Goal: Task Accomplishment & Management: Use online tool/utility

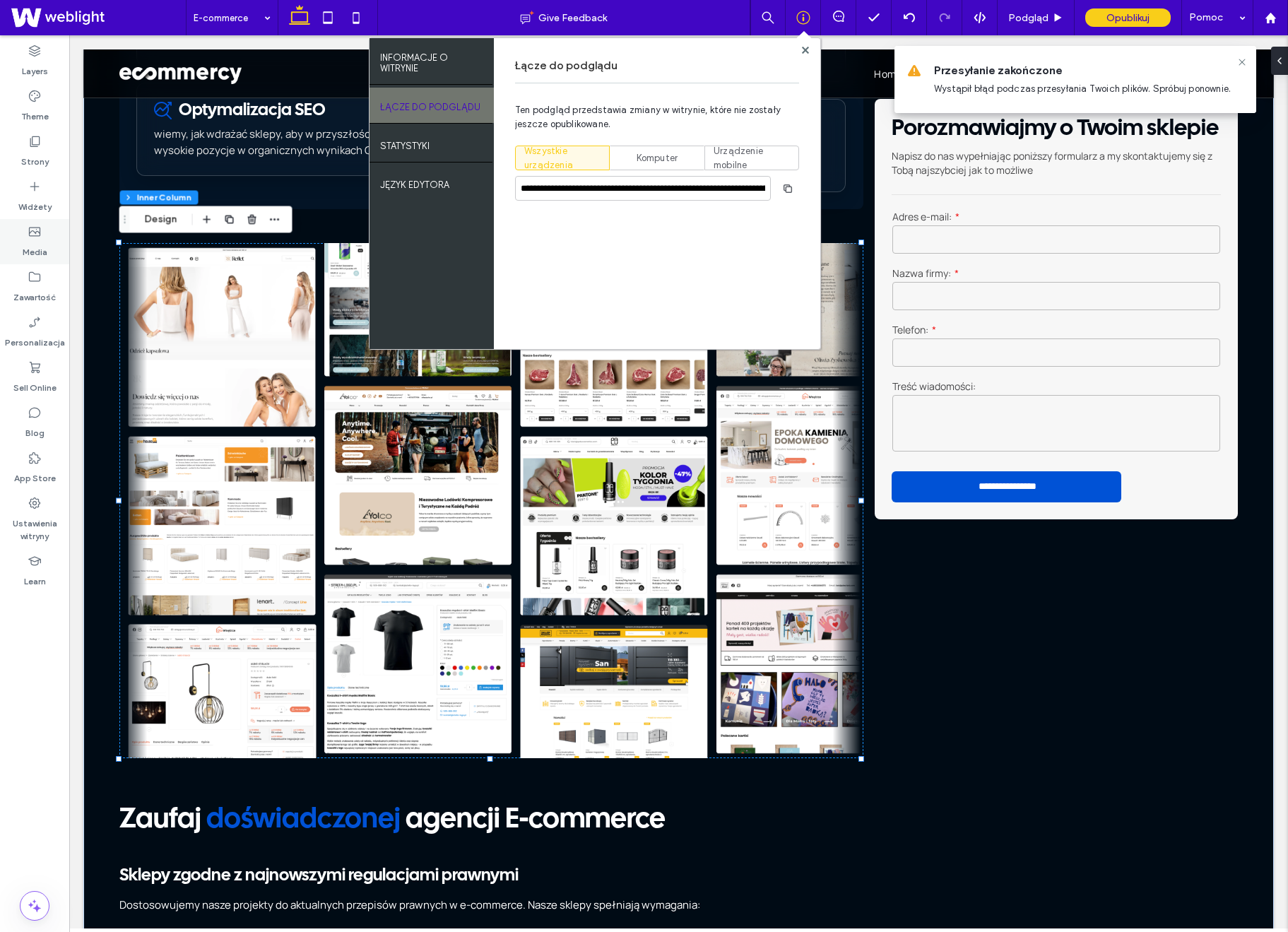
click at [40, 251] on label "Media" at bounding box center [35, 249] width 25 height 20
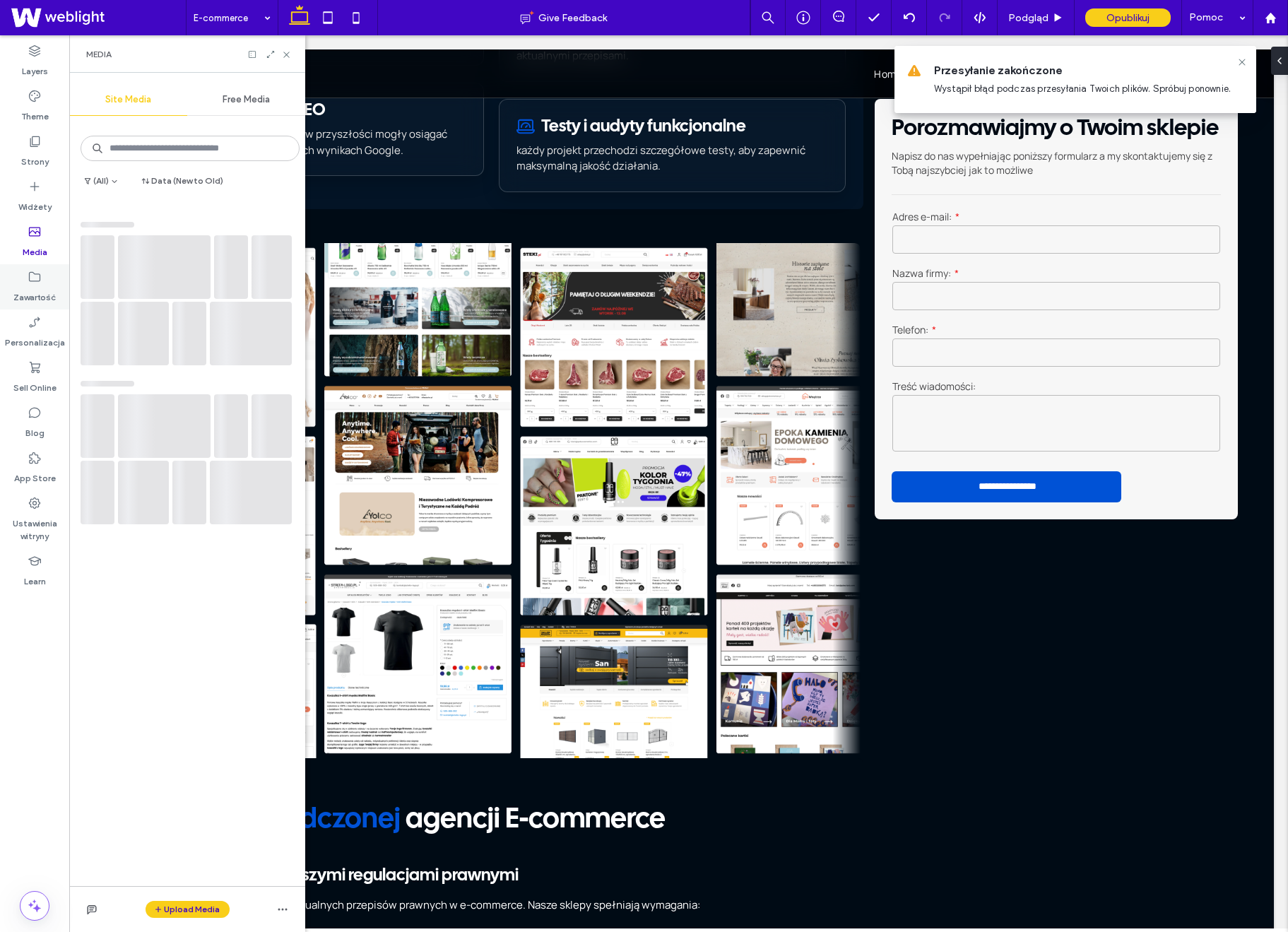
click at [41, 281] on icon at bounding box center [35, 277] width 14 height 14
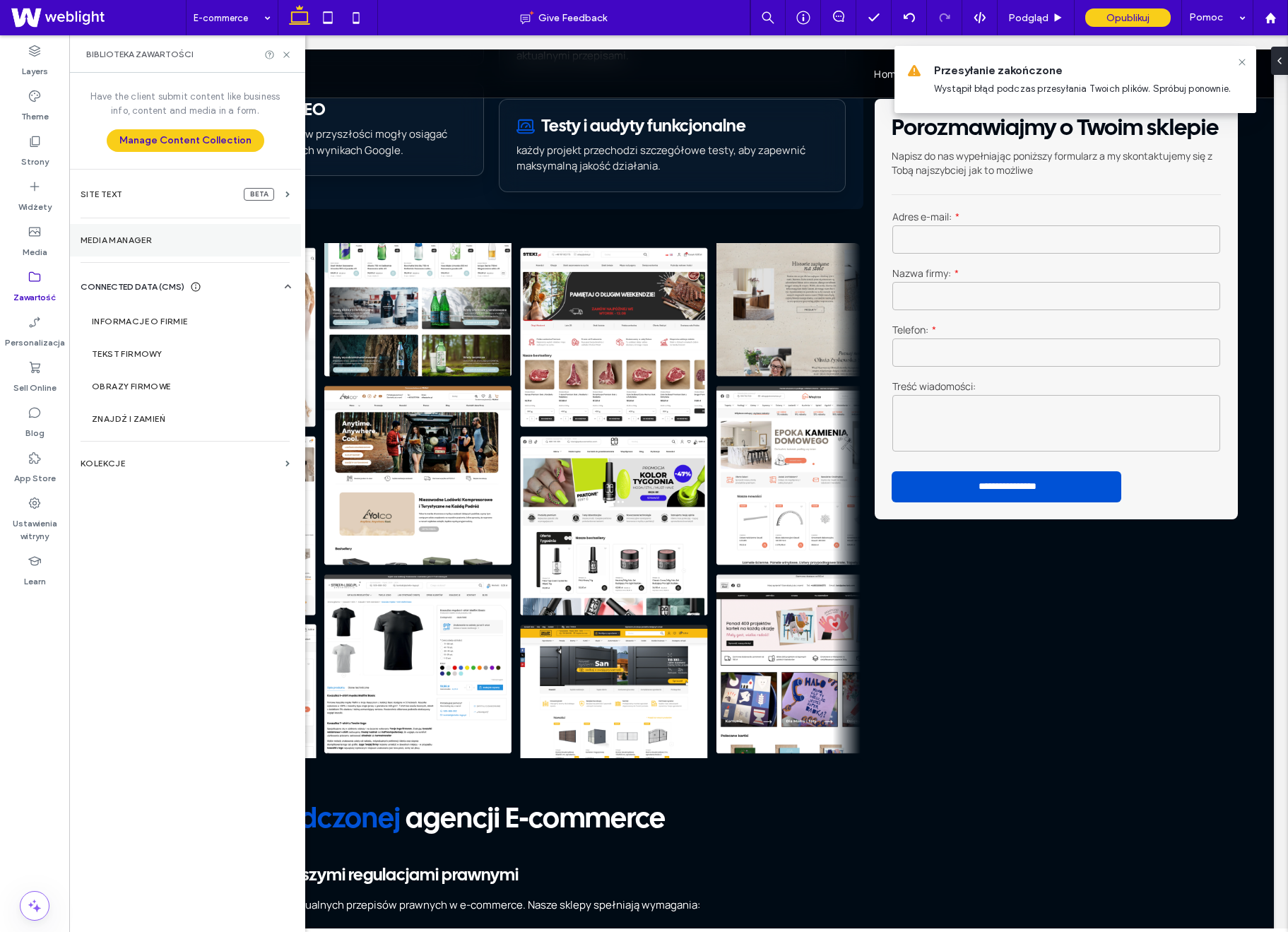
click at [144, 238] on label "Media Manager" at bounding box center [185, 240] width 209 height 10
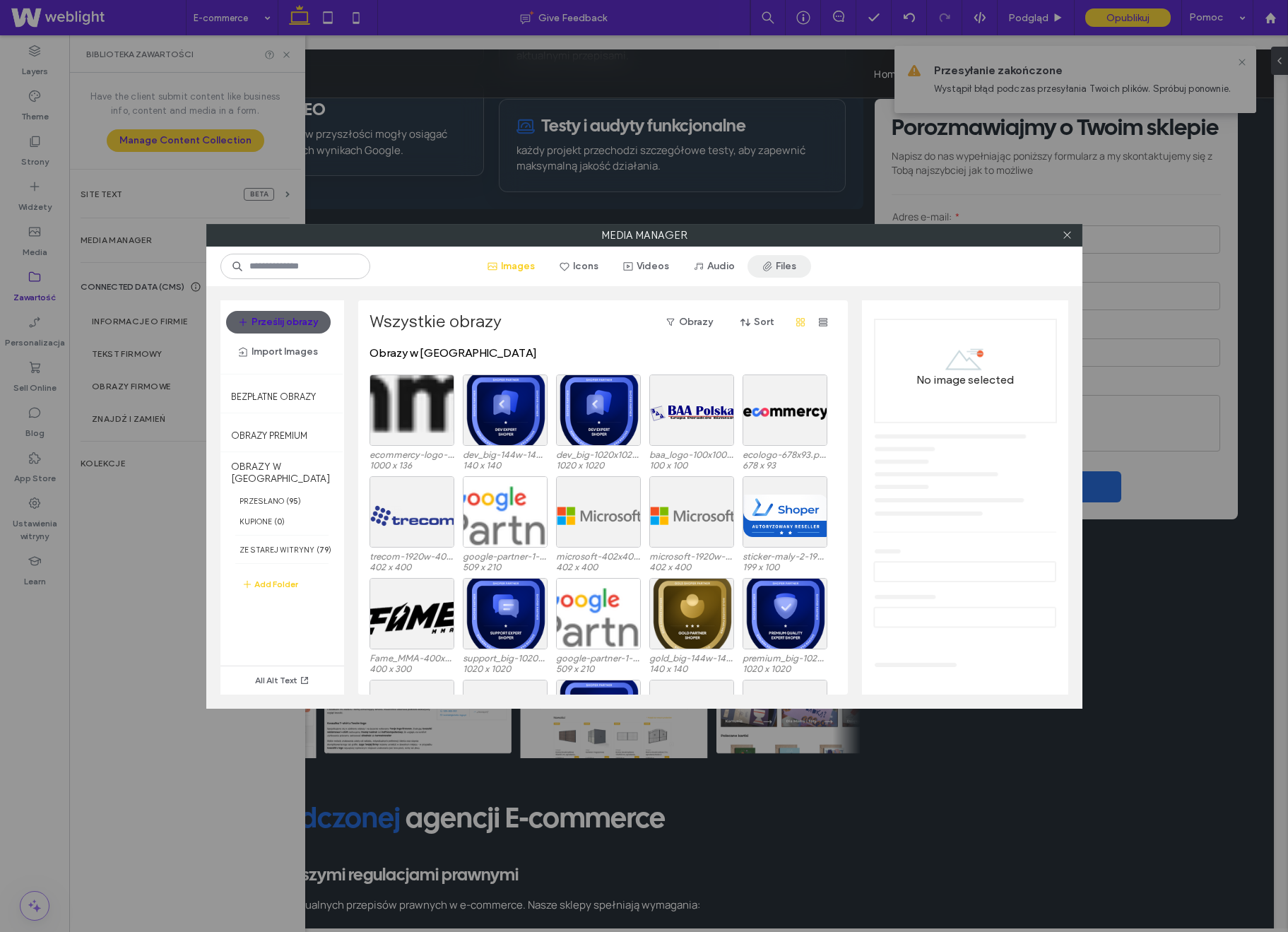
click at [780, 271] on button "Files" at bounding box center [779, 266] width 63 height 23
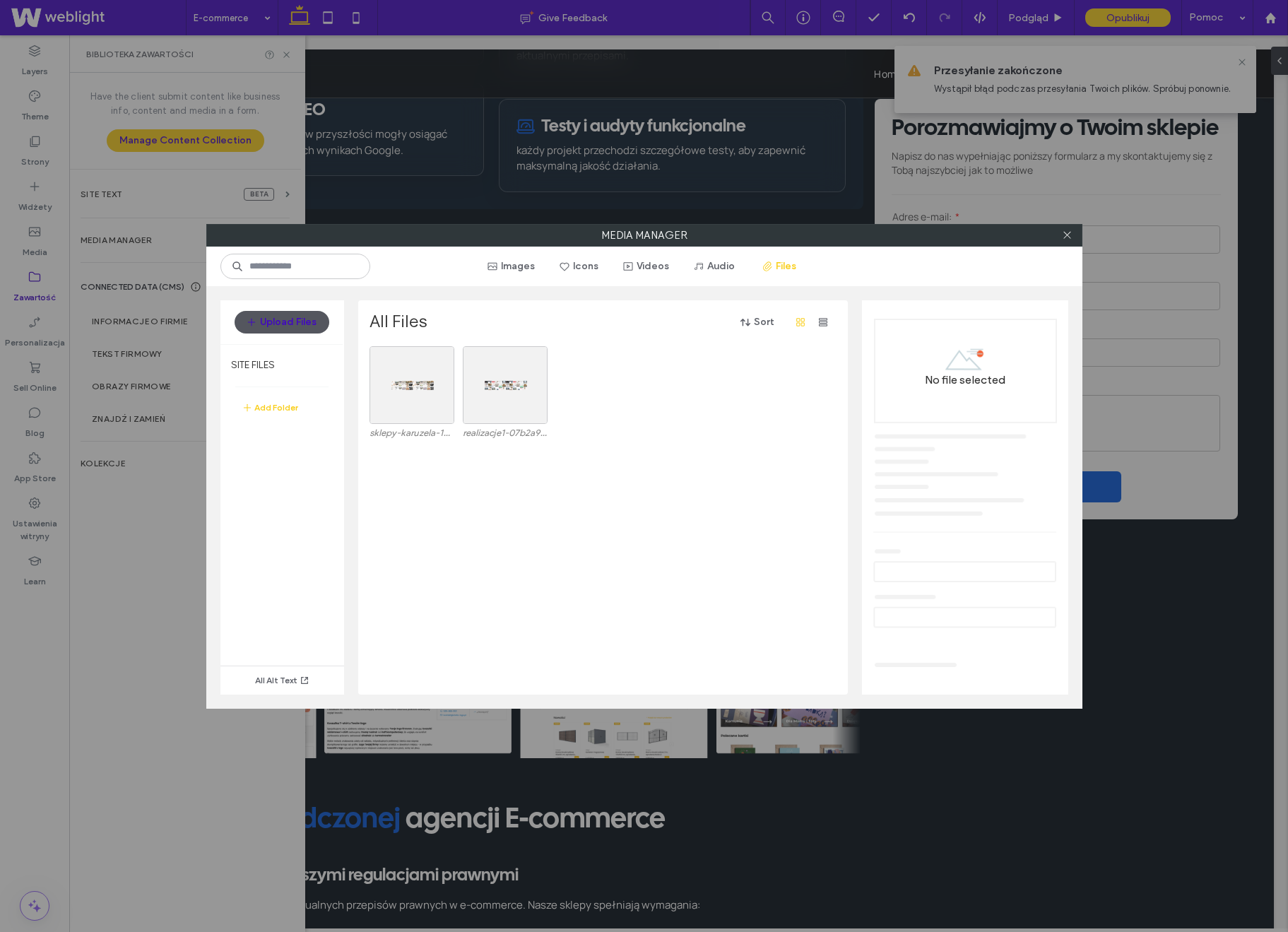
click at [274, 318] on button "Upload Files" at bounding box center [282, 323] width 94 height 23
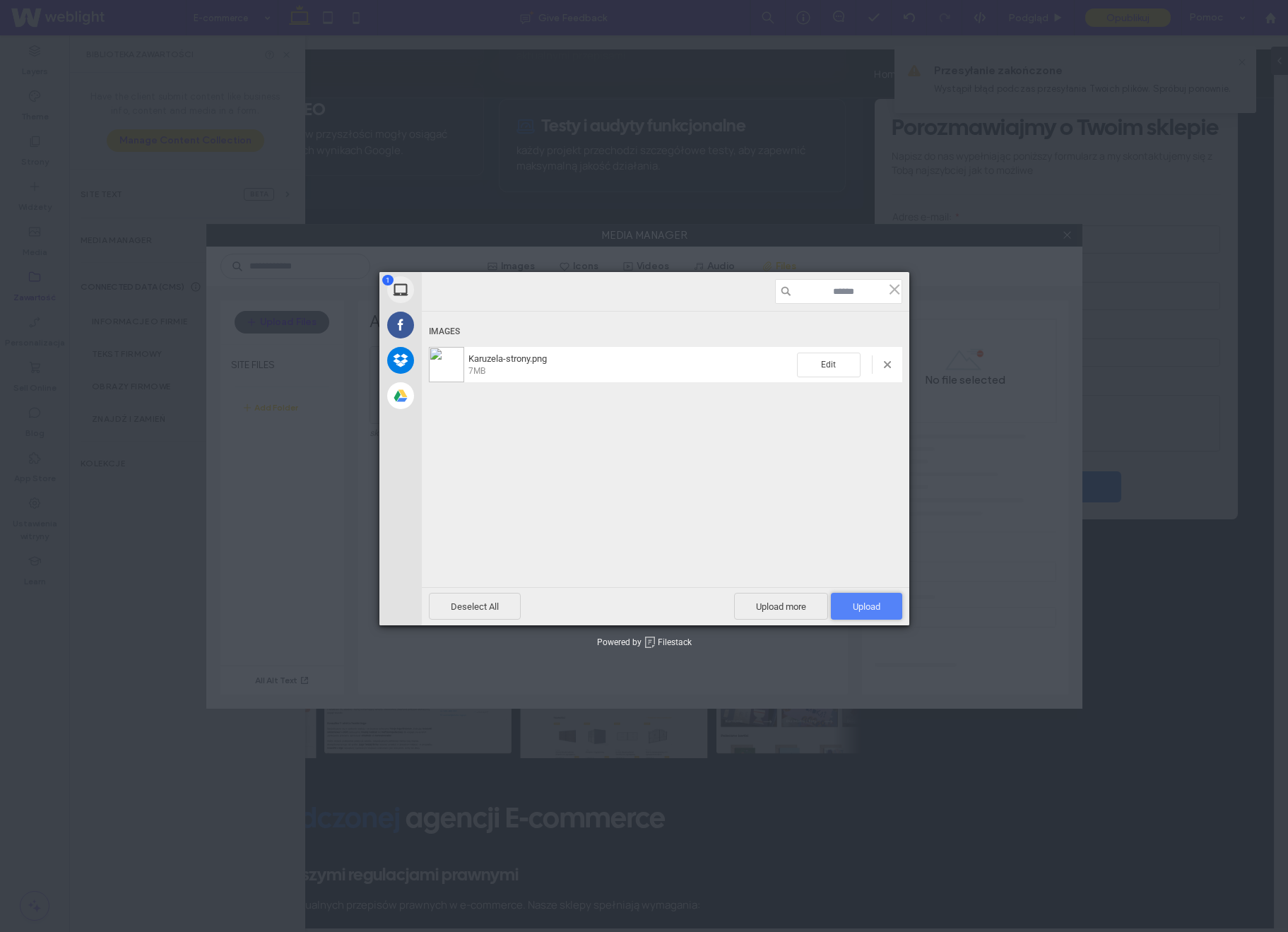
click at [855, 608] on span "Upload 1" at bounding box center [867, 607] width 28 height 10
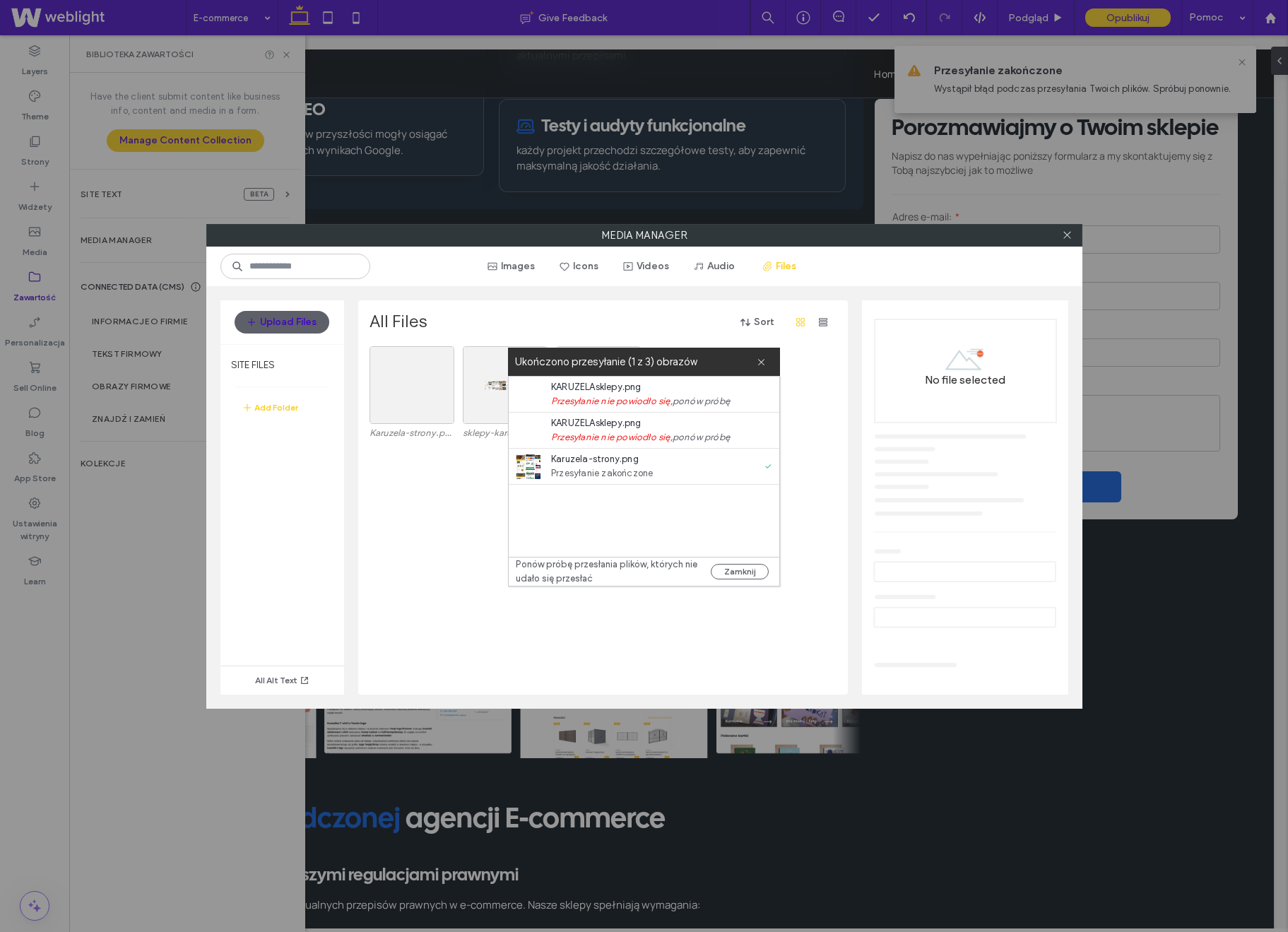
click at [766, 362] on div "Ukończono przesyłanie (1 z 3) obrazów" at bounding box center [644, 362] width 272 height 29
click at [764, 361] on icon at bounding box center [761, 362] width 10 height 10
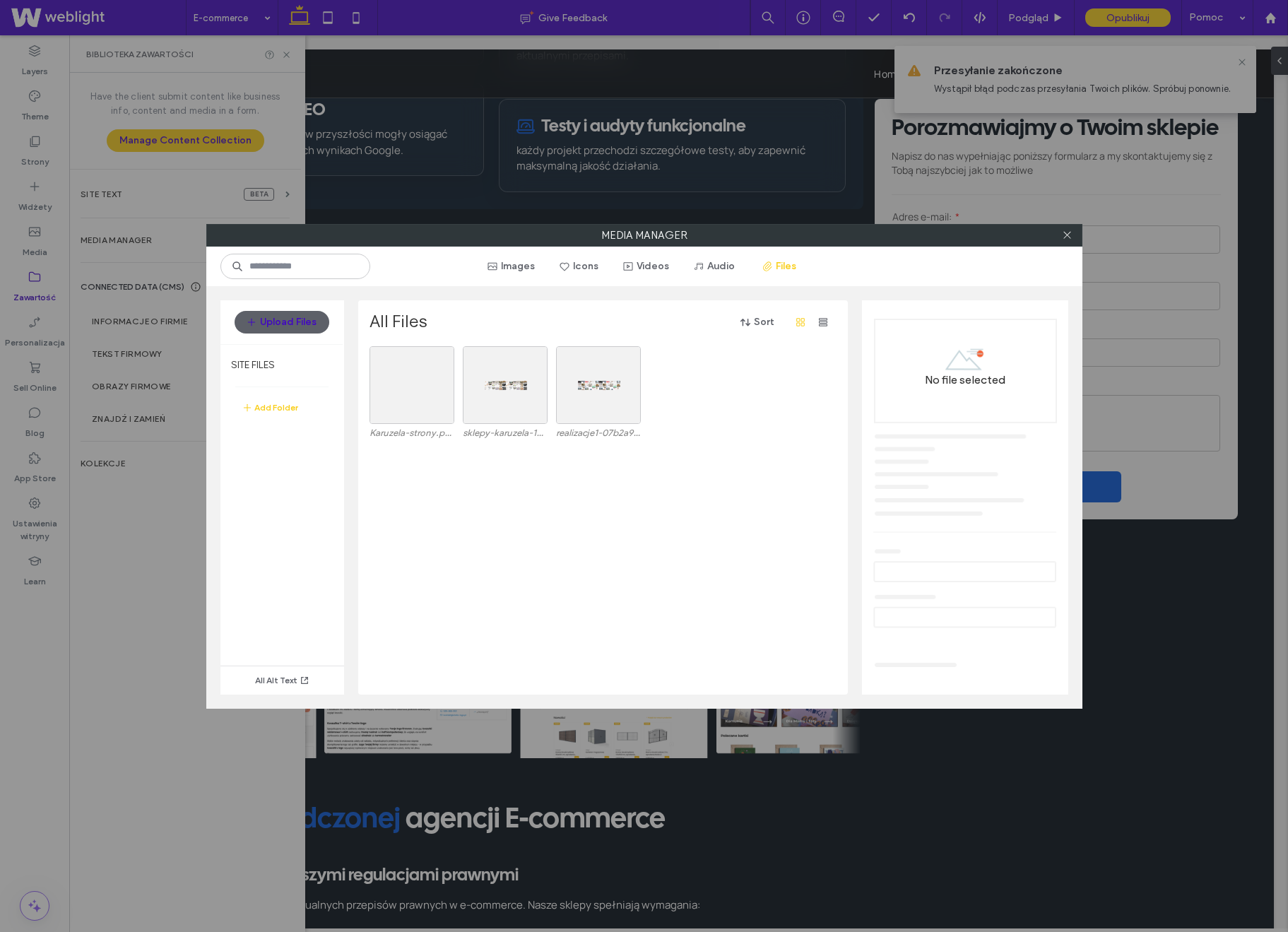
click at [732, 565] on div "Karuzela-strony.png sklepy-karuzela-18cf98d2.png realizacje1-07b2a94c.png" at bounding box center [607, 521] width 475 height 349
click at [428, 357] on div "Wybierz" at bounding box center [412, 386] width 85 height 78
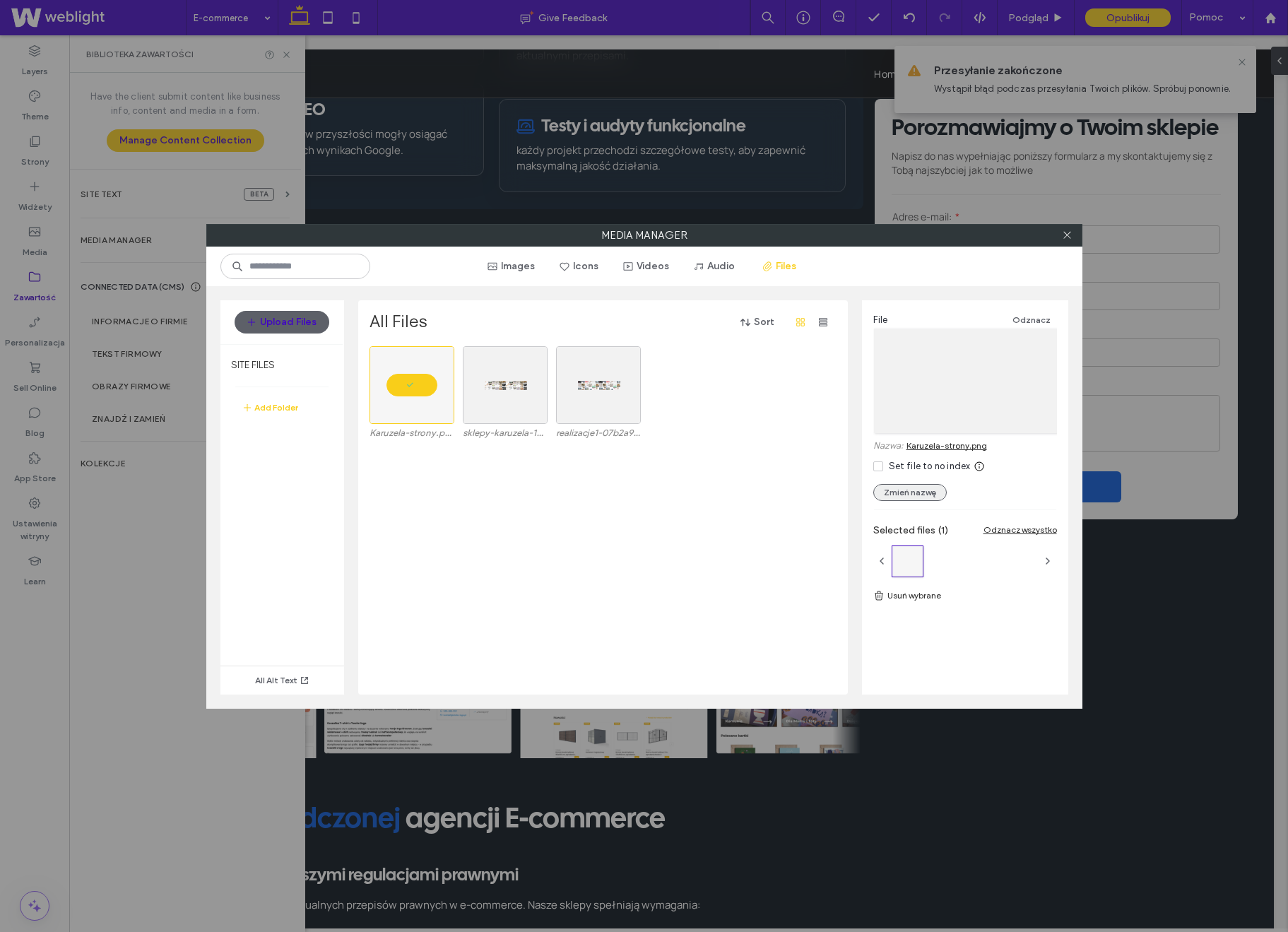
click at [916, 496] on button "Zmień nazwę" at bounding box center [910, 493] width 74 height 17
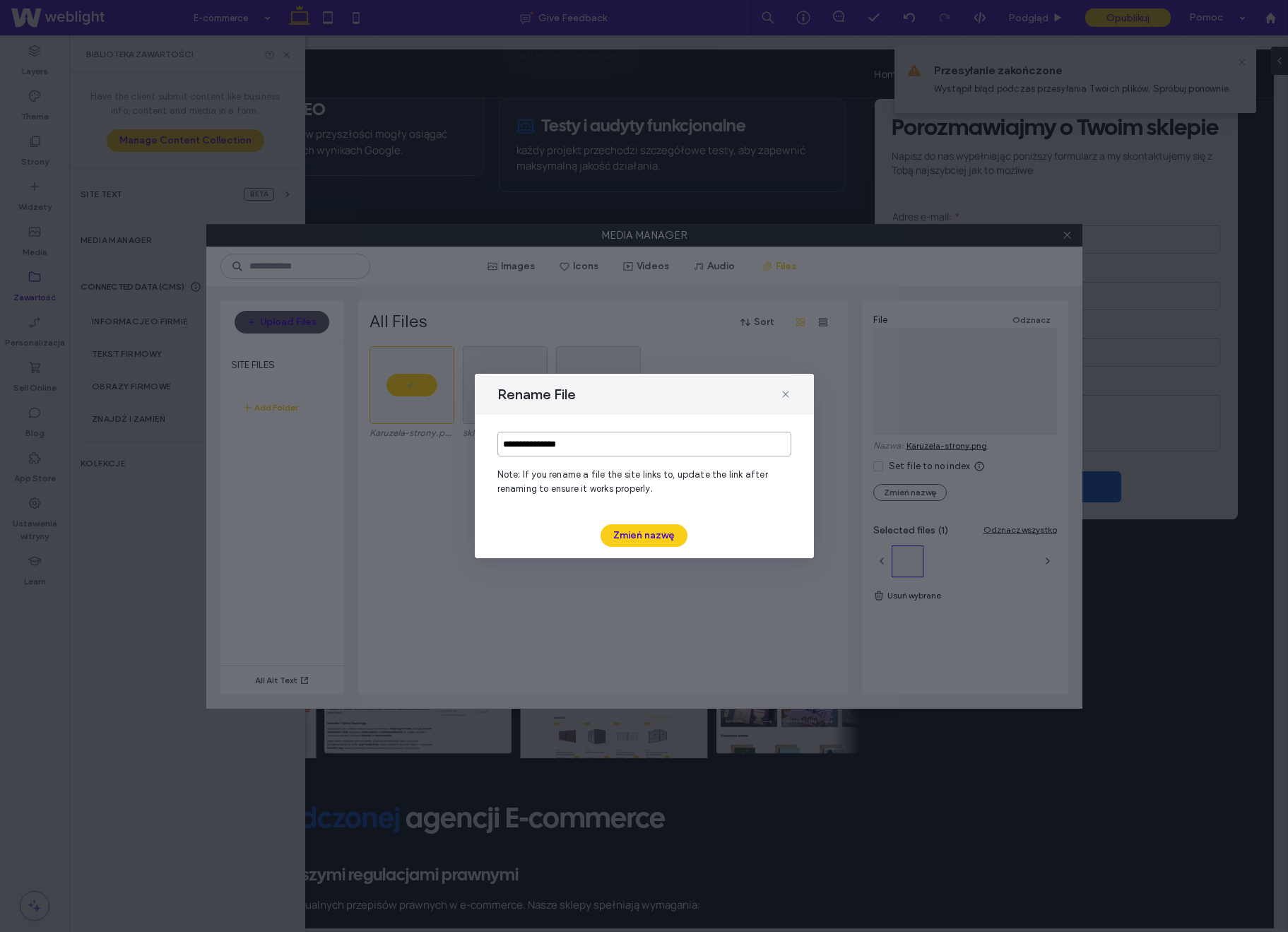
drag, startPoint x: 615, startPoint y: 446, endPoint x: 433, endPoint y: 440, distance: 182.1
click at [433, 440] on div "**********" at bounding box center [644, 466] width 1288 height 932
type input "**********"
click at [624, 531] on button "Zmień nazwę" at bounding box center [644, 536] width 87 height 23
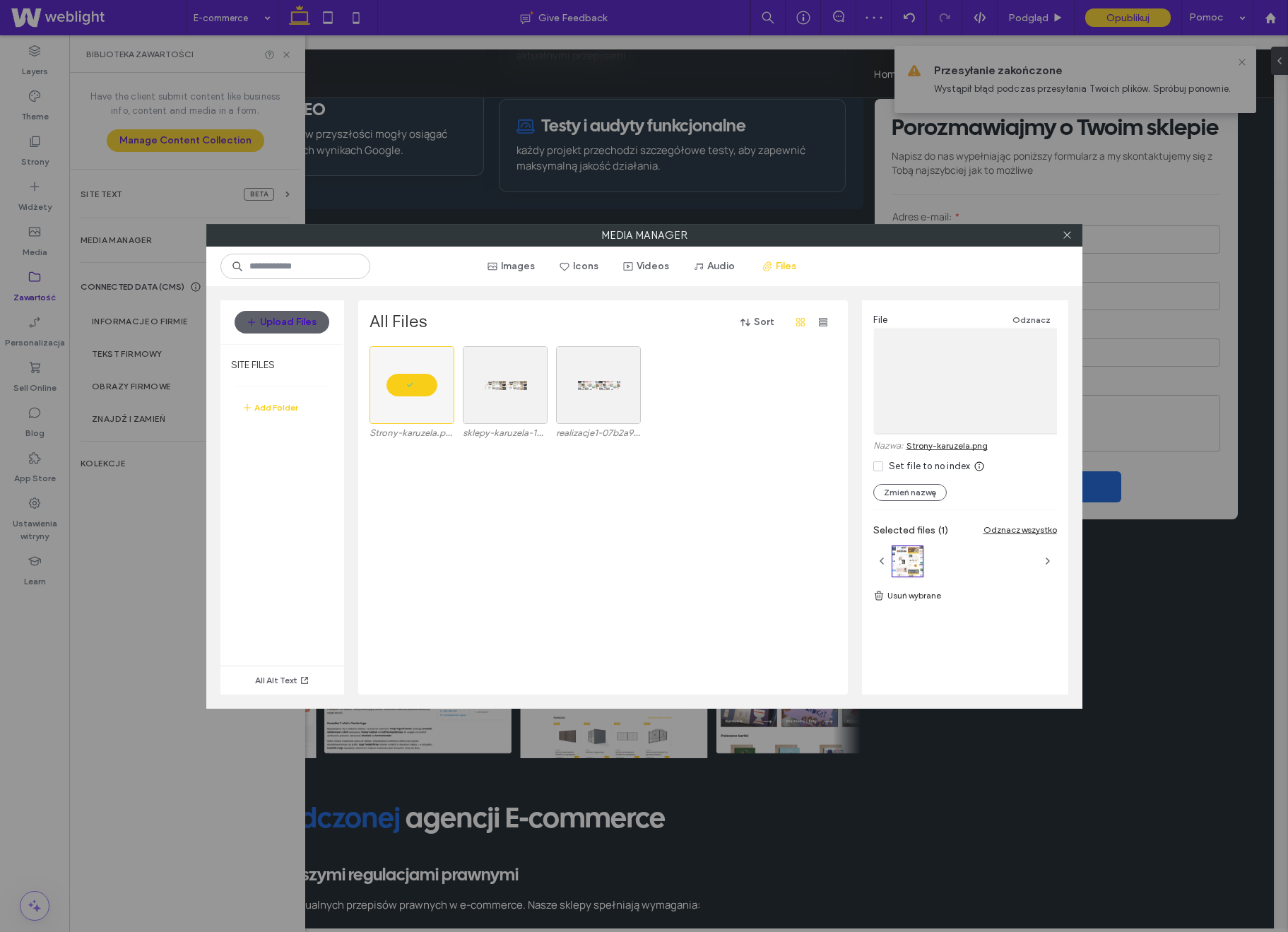
click at [594, 525] on div "Strony-karuzela.png sklepy-karuzela-18cf98d2.png realizacje1-07b2a94c.png" at bounding box center [607, 521] width 475 height 349
click at [979, 444] on link "Strony-karuzela.png" at bounding box center [947, 446] width 81 height 10
click at [1068, 238] on icon at bounding box center [1067, 235] width 10 height 10
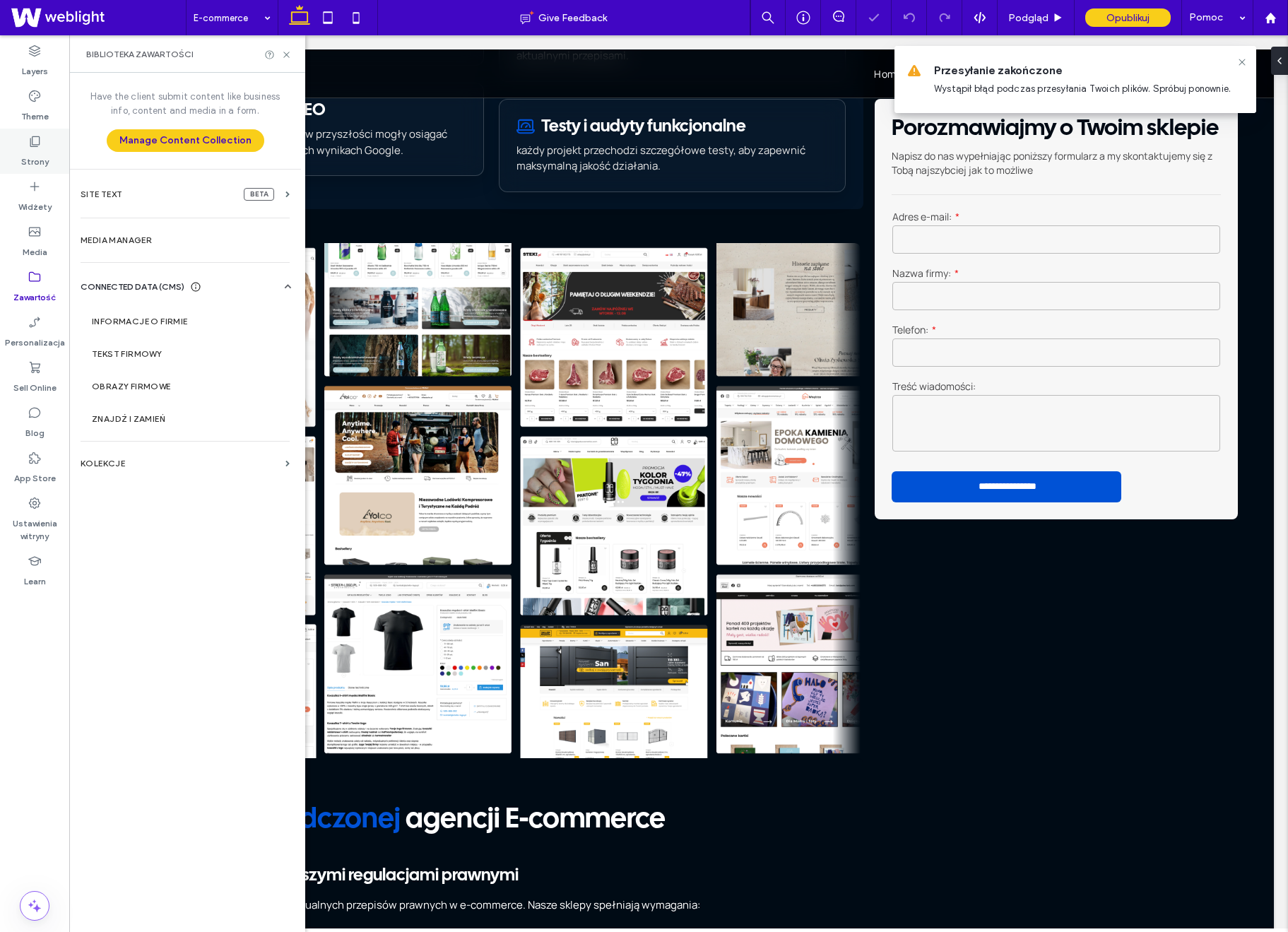
click at [40, 146] on icon at bounding box center [35, 141] width 14 height 14
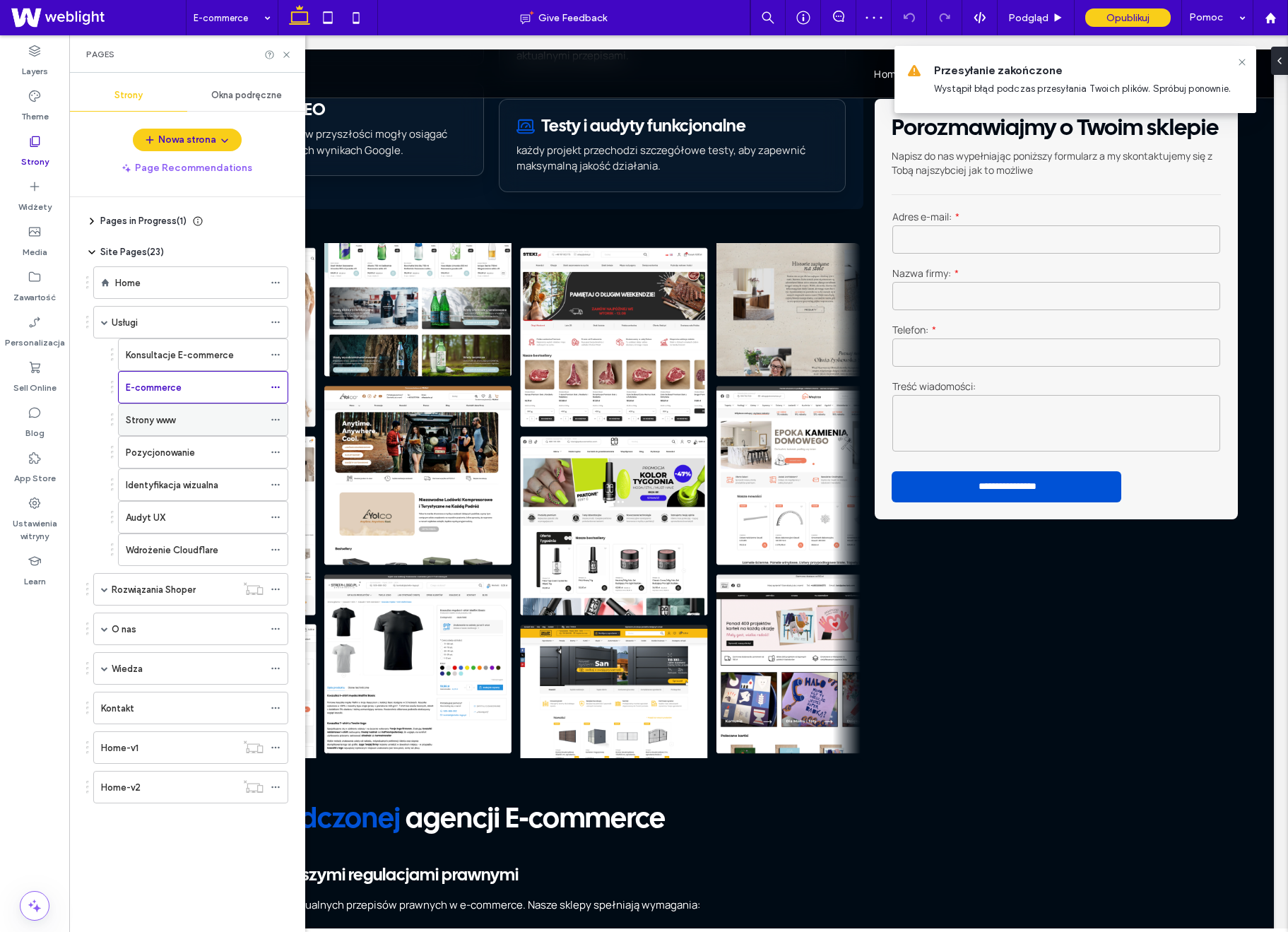
click at [175, 415] on label "Strony www" at bounding box center [150, 420] width 49 height 25
click at [170, 383] on label "E-commerce" at bounding box center [153, 388] width 55 height 25
click at [188, 417] on div "Strony www" at bounding box center [194, 420] width 138 height 15
click at [287, 55] on use at bounding box center [286, 55] width 6 height 6
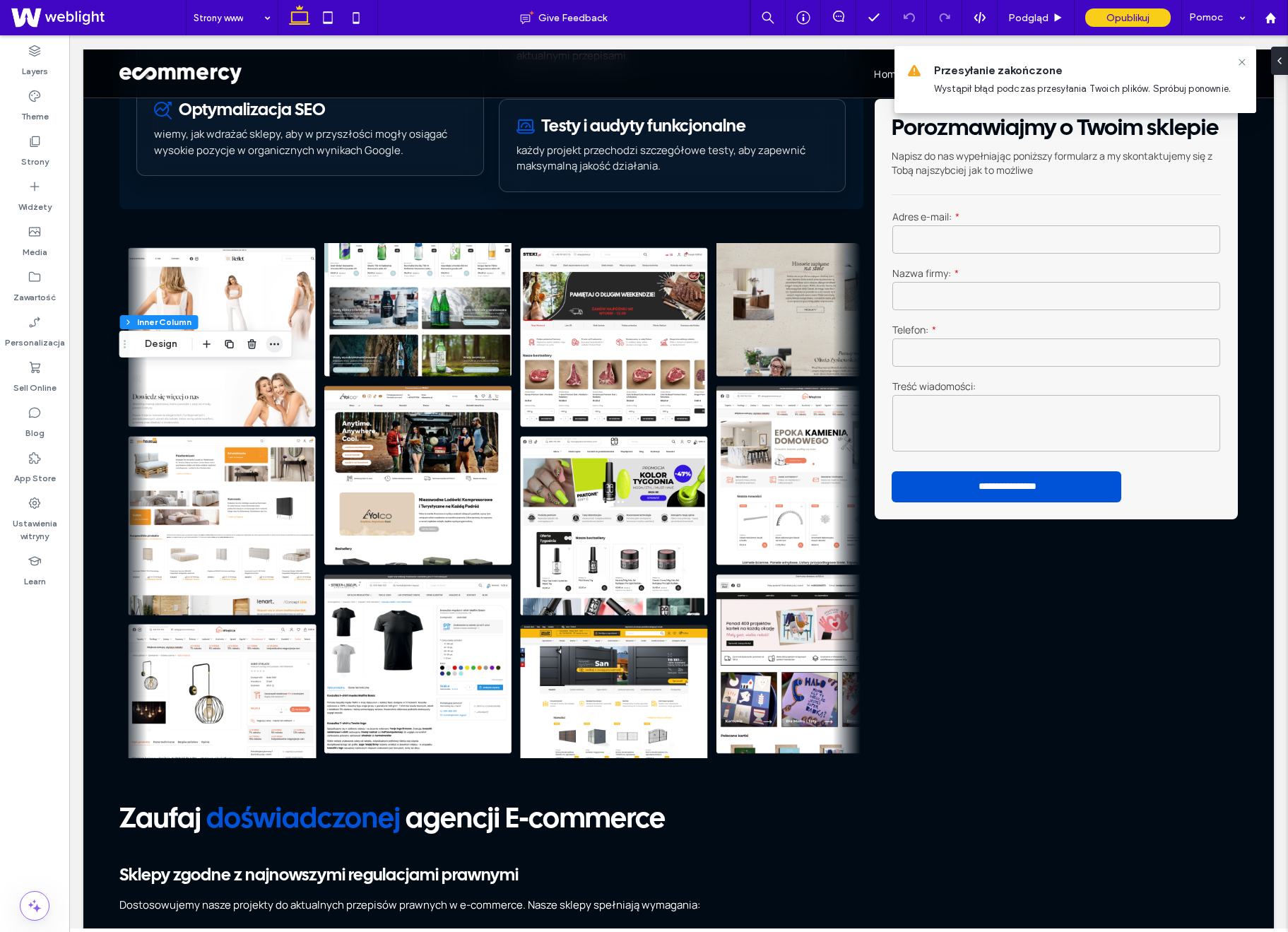
click at [279, 346] on icon "button" at bounding box center [275, 344] width 11 height 11
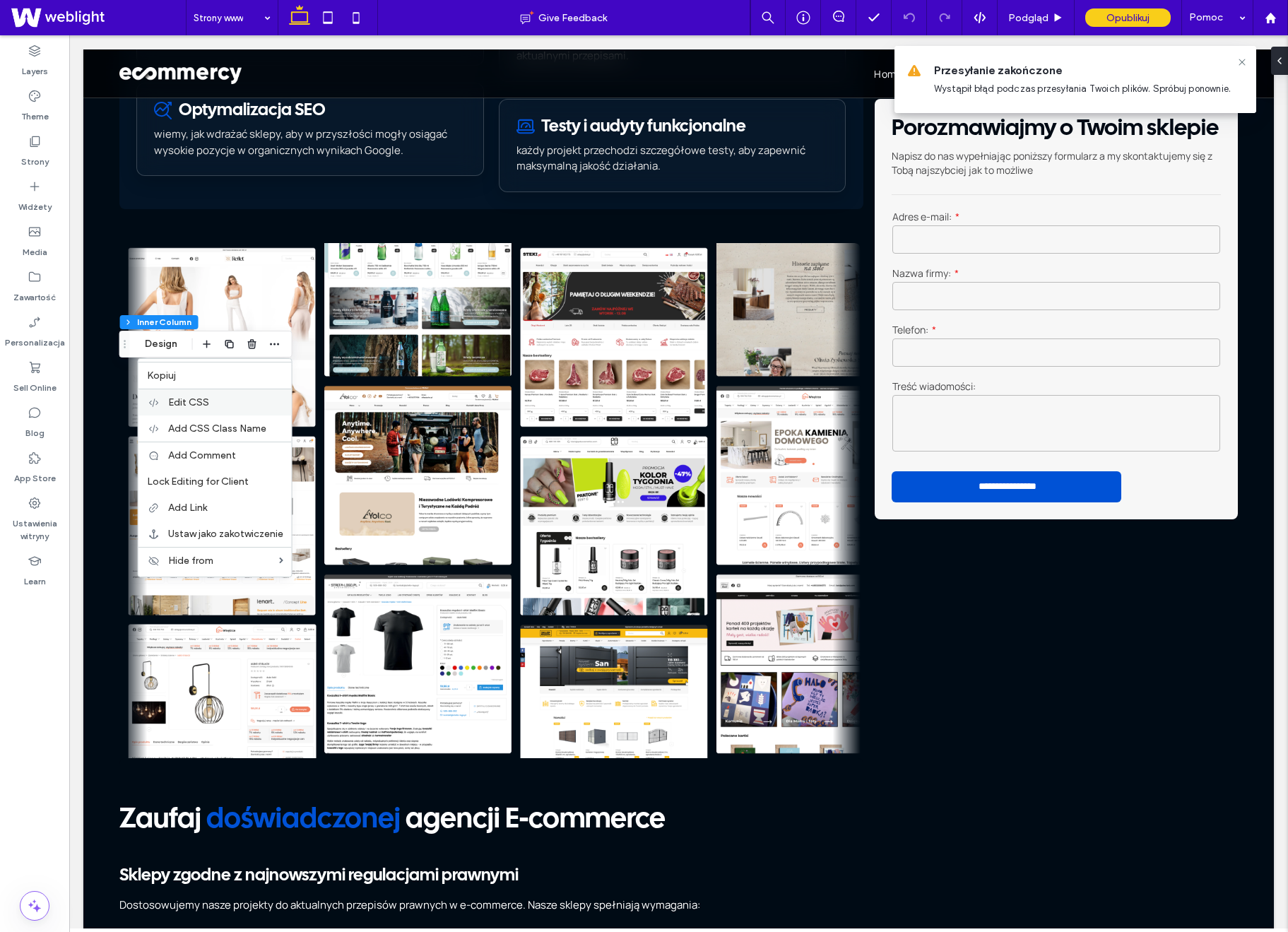
click at [255, 397] on label "Edit CSS" at bounding box center [225, 402] width 115 height 12
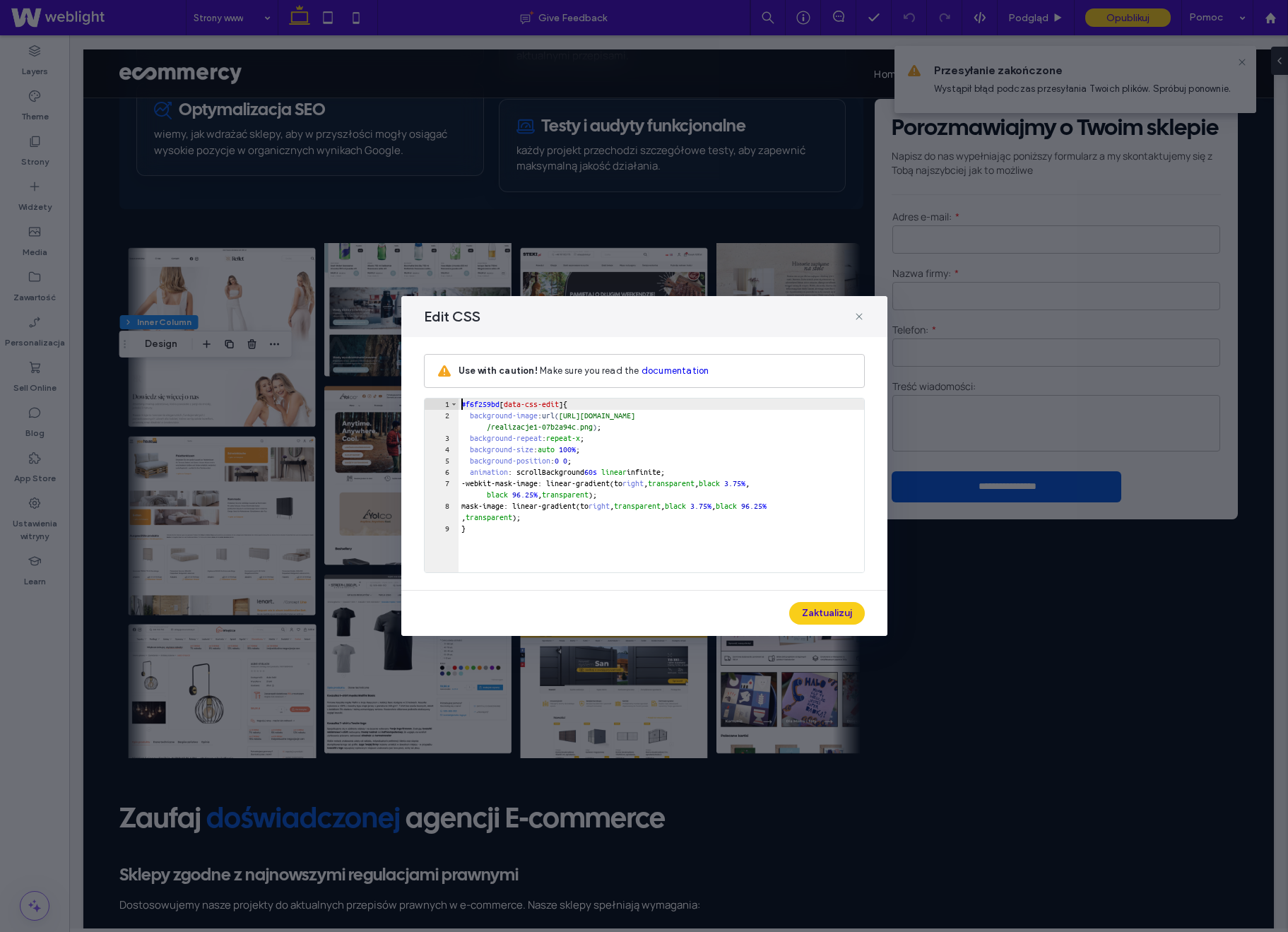
scroll to position [1, 0]
drag, startPoint x: 584, startPoint y: 415, endPoint x: 618, endPoint y: 426, distance: 35.7
click at [618, 426] on div "#f6f259bd [ data-css-edit ] { background-image : url( [URL][DOMAIN_NAME] /reali…" at bounding box center [661, 497] width 406 height 197
click at [833, 607] on button "Zaktualizuj" at bounding box center [827, 614] width 75 height 23
click at [861, 316] on icon at bounding box center [859, 316] width 11 height 11
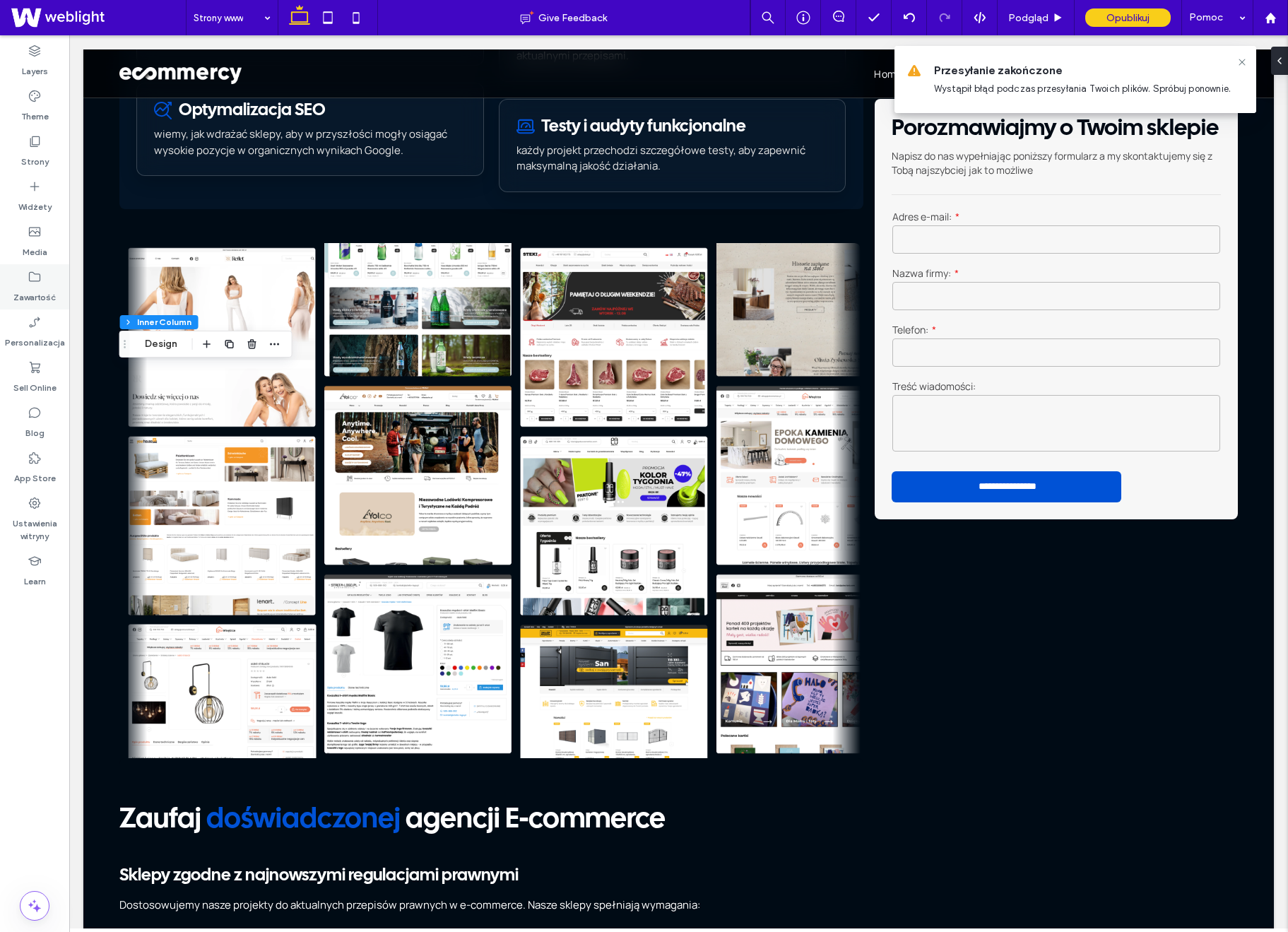
click at [36, 274] on icon at bounding box center [35, 277] width 14 height 14
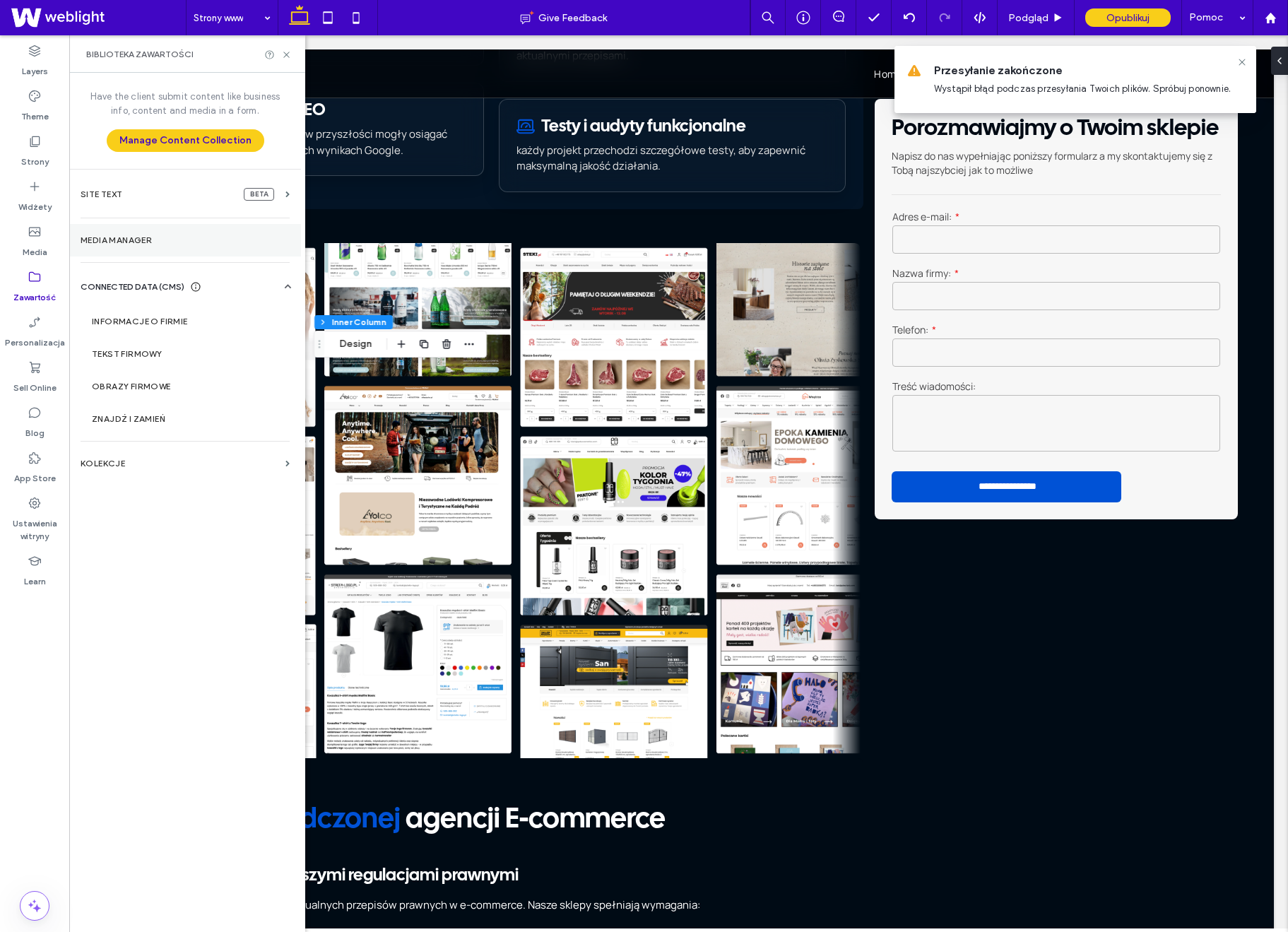
click at [131, 240] on label "Media Manager" at bounding box center [185, 240] width 209 height 10
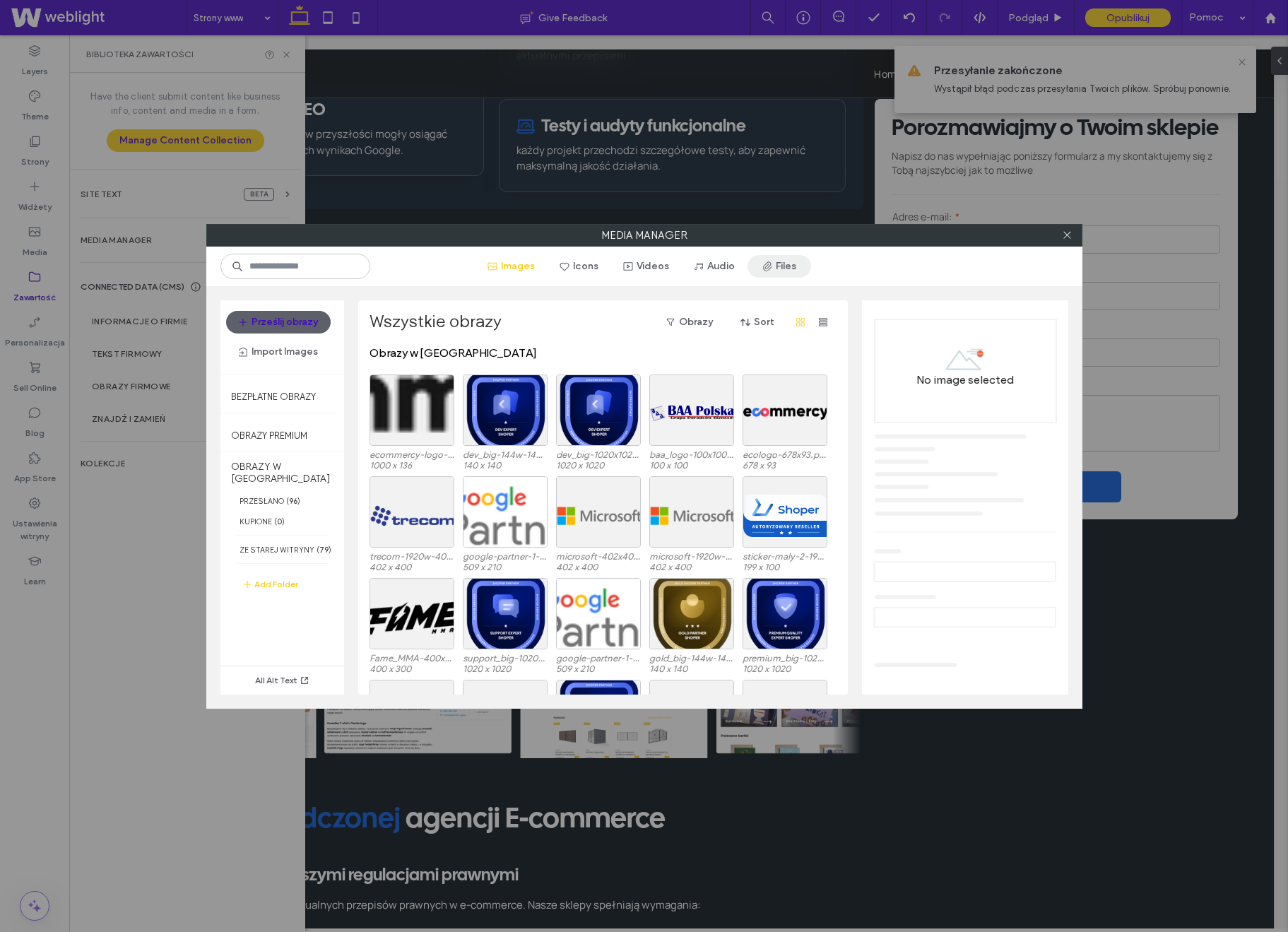
click at [778, 261] on button "Files" at bounding box center [779, 266] width 63 height 23
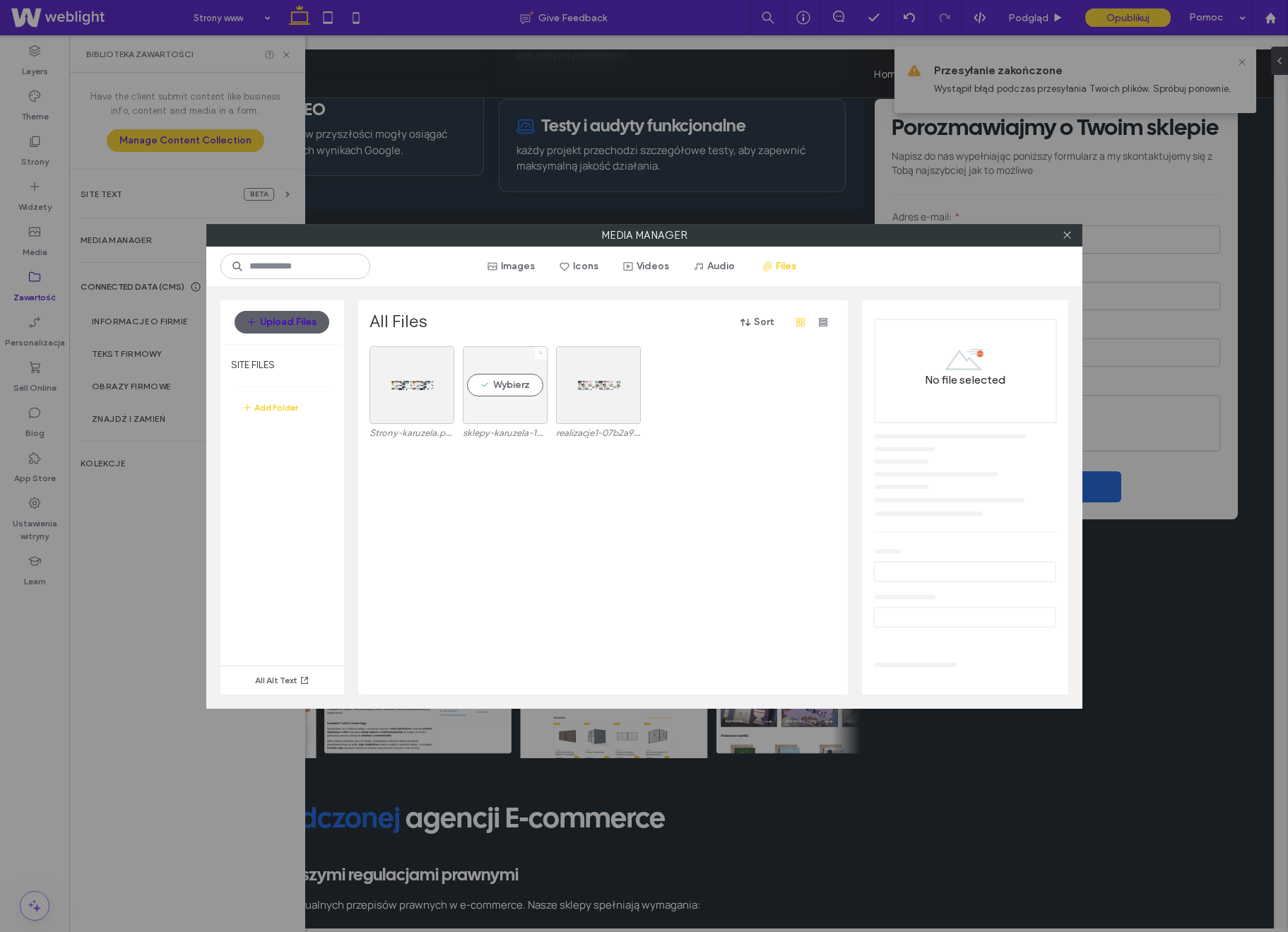
click at [543, 353] on icon at bounding box center [540, 353] width 6 height 6
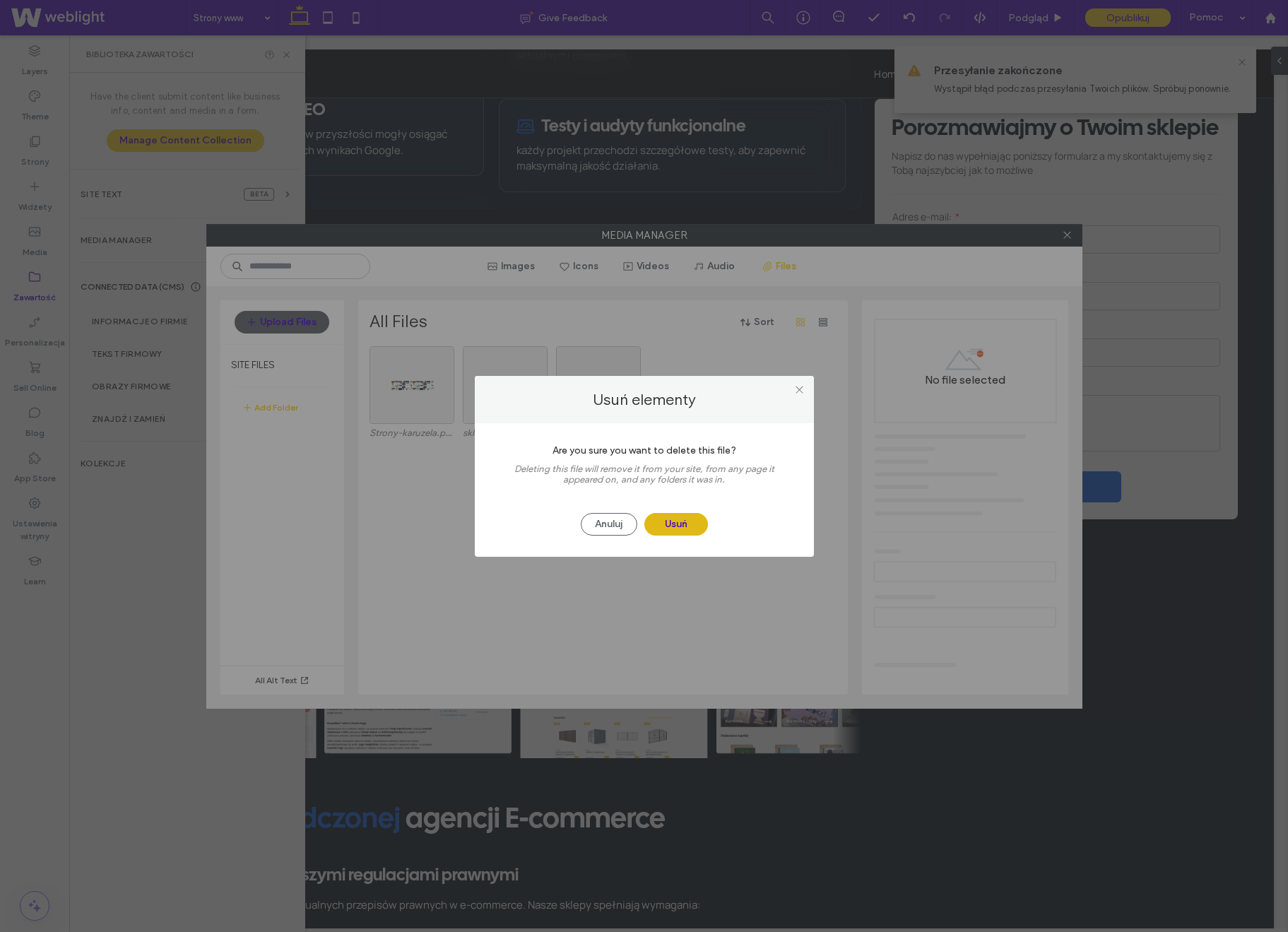
click at [673, 522] on button "Usuń" at bounding box center [676, 525] width 63 height 23
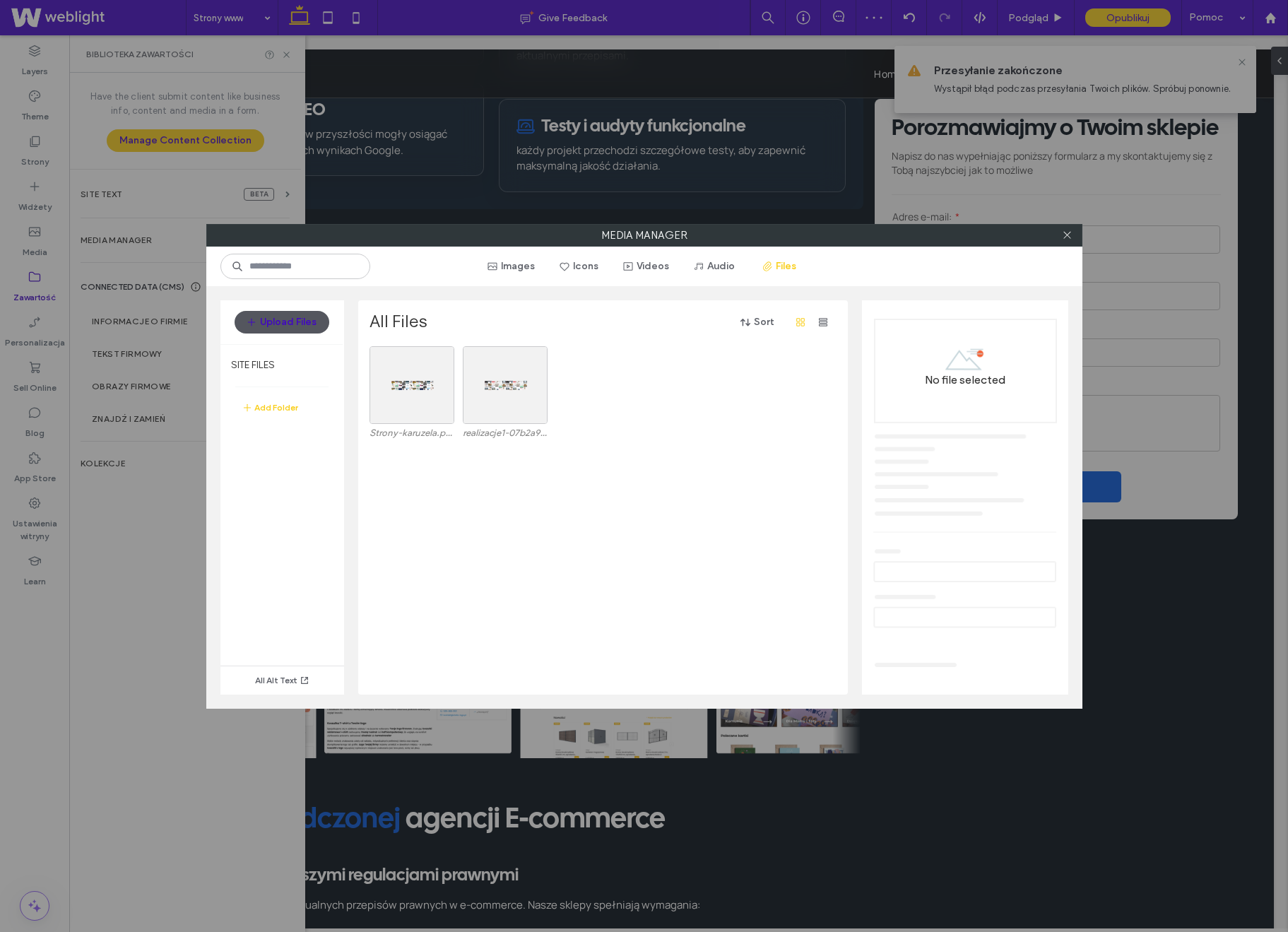
click at [290, 326] on button "Upload Files" at bounding box center [282, 323] width 94 height 23
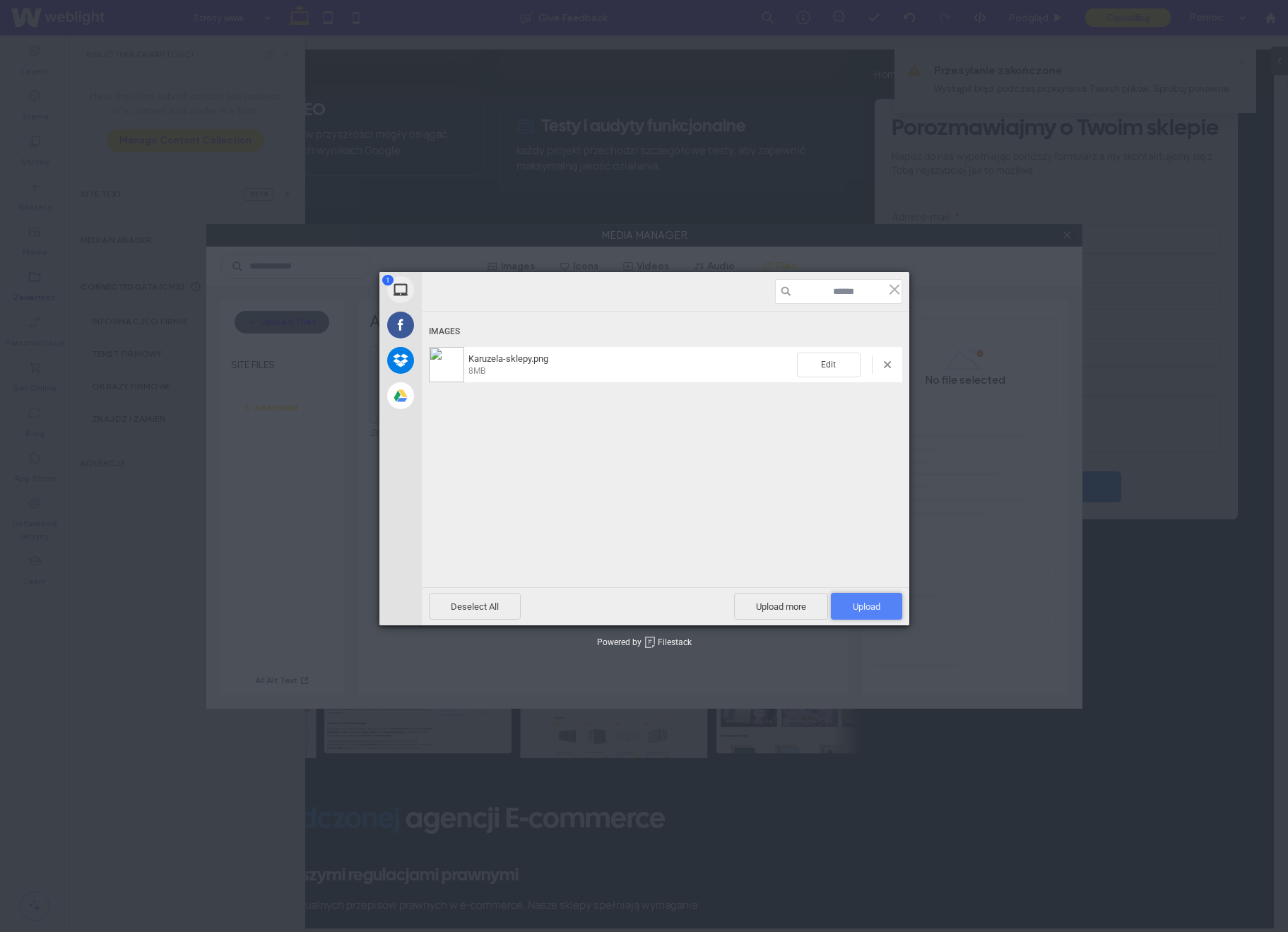
click at [855, 611] on span "Upload 1" at bounding box center [867, 607] width 28 height 10
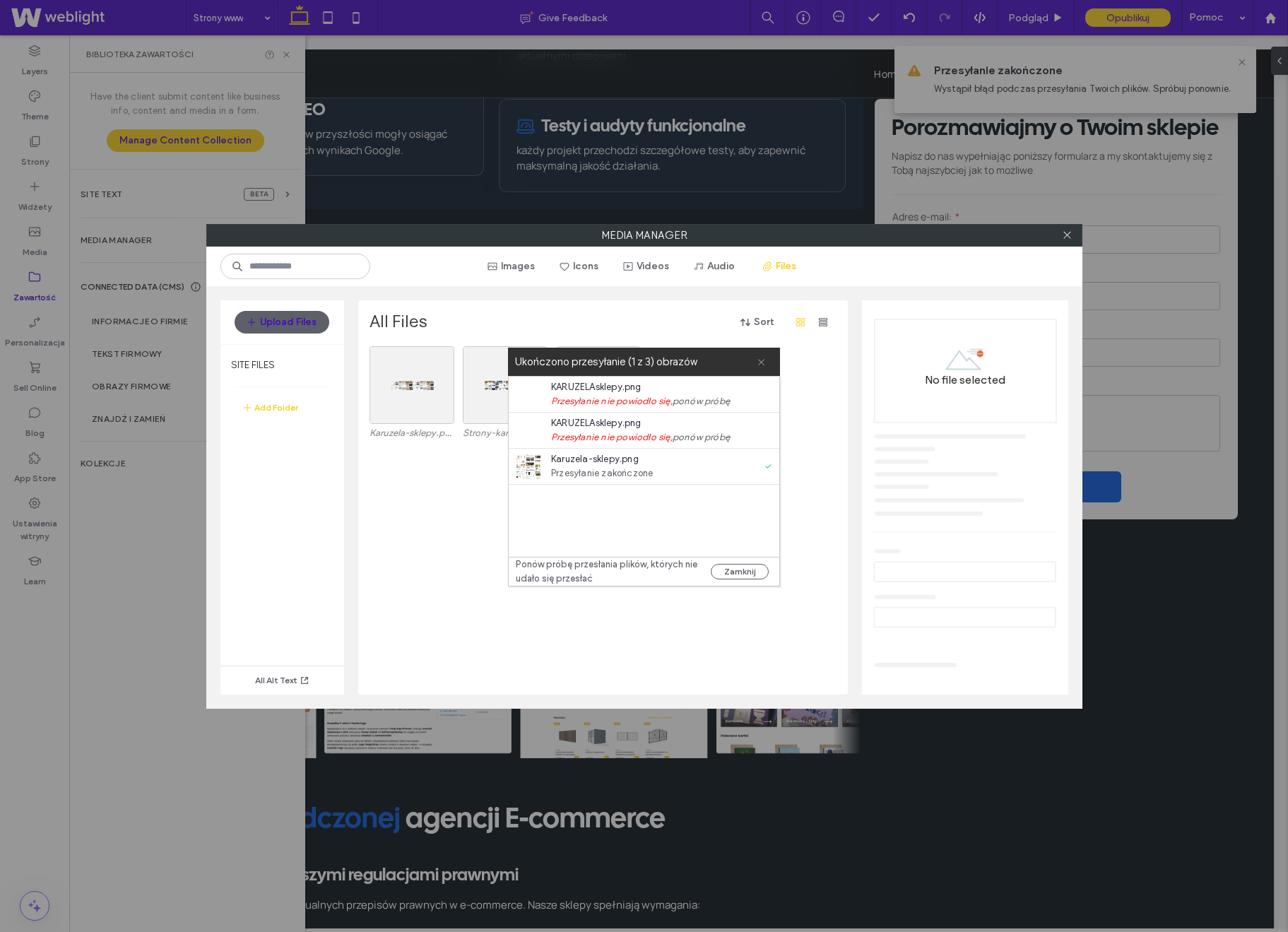
click at [764, 358] on icon at bounding box center [761, 362] width 10 height 10
click at [759, 359] on icon at bounding box center [761, 362] width 10 height 10
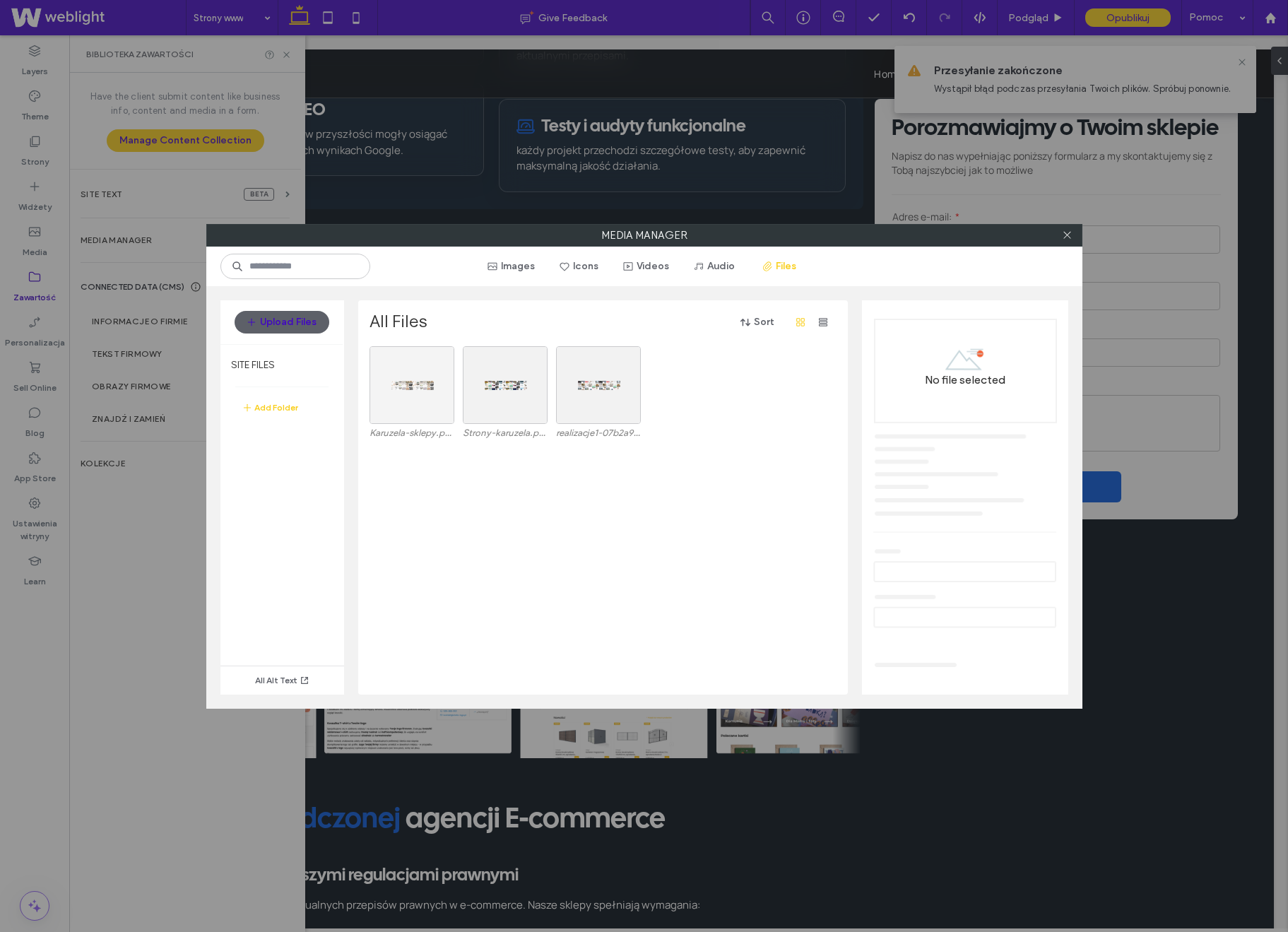
click at [582, 507] on div "KARUZELAsklepy.png Przesyłanie nie powiodło się, ponów próbę KARUZELAsklepy.png…" at bounding box center [644, 467] width 270 height 180
click at [413, 385] on div "Wybierz" at bounding box center [412, 386] width 85 height 78
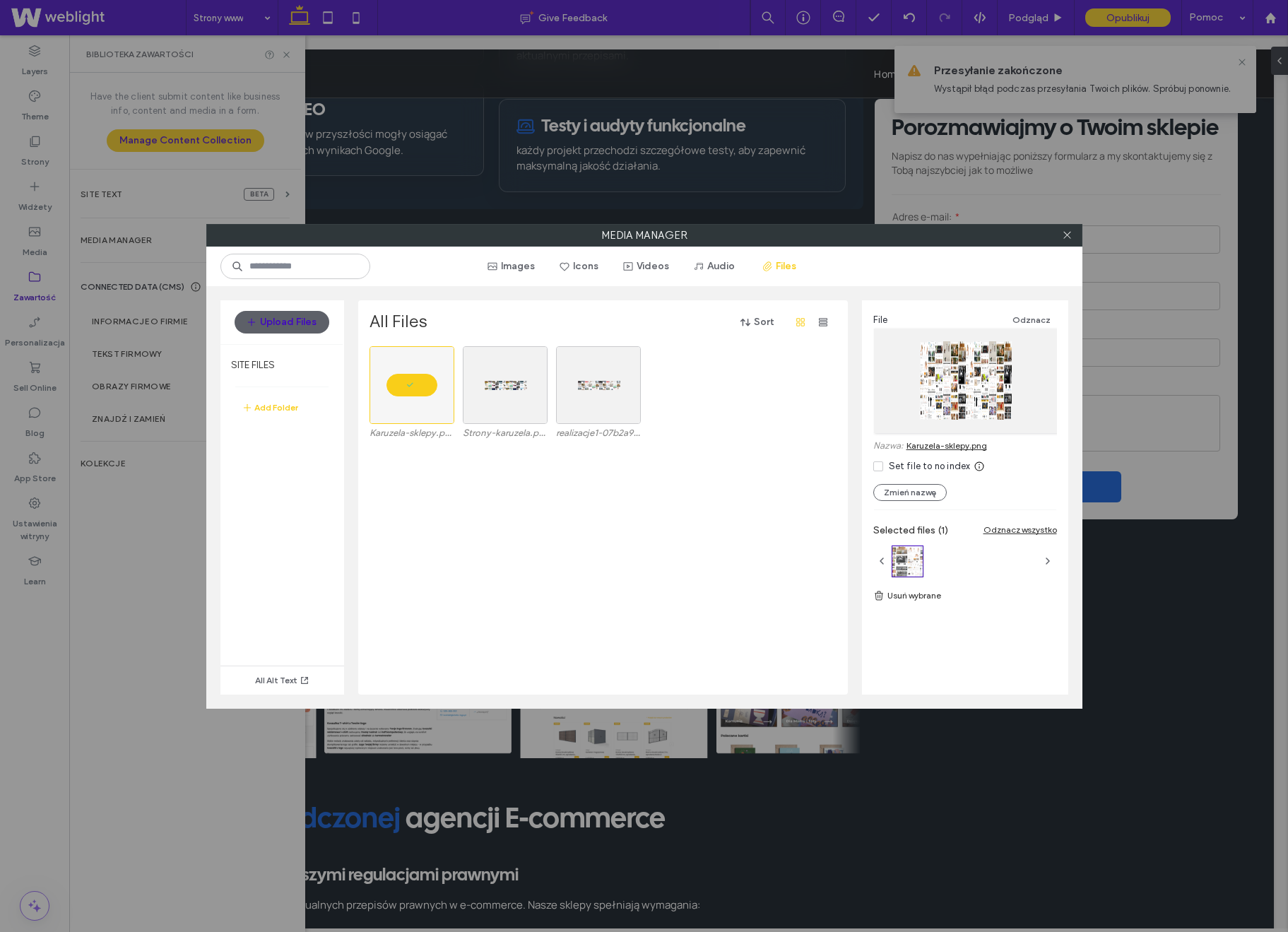
click at [925, 448] on link "Karuzela-sklepy.png" at bounding box center [946, 446] width 81 height 10
click at [713, 199] on div "Media Manager Images Icons Videos Audio Files Upload Files SITE FILES Add Folde…" at bounding box center [644, 466] width 1288 height 932
click at [1065, 232] on use at bounding box center [1067, 235] width 7 height 7
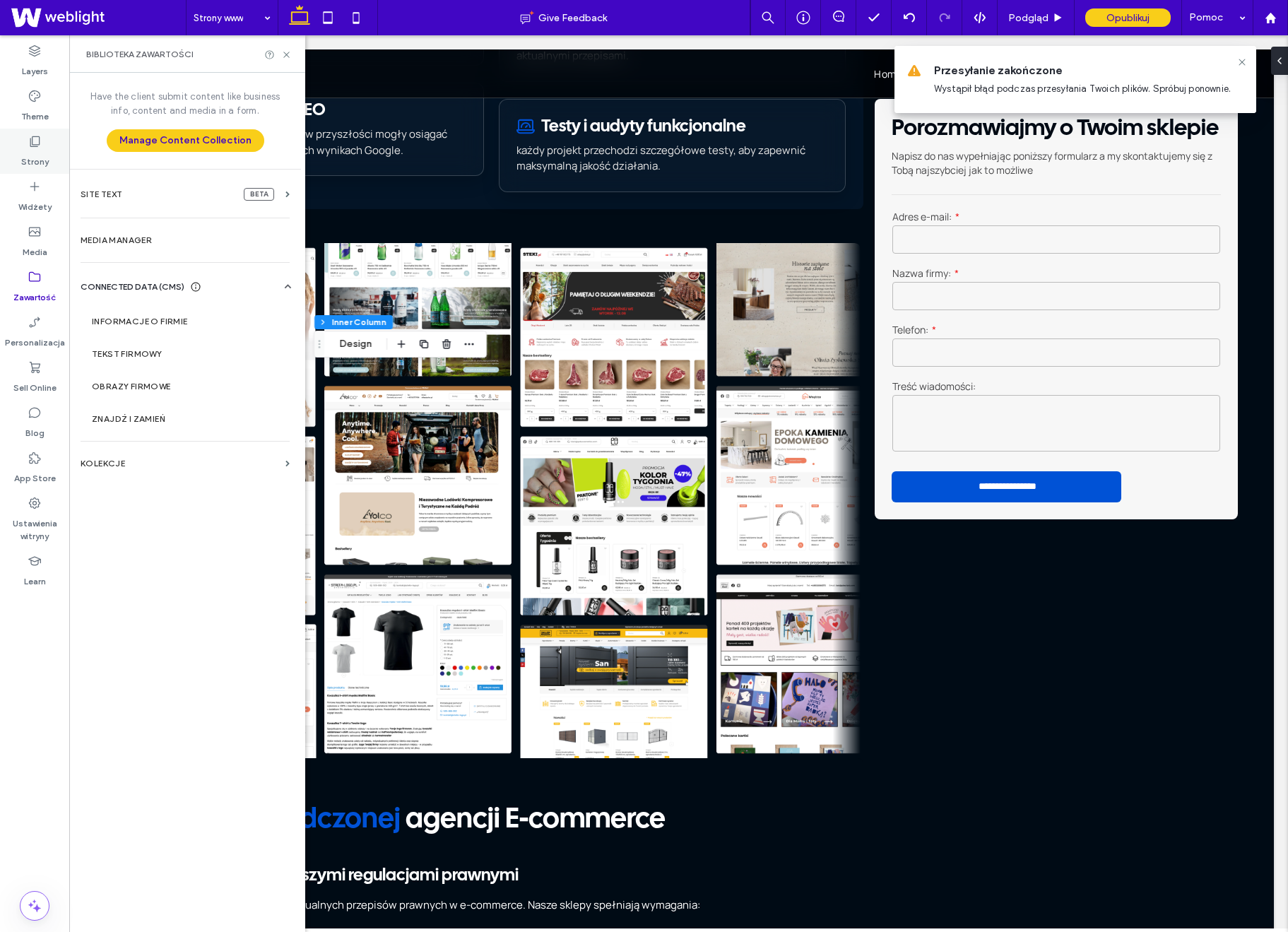
click at [41, 151] on label "Strony" at bounding box center [35, 158] width 28 height 20
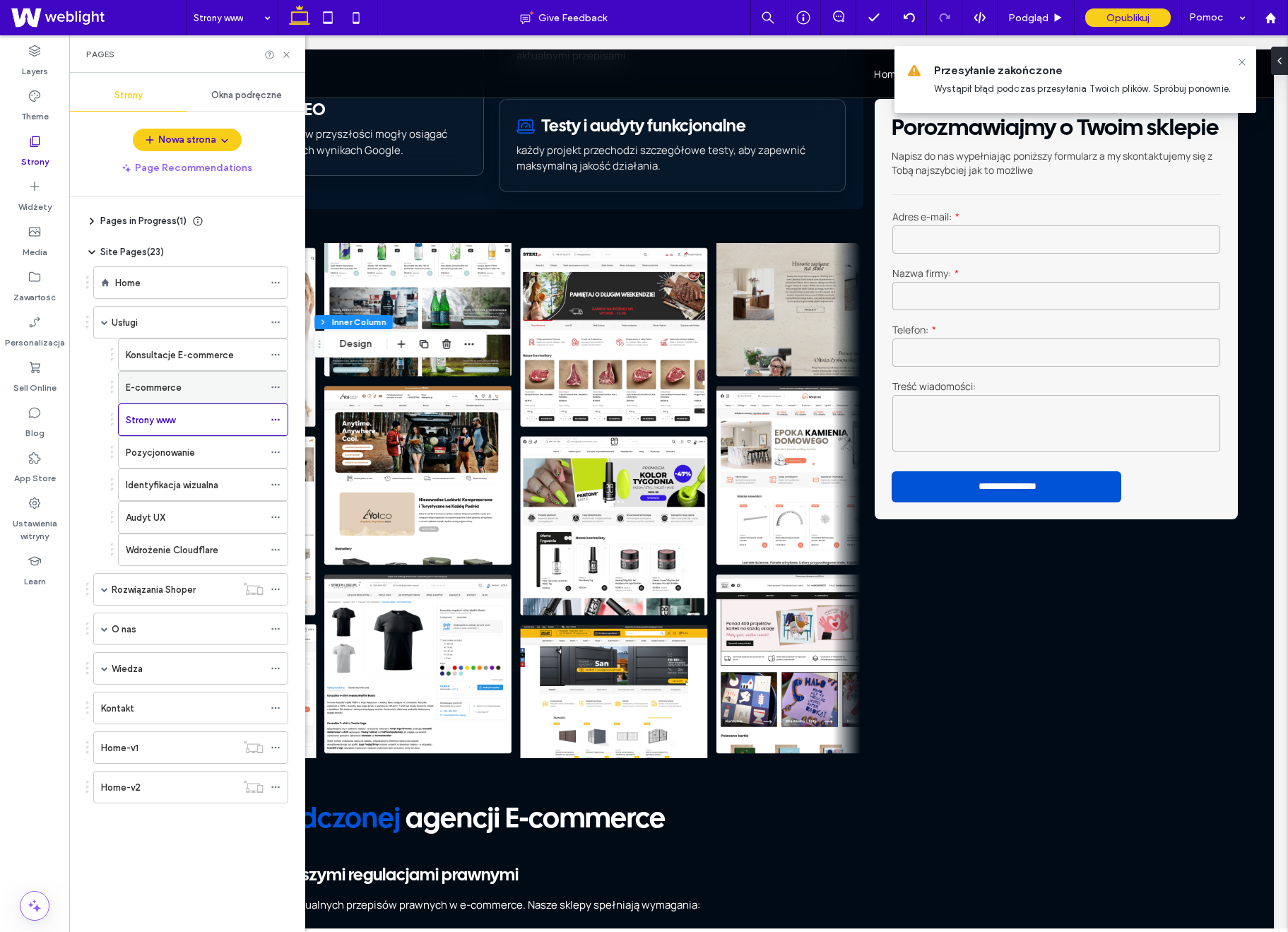
click at [180, 376] on div "E-commerce" at bounding box center [194, 388] width 138 height 31
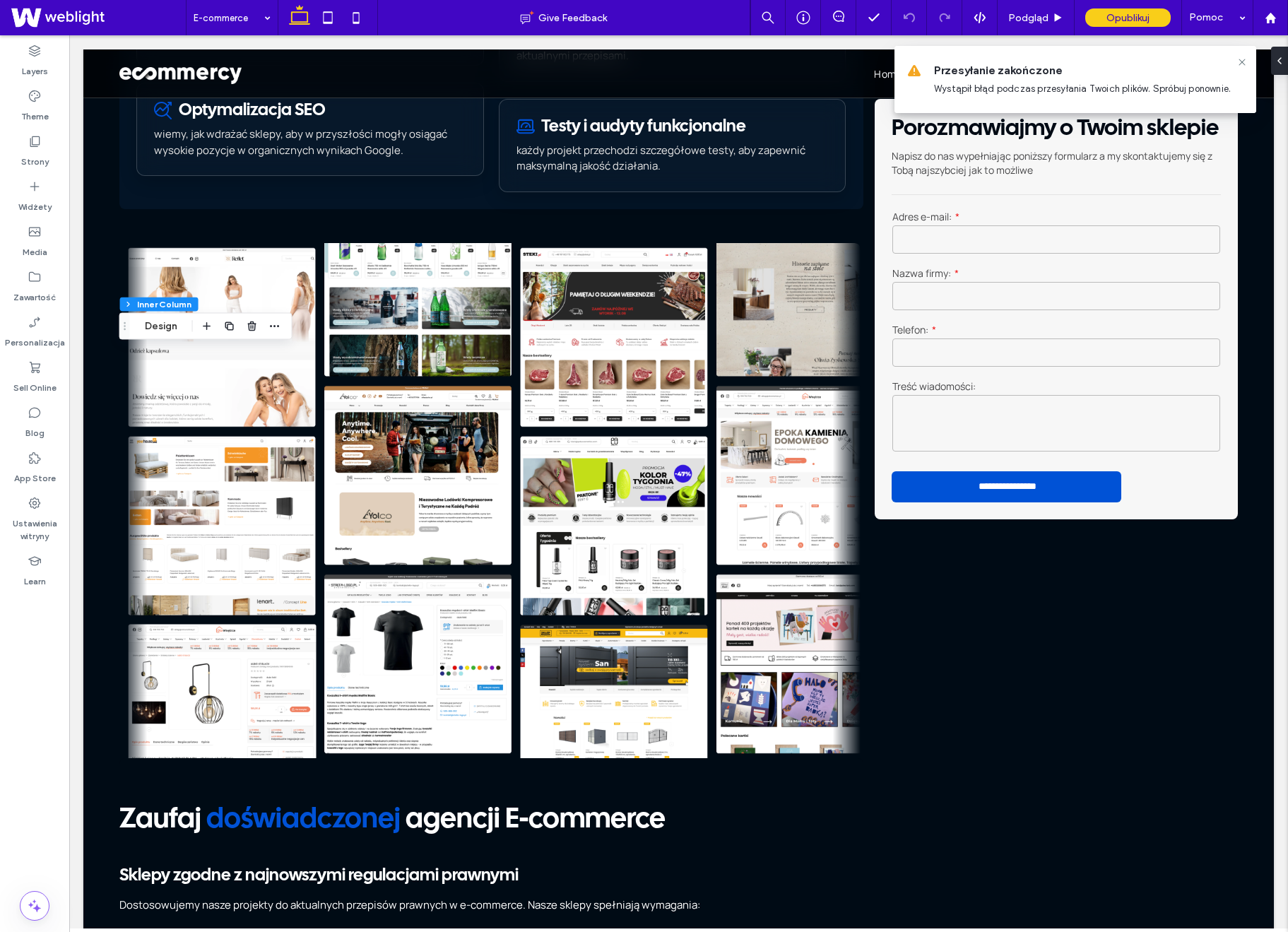
click at [277, 336] on div at bounding box center [275, 326] width 17 height 25
click at [276, 329] on icon "button" at bounding box center [275, 326] width 11 height 11
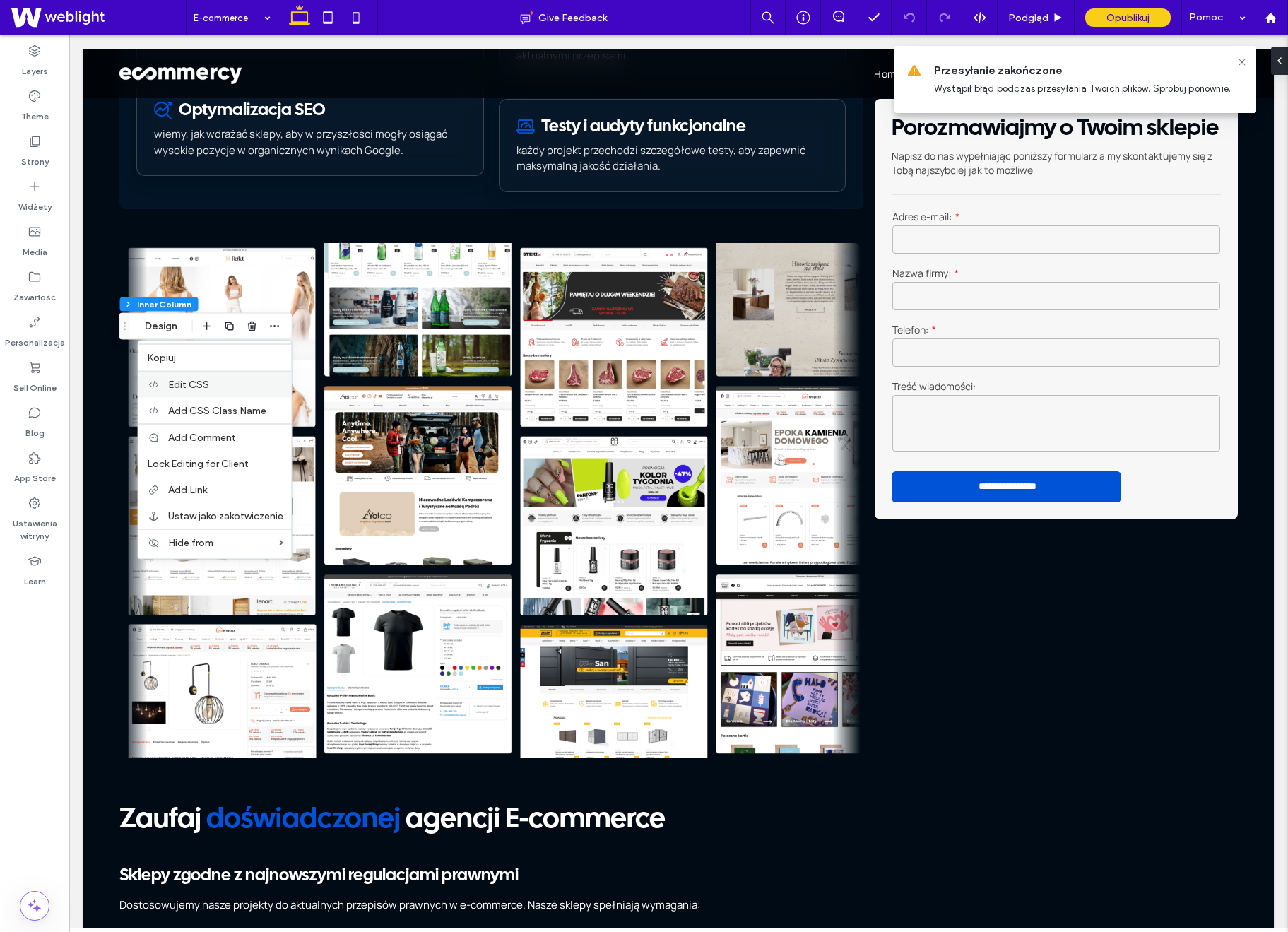
click at [269, 384] on label "Edit CSS" at bounding box center [225, 385] width 115 height 12
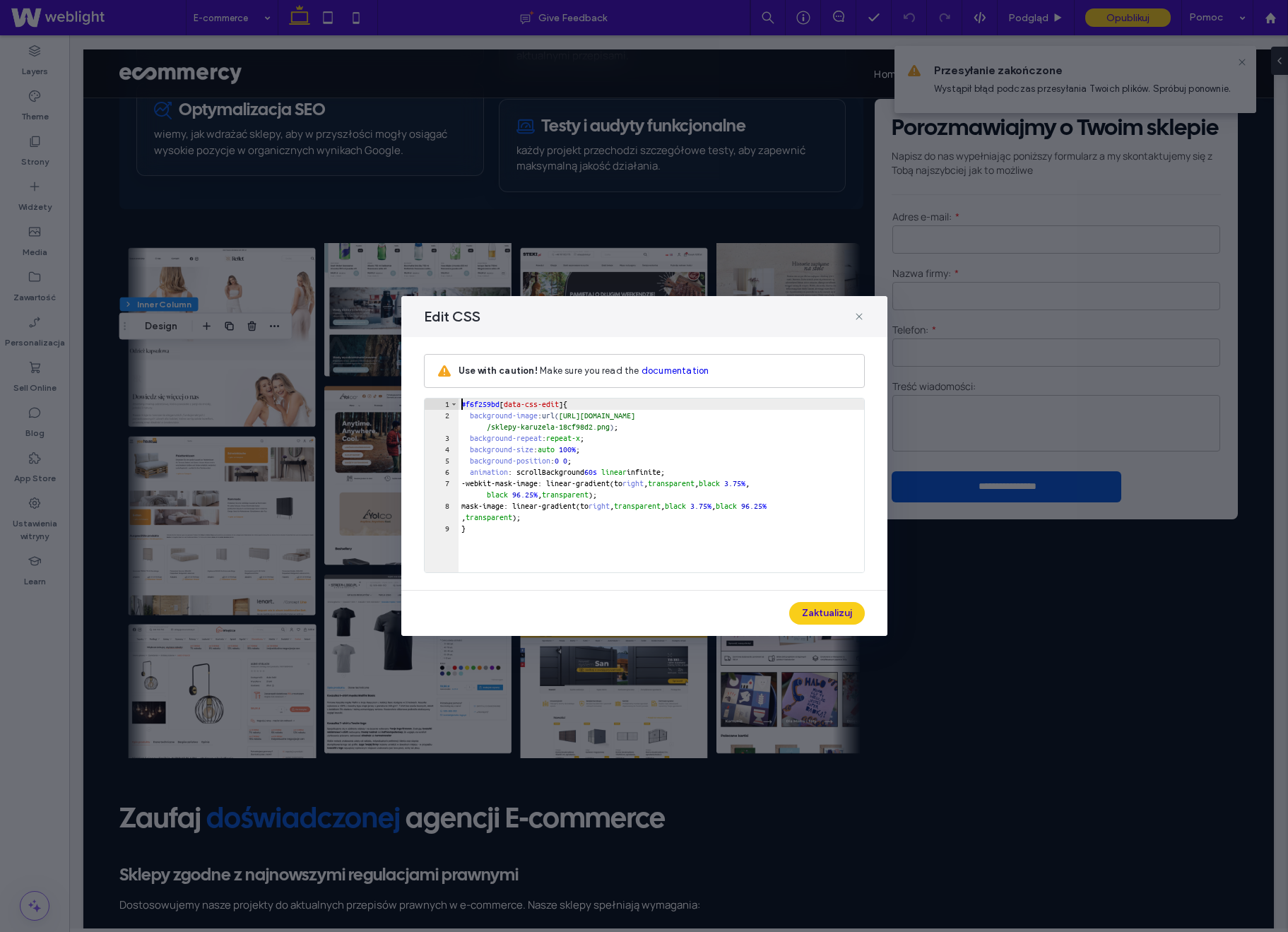
scroll to position [1, 0]
drag, startPoint x: 583, startPoint y: 415, endPoint x: 641, endPoint y: 429, distance: 59.7
click at [641, 429] on div "#f6f259bd [ data-css-edit ] { background-image : url( [URL][DOMAIN_NAME] /sklep…" at bounding box center [661, 497] width 406 height 197
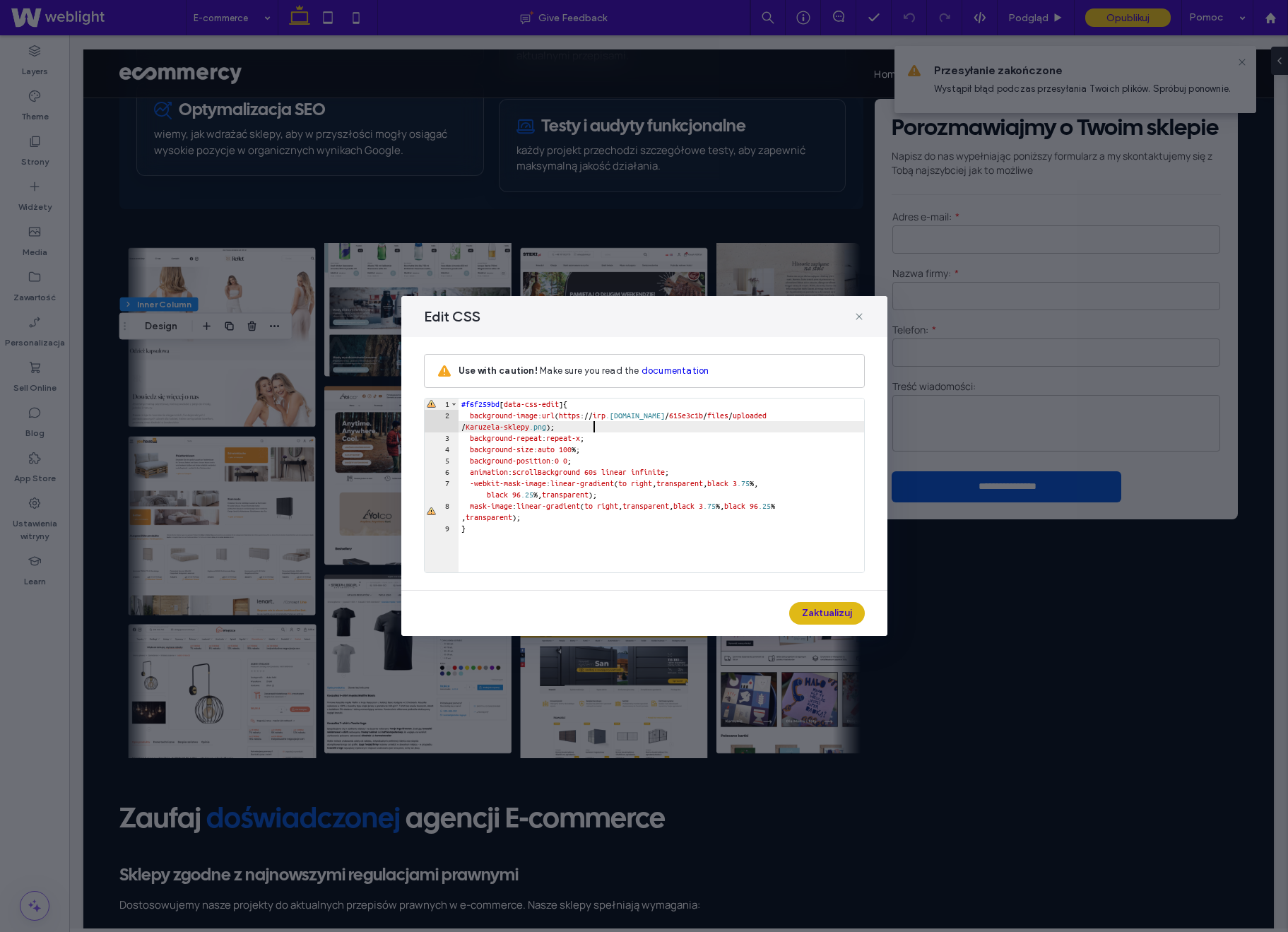
click at [831, 611] on button "Zaktualizuj" at bounding box center [827, 614] width 75 height 23
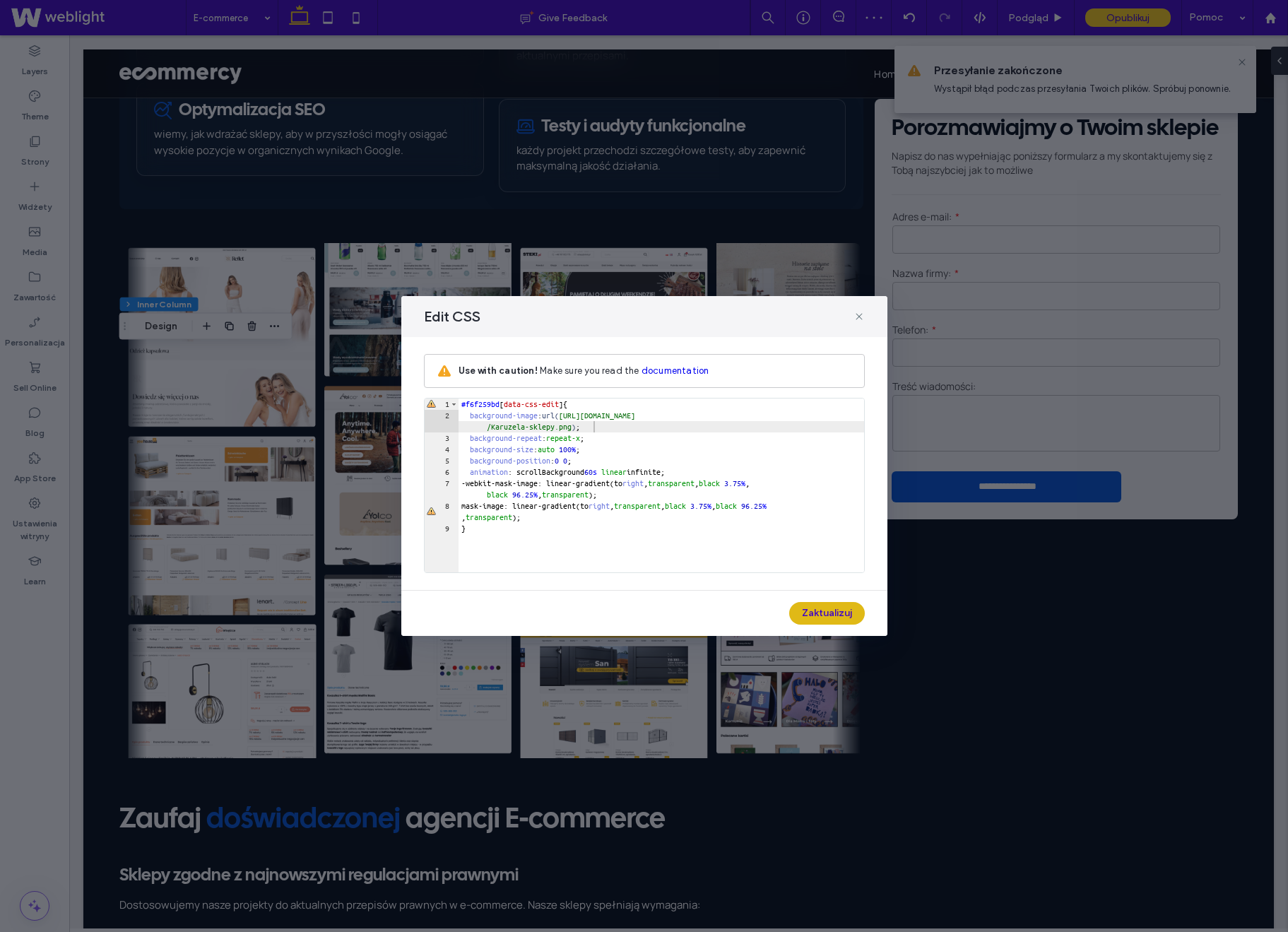
click at [819, 607] on button "Zaktualizuj" at bounding box center [827, 614] width 75 height 23
click at [530, 426] on div "#f6f259bd [ data-css-edit ] { background-image : url( [URL][DOMAIN_NAME] /Karuz…" at bounding box center [661, 497] width 406 height 197
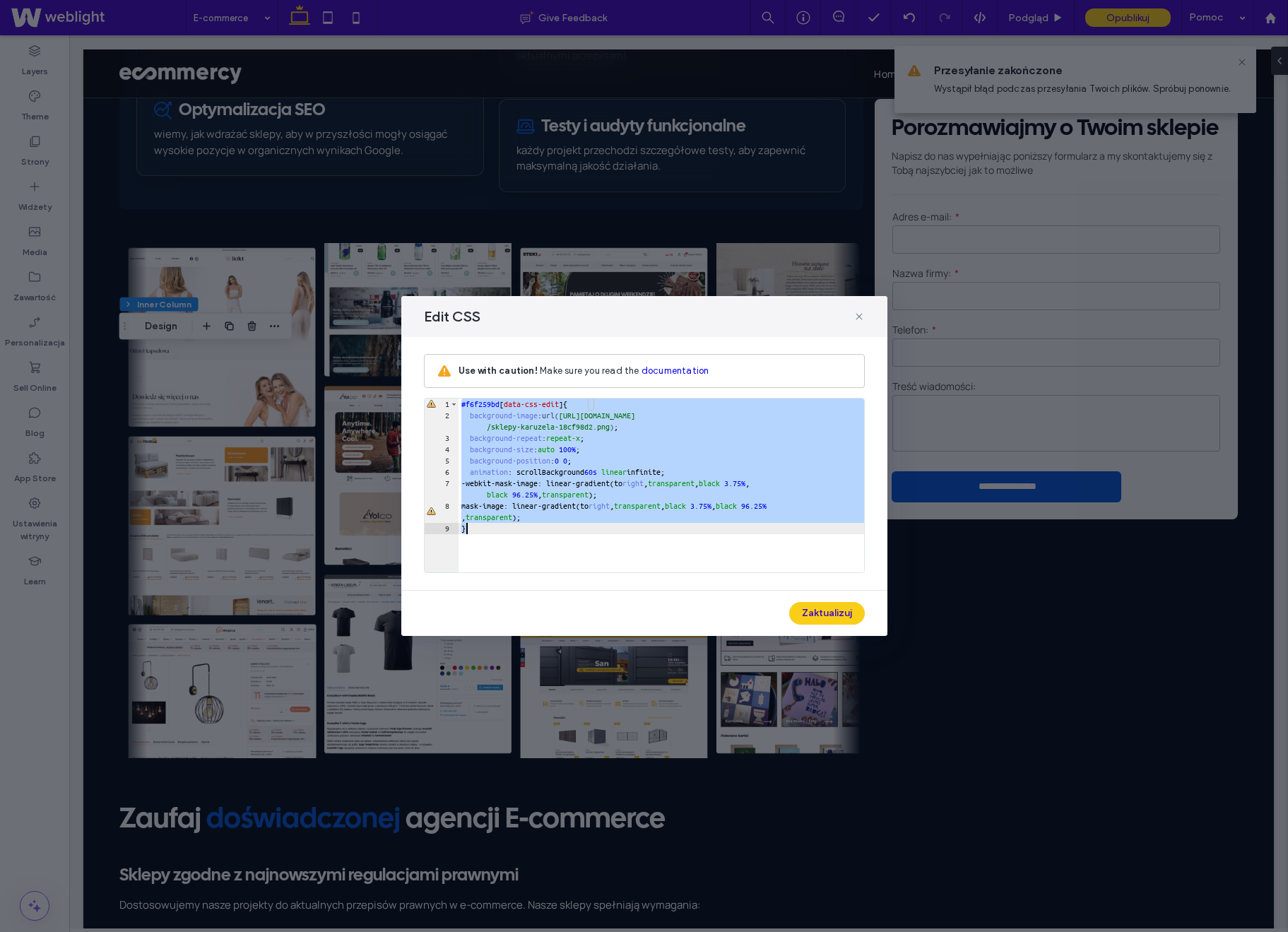
click at [625, 424] on div "#f6f259bd [ data-css-edit ] { background-image : url( [URL][DOMAIN_NAME] /sklep…" at bounding box center [661, 497] width 406 height 197
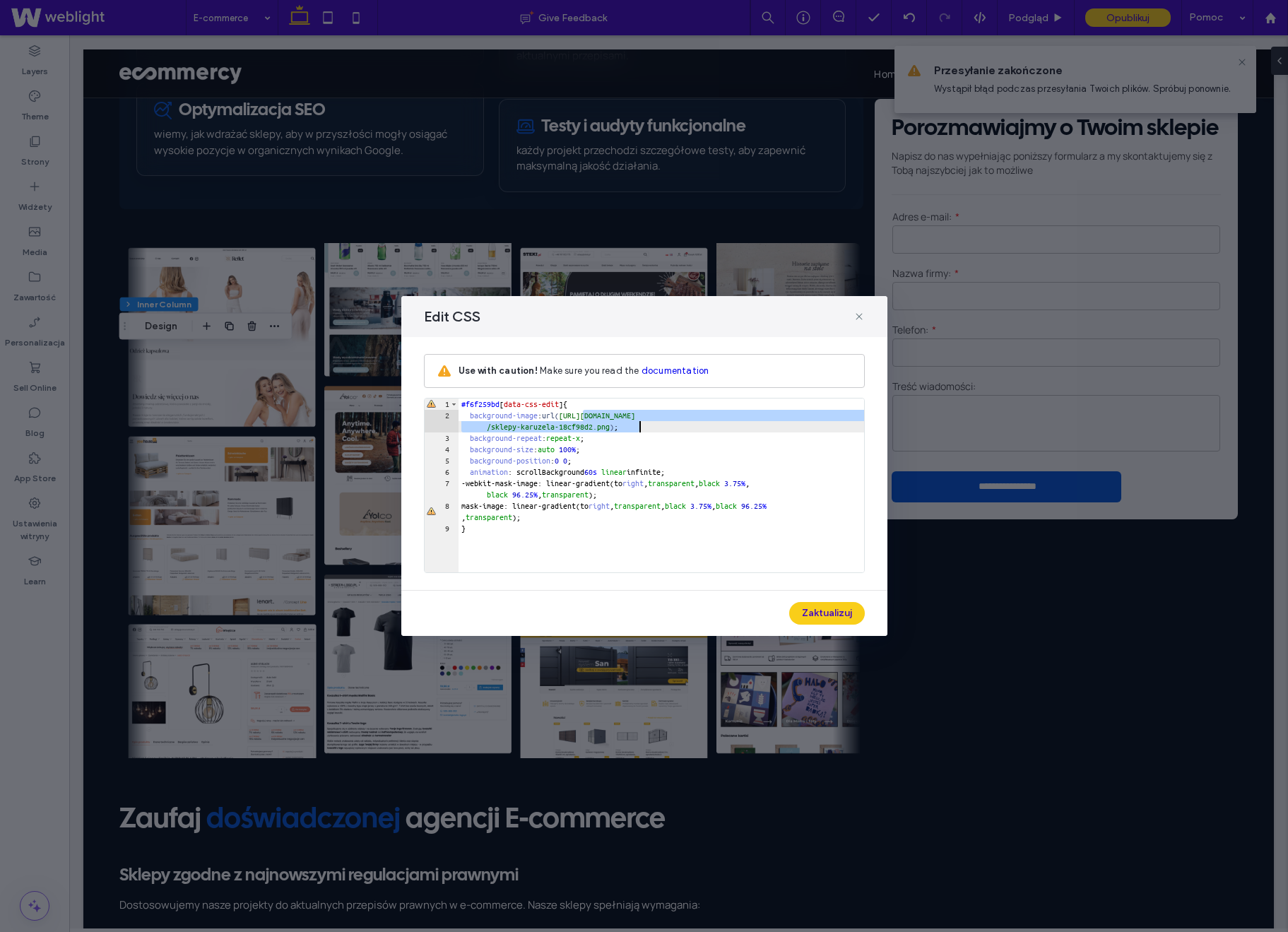
drag, startPoint x: 583, startPoint y: 415, endPoint x: 641, endPoint y: 426, distance: 59.0
click at [641, 426] on div "#f6f259bd [ data-css-edit ] { background-image : url( [URL][DOMAIN_NAME] /sklep…" at bounding box center [661, 497] width 406 height 197
click at [833, 613] on button "Zaktualizuj" at bounding box center [827, 614] width 75 height 23
click at [862, 318] on icon at bounding box center [859, 316] width 11 height 11
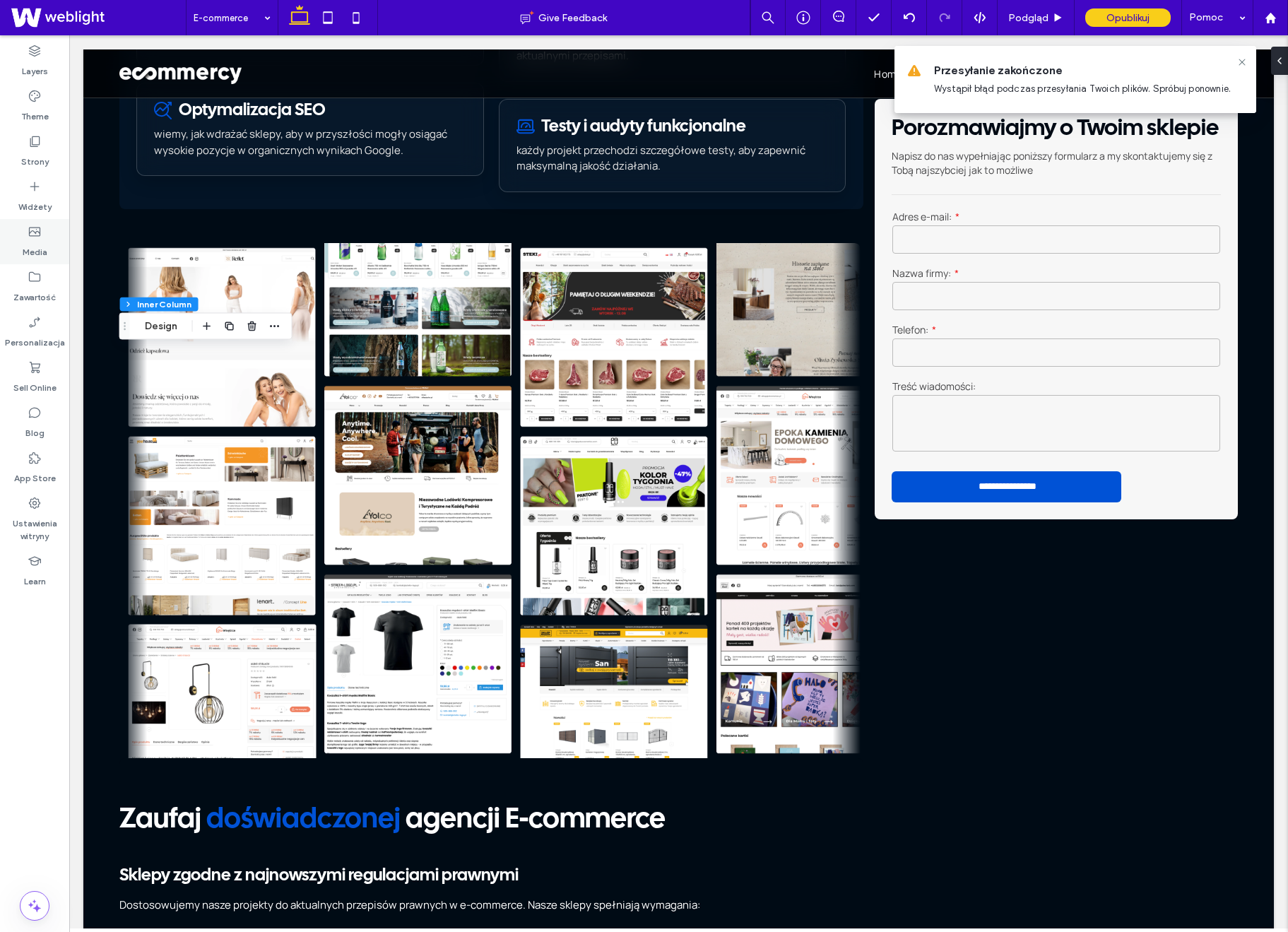
click at [41, 244] on label "Media" at bounding box center [35, 249] width 25 height 20
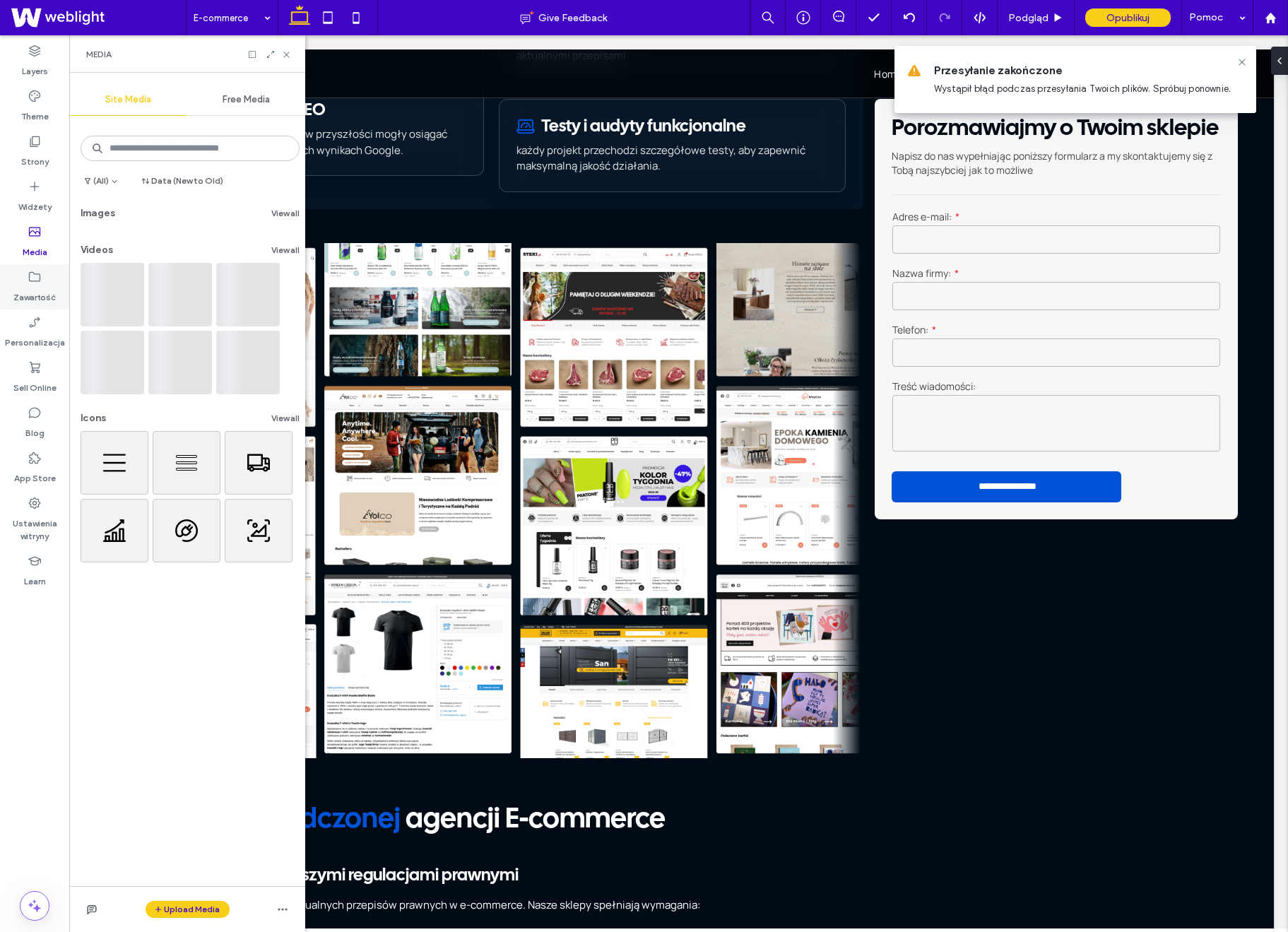
click at [34, 289] on label "Zawartość" at bounding box center [34, 294] width 42 height 20
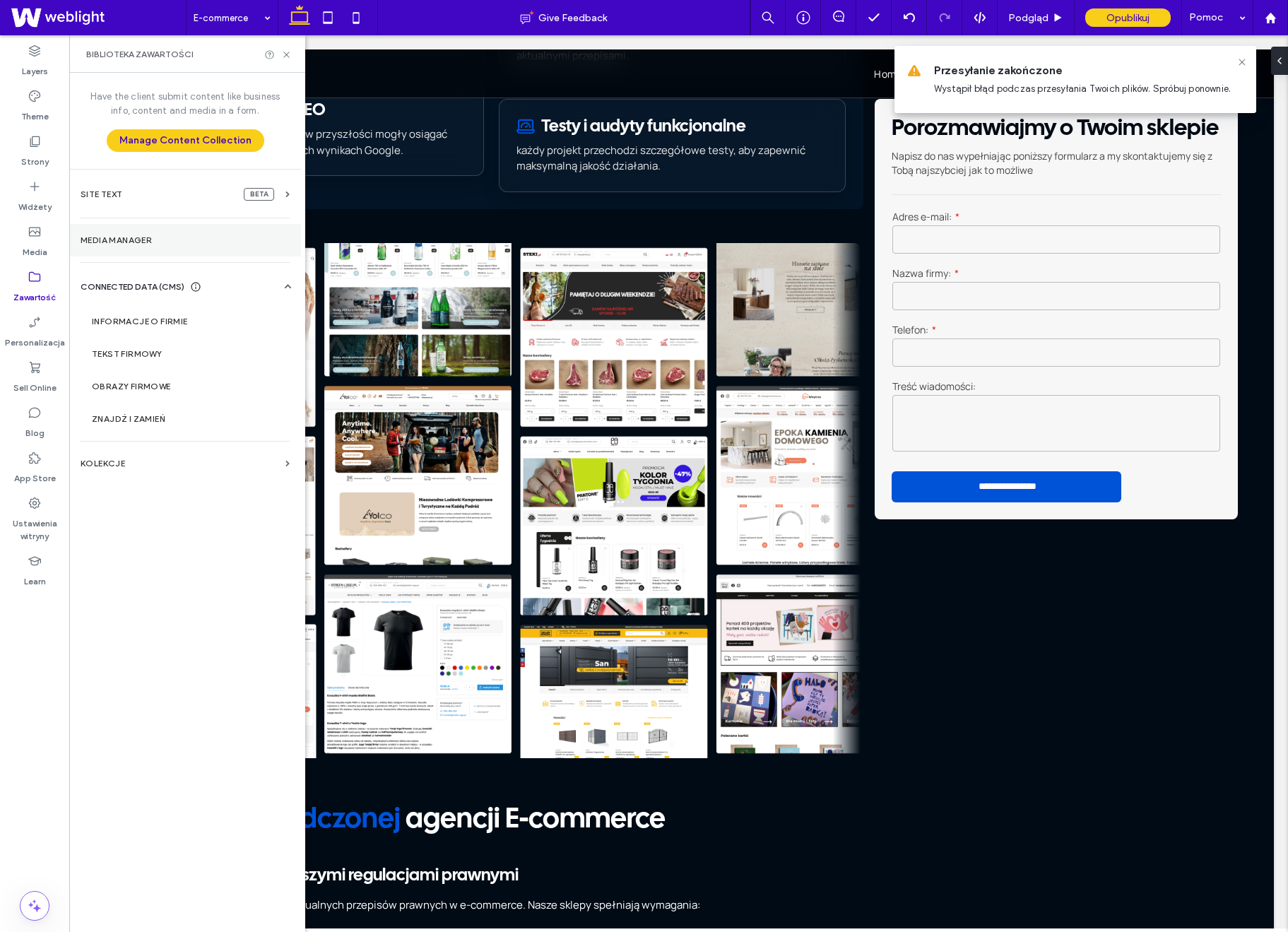
click at [146, 246] on section "Media Manager" at bounding box center [185, 240] width 231 height 33
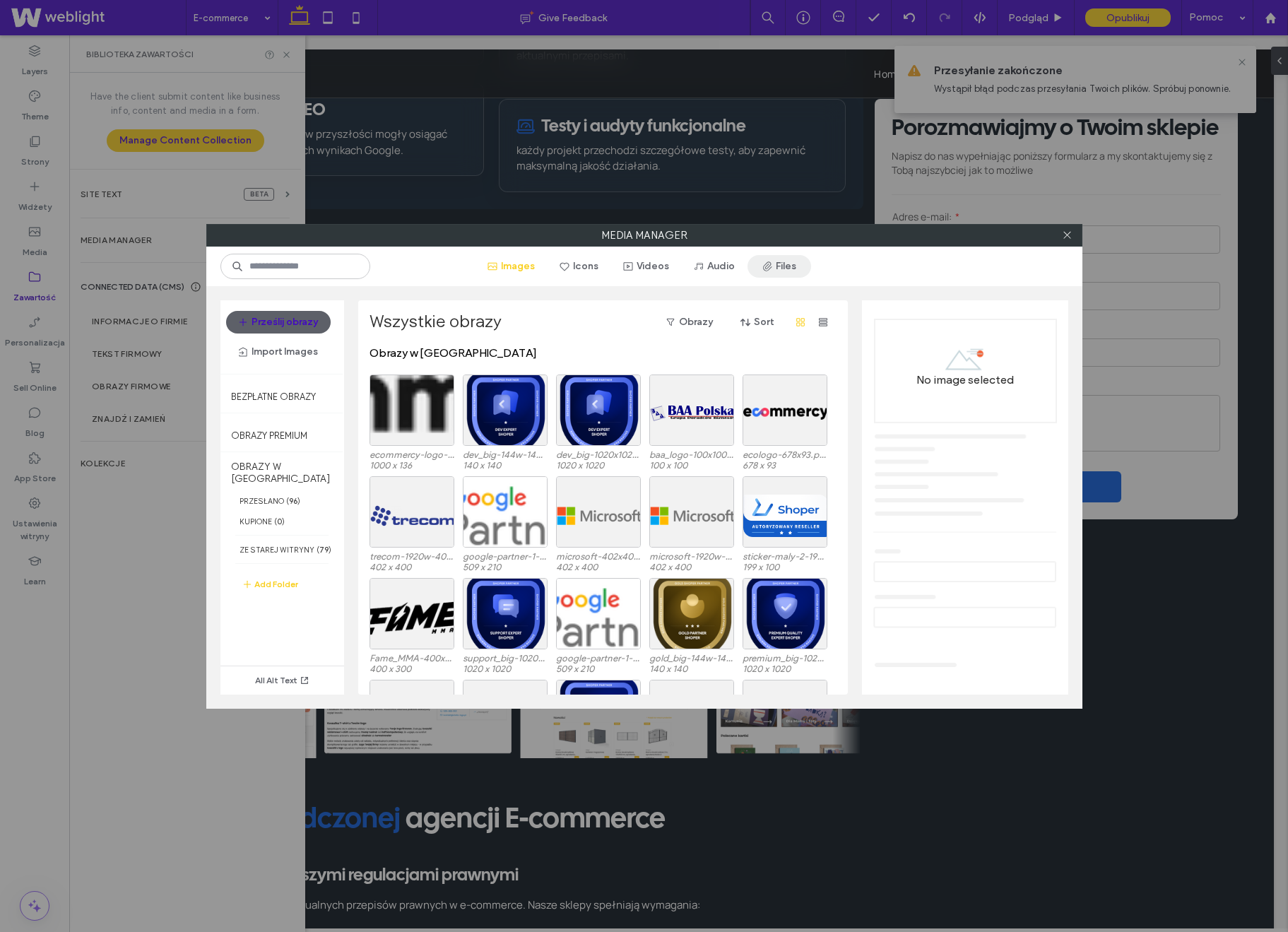
click at [781, 268] on button "Files" at bounding box center [779, 266] width 63 height 23
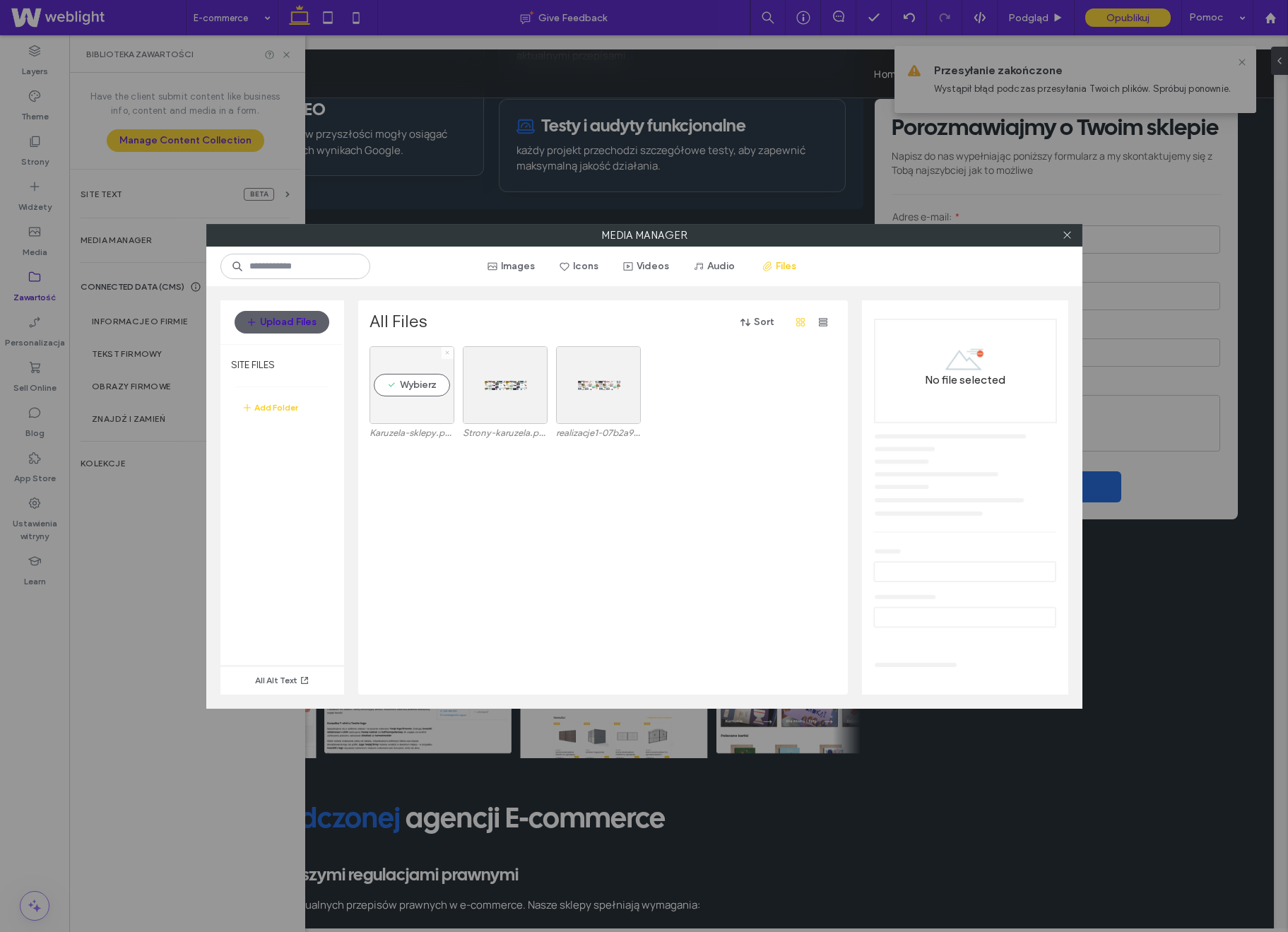
click at [447, 354] on icon at bounding box center [447, 353] width 6 height 6
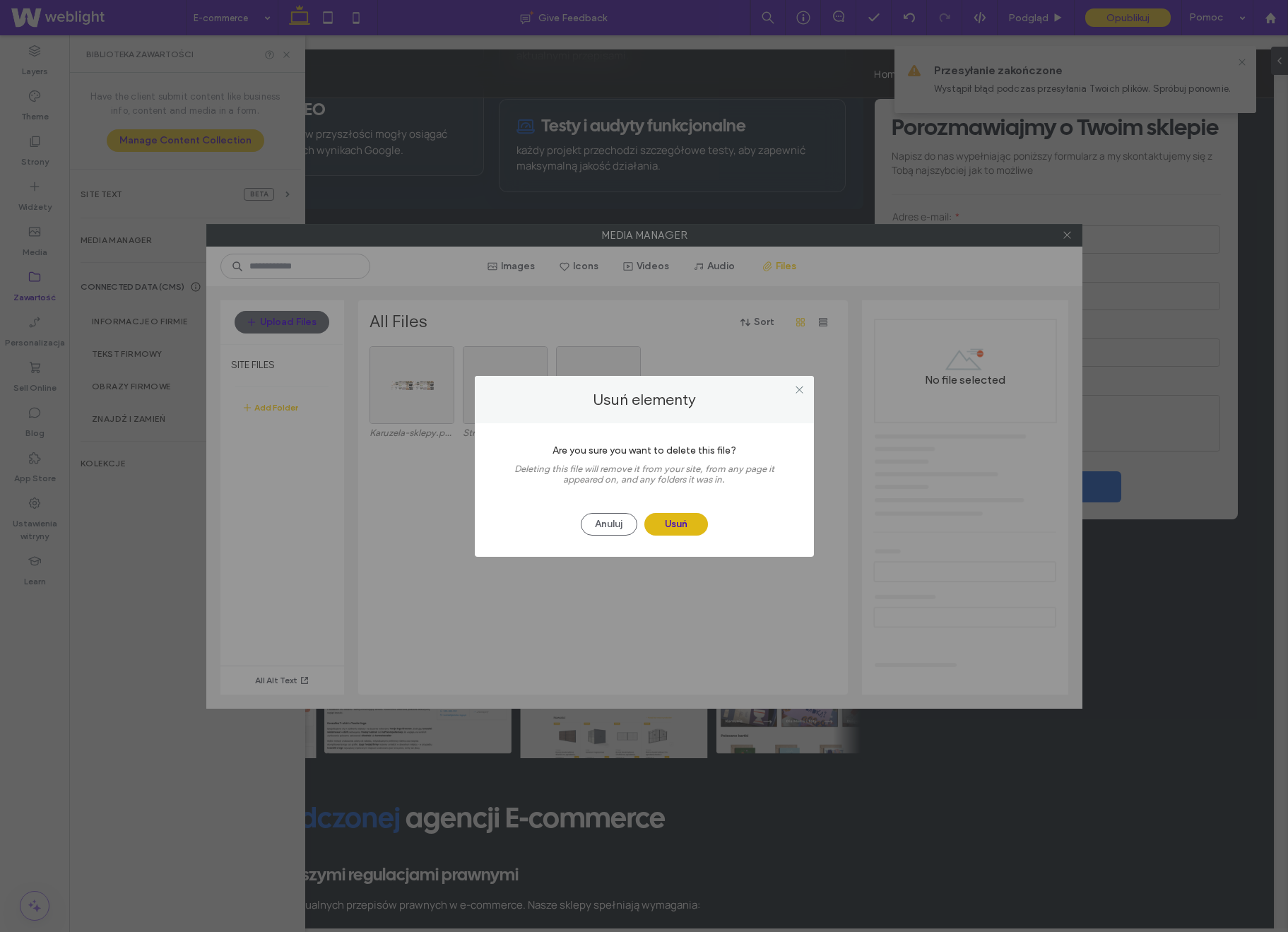
click at [679, 524] on button "Usuń" at bounding box center [676, 525] width 63 height 23
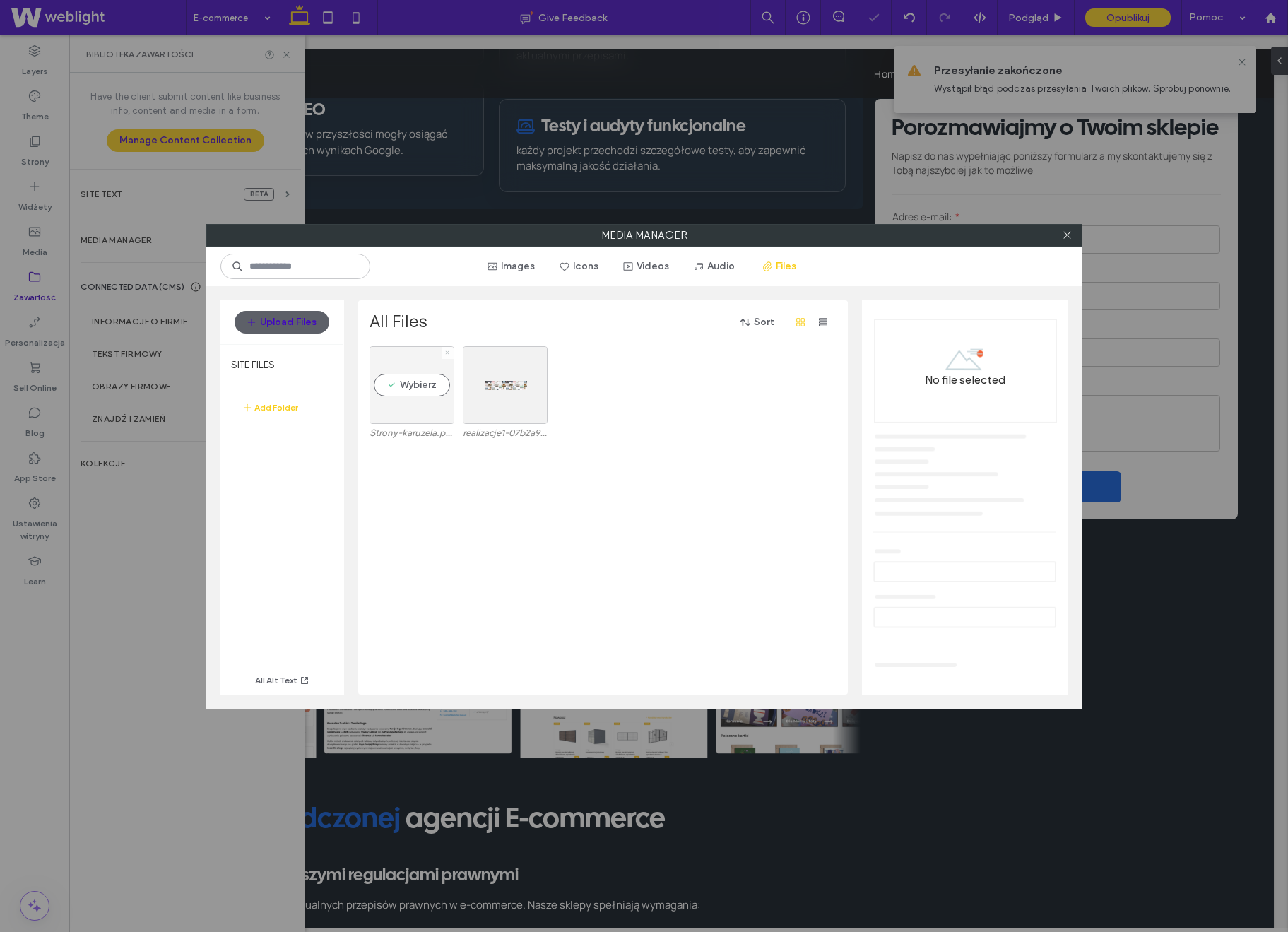
click at [447, 353] on icon at bounding box center [447, 353] width 6 height 6
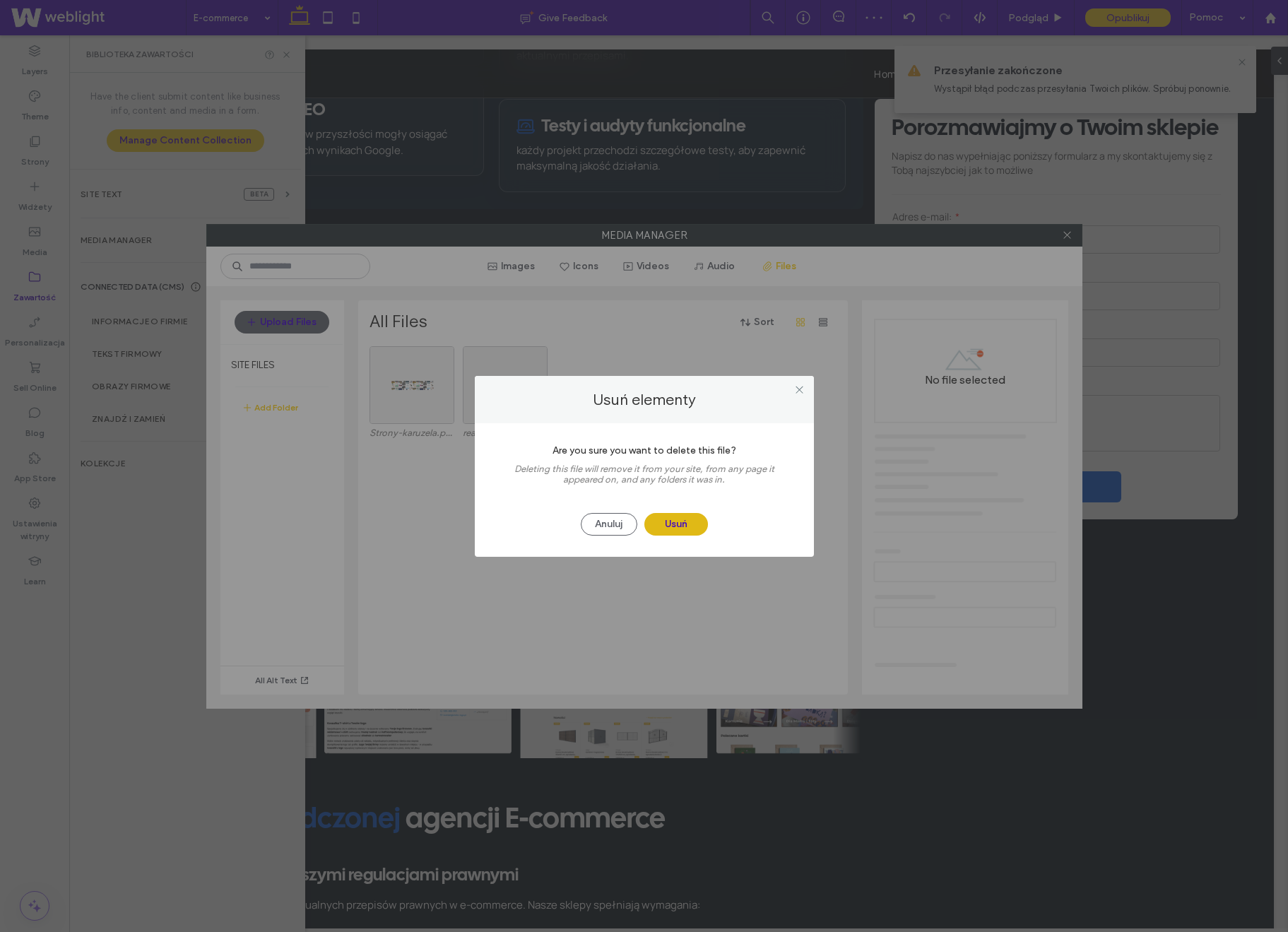
click at [685, 523] on button "Usuń" at bounding box center [676, 525] width 63 height 23
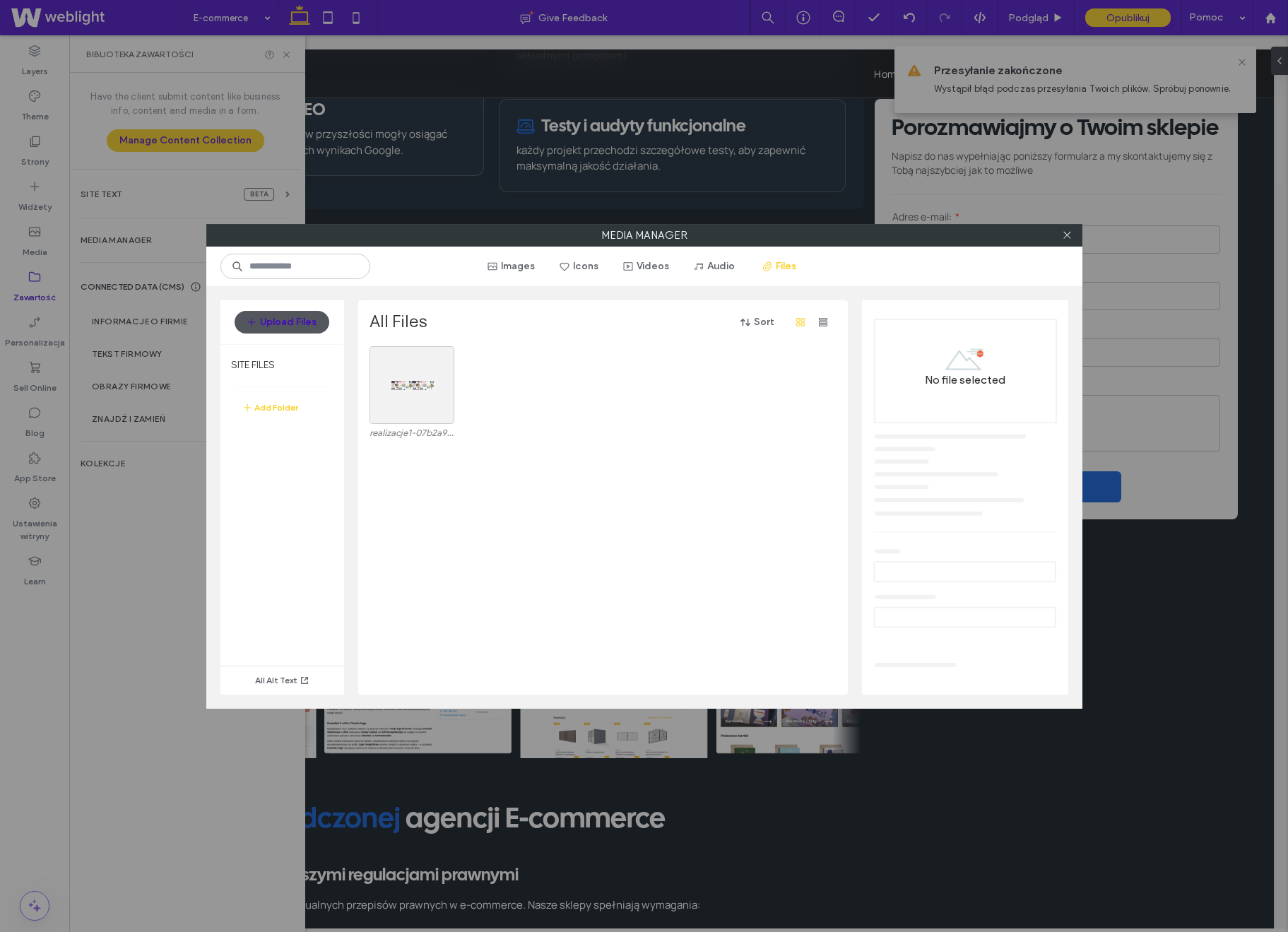
click at [276, 329] on button "Upload Files" at bounding box center [282, 323] width 94 height 23
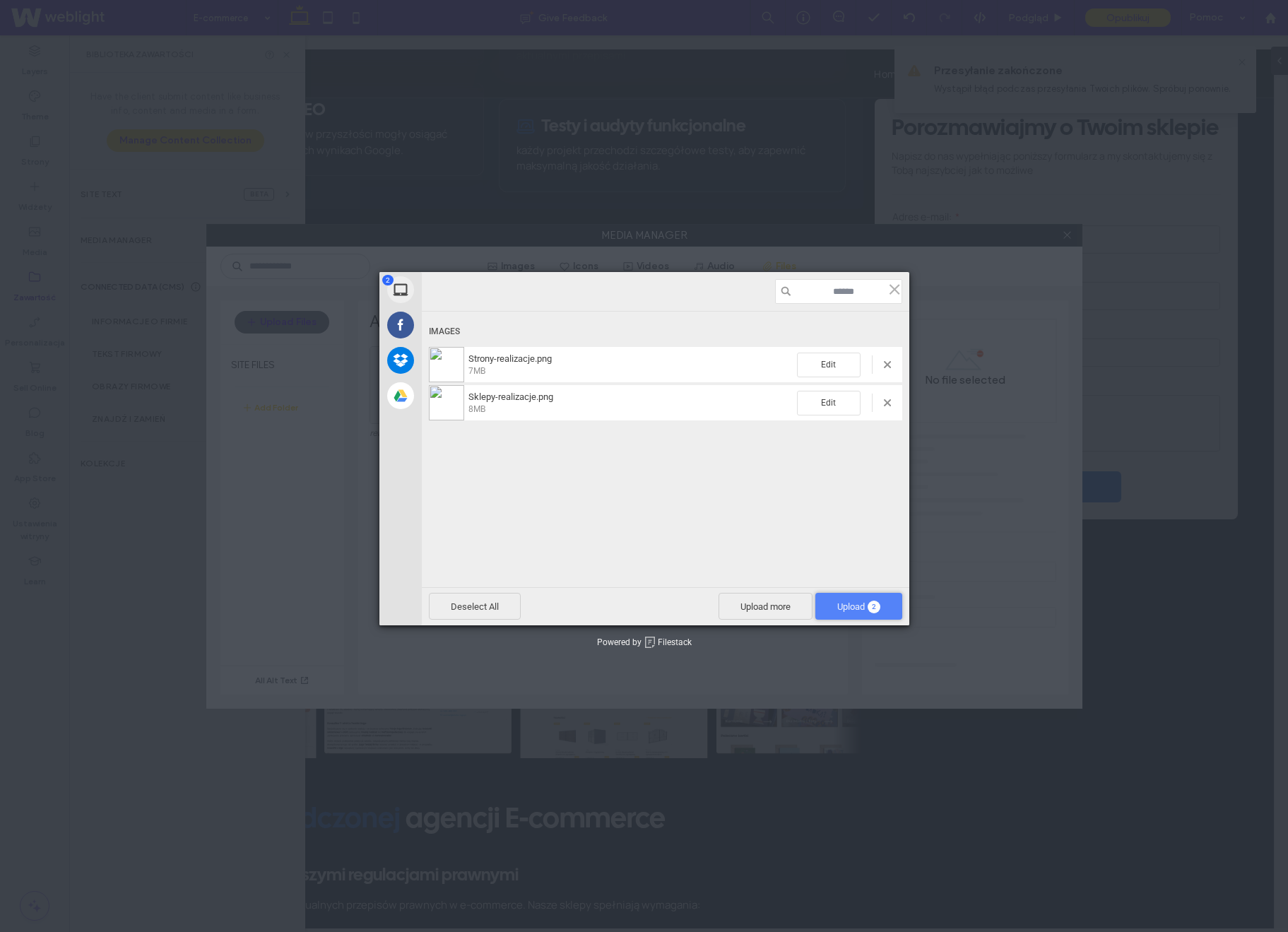
click at [845, 599] on span "Upload 2" at bounding box center [859, 606] width 87 height 27
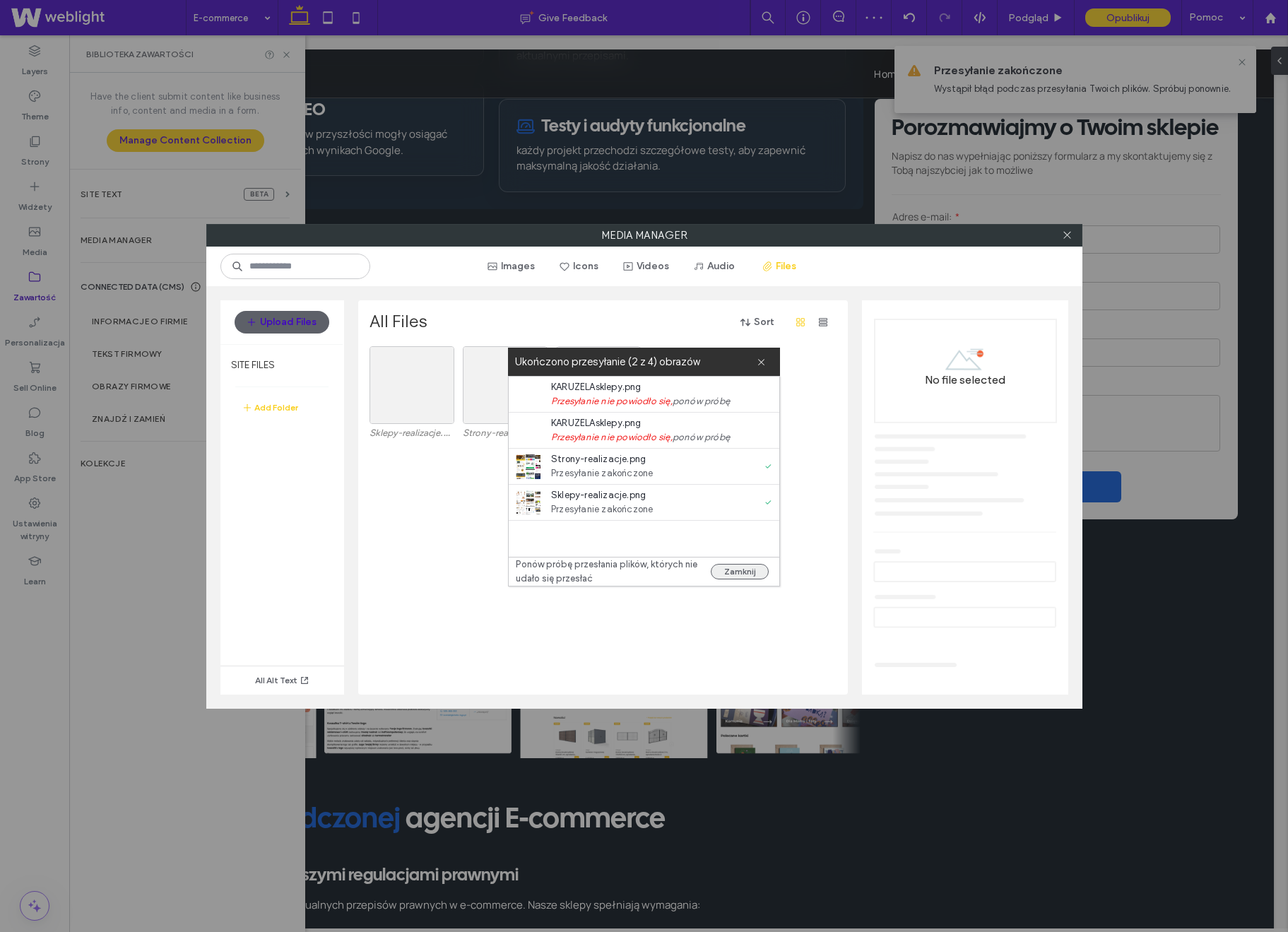
click at [745, 575] on button "Zamknij" at bounding box center [739, 572] width 58 height 16
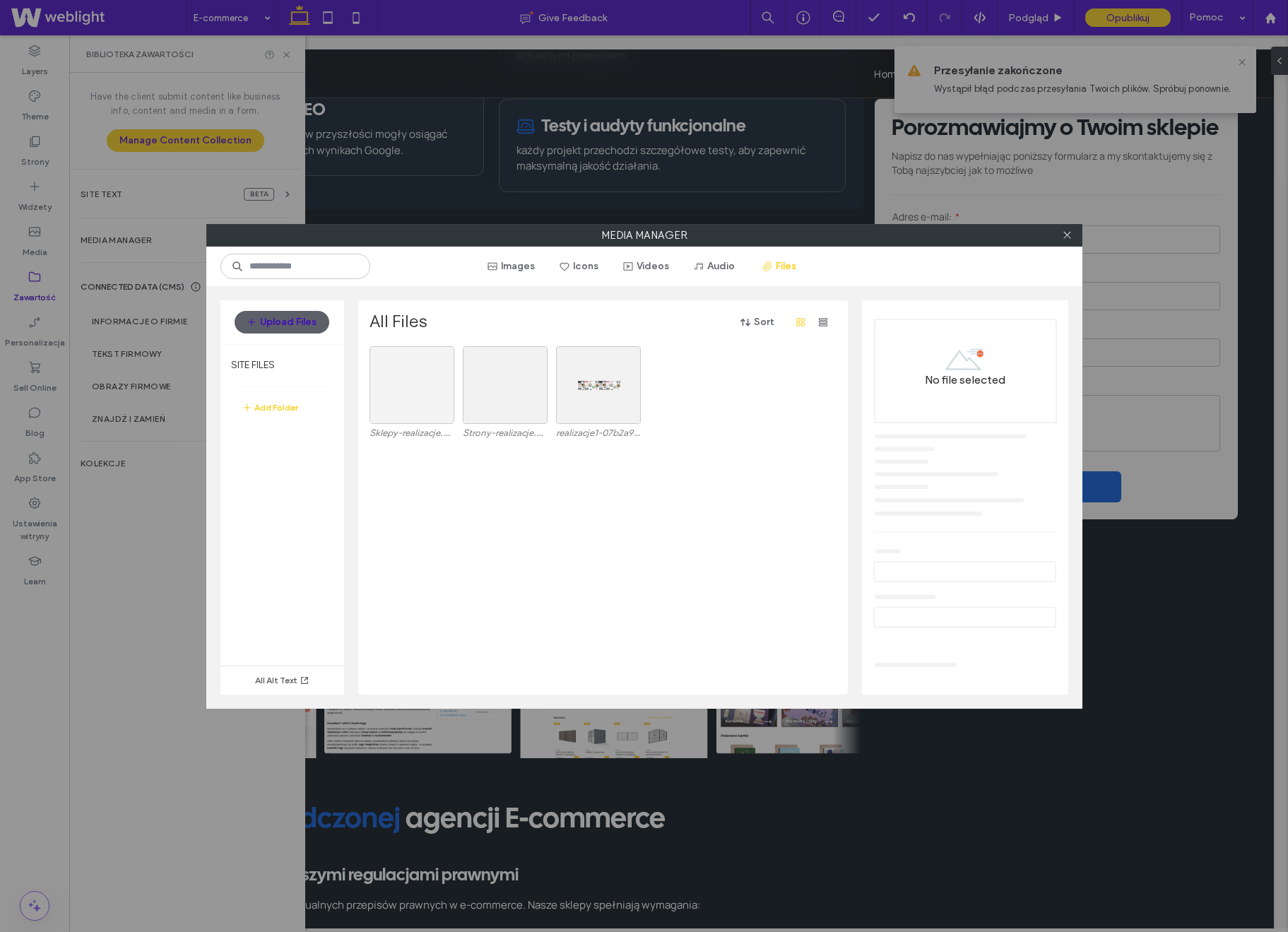
click at [410, 400] on div at bounding box center [412, 386] width 85 height 78
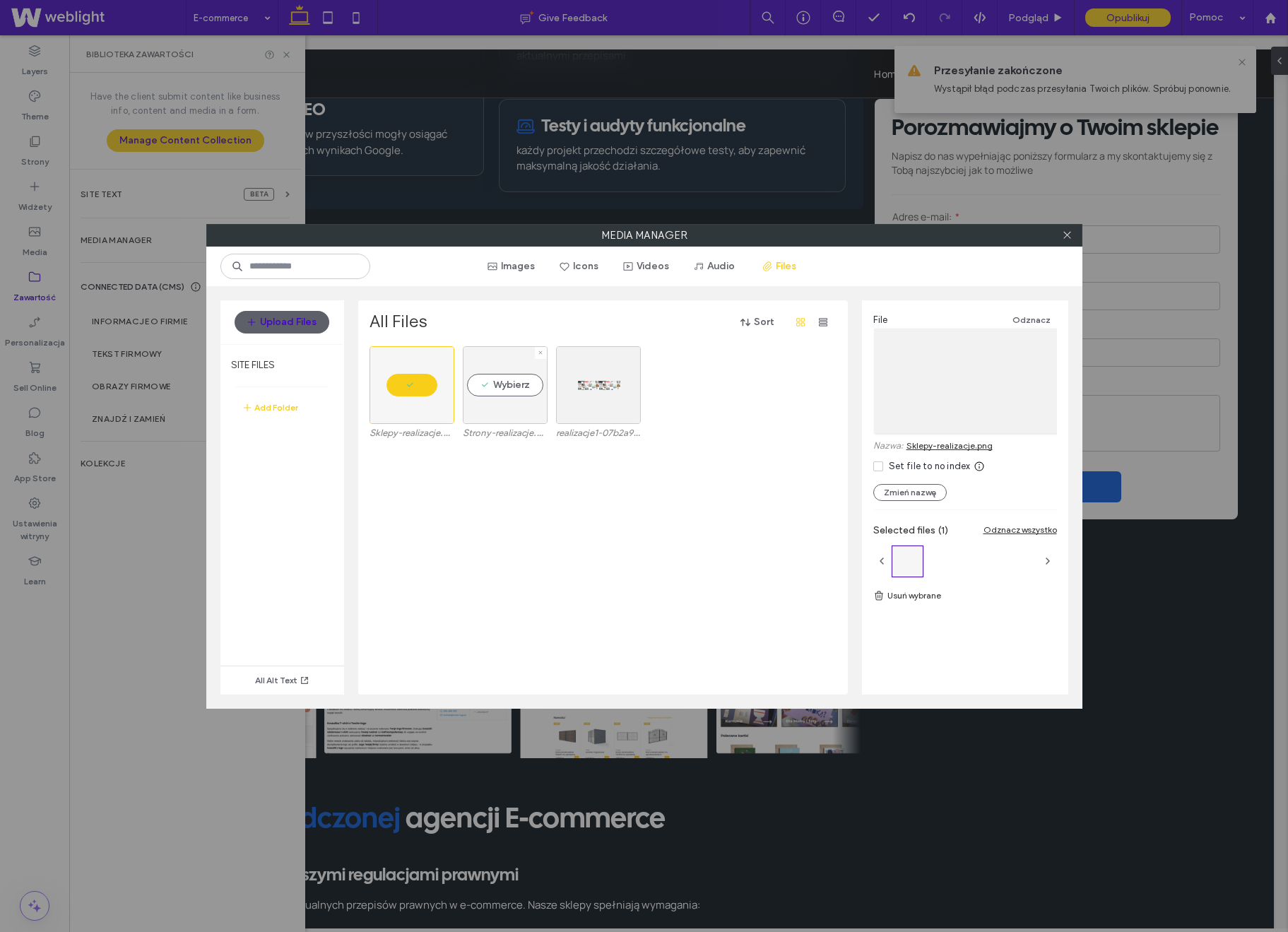
click at [507, 396] on div "Wybierz" at bounding box center [505, 386] width 85 height 78
click at [940, 446] on link "Strony-realizacje.png" at bounding box center [949, 446] width 86 height 10
click at [1069, 228] on span at bounding box center [1067, 235] width 10 height 21
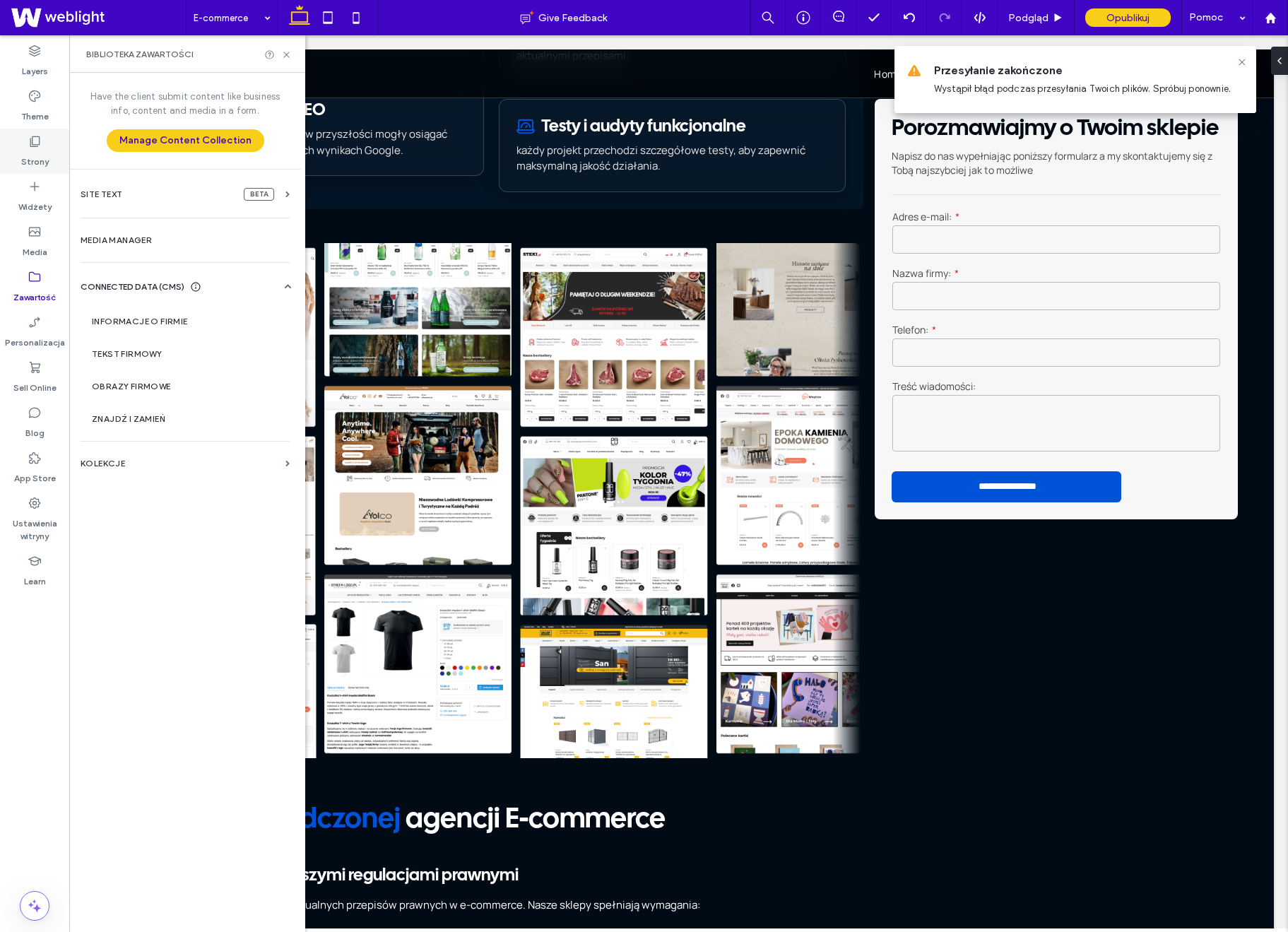
click at [35, 161] on label "Strony" at bounding box center [35, 158] width 28 height 20
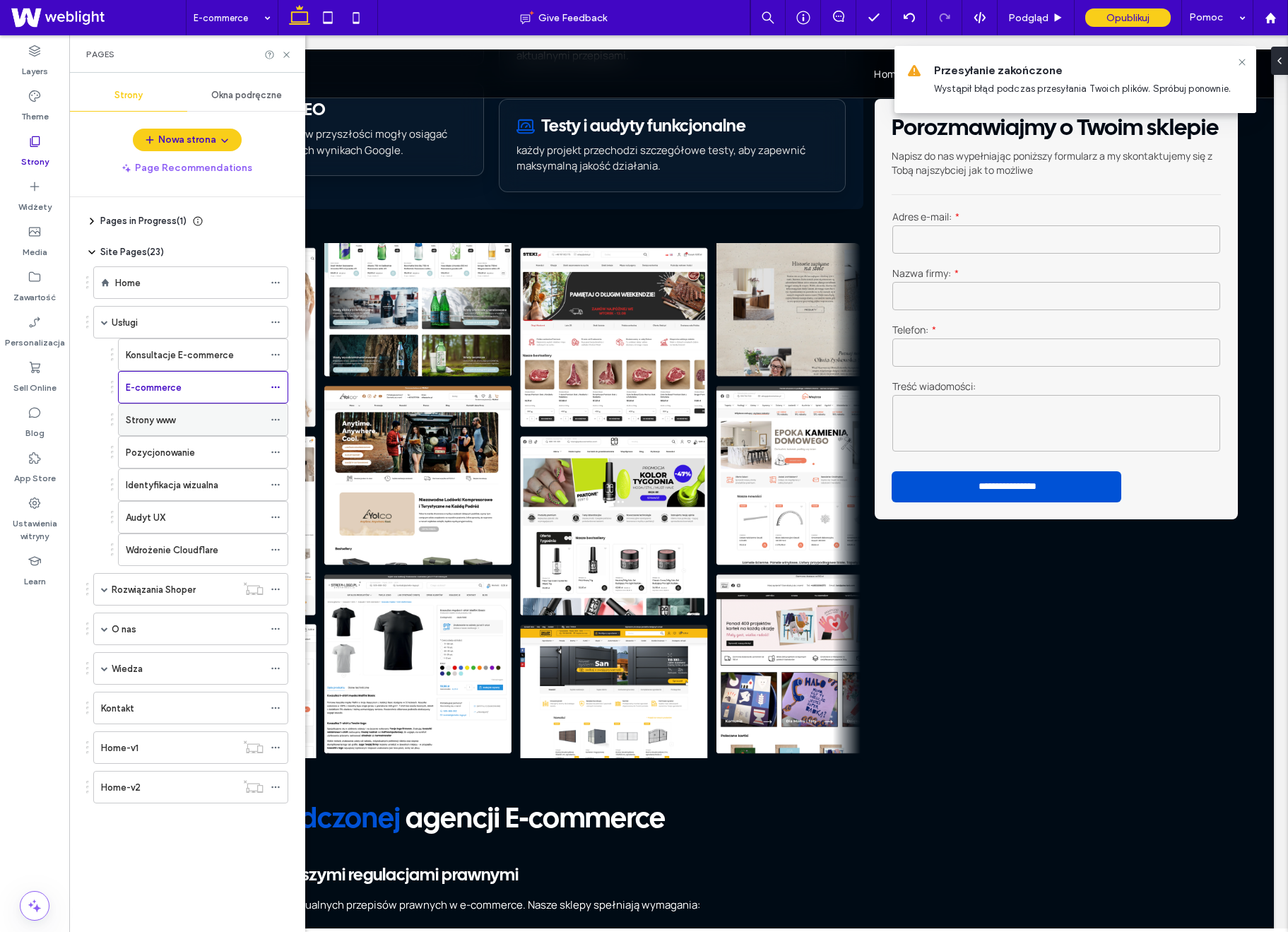
click at [170, 427] on div "Strony www" at bounding box center [194, 420] width 138 height 31
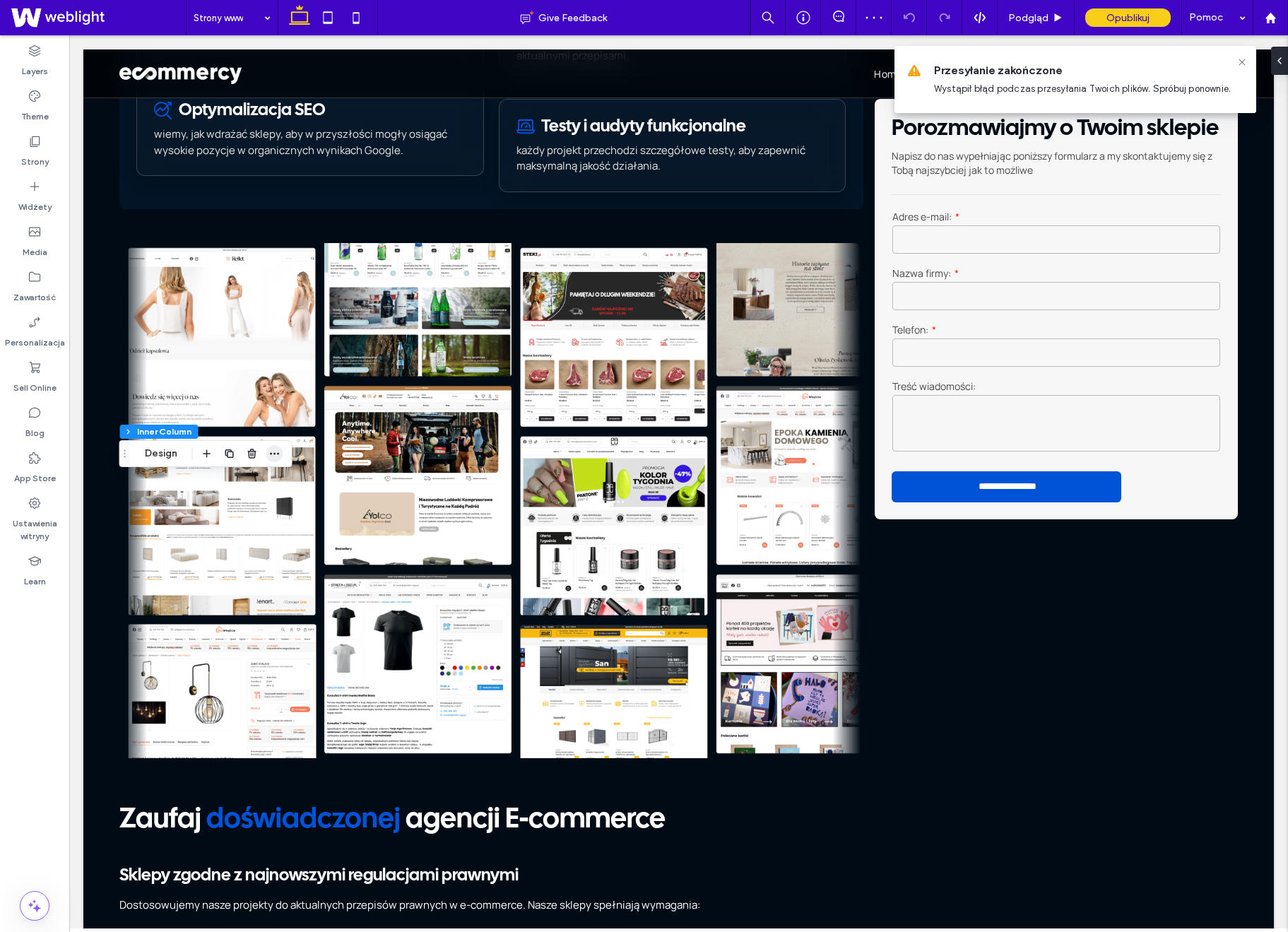
click at [270, 452] on icon "button" at bounding box center [275, 453] width 11 height 11
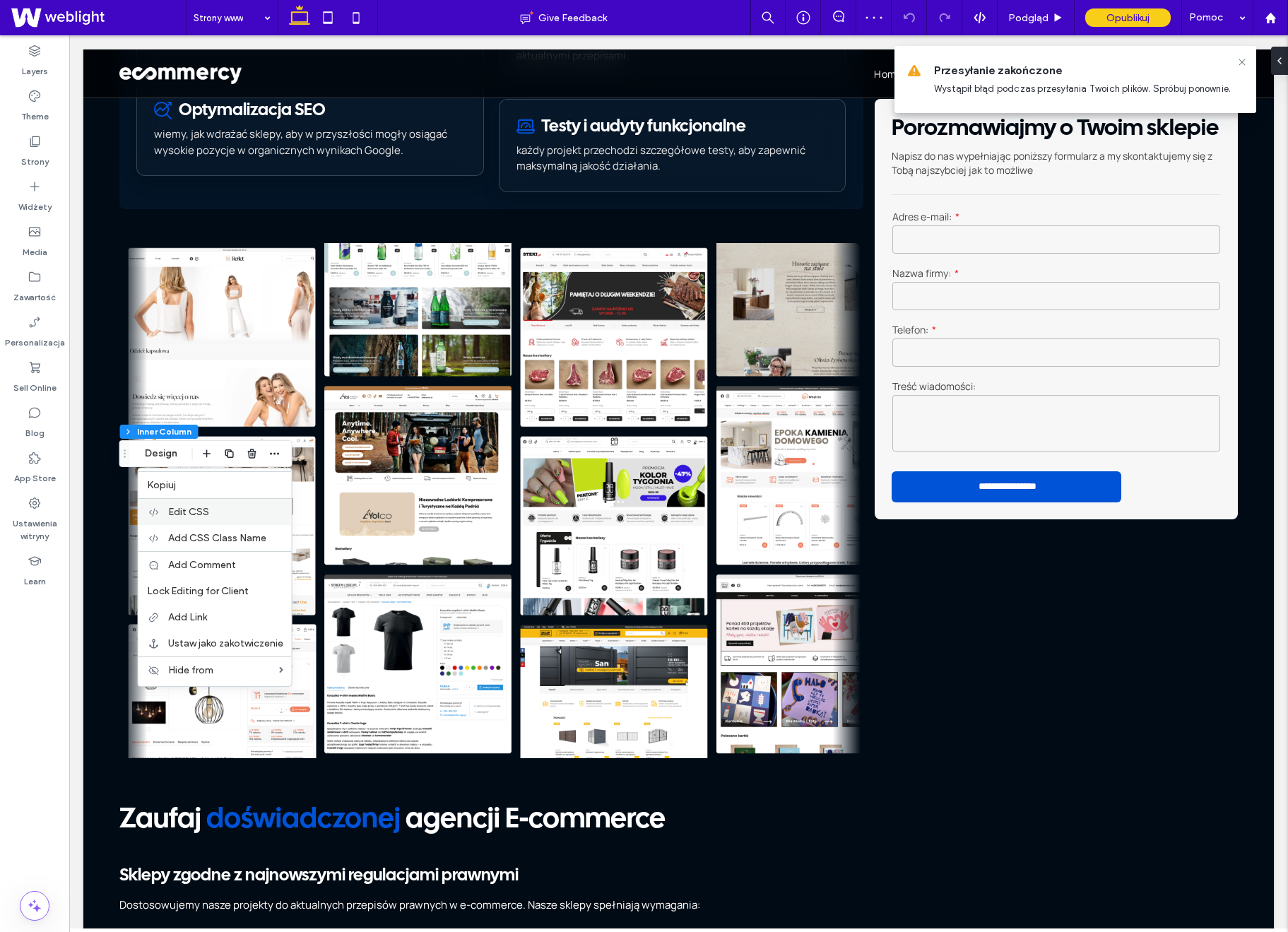
click at [257, 511] on label "Edit CSS" at bounding box center [225, 512] width 115 height 12
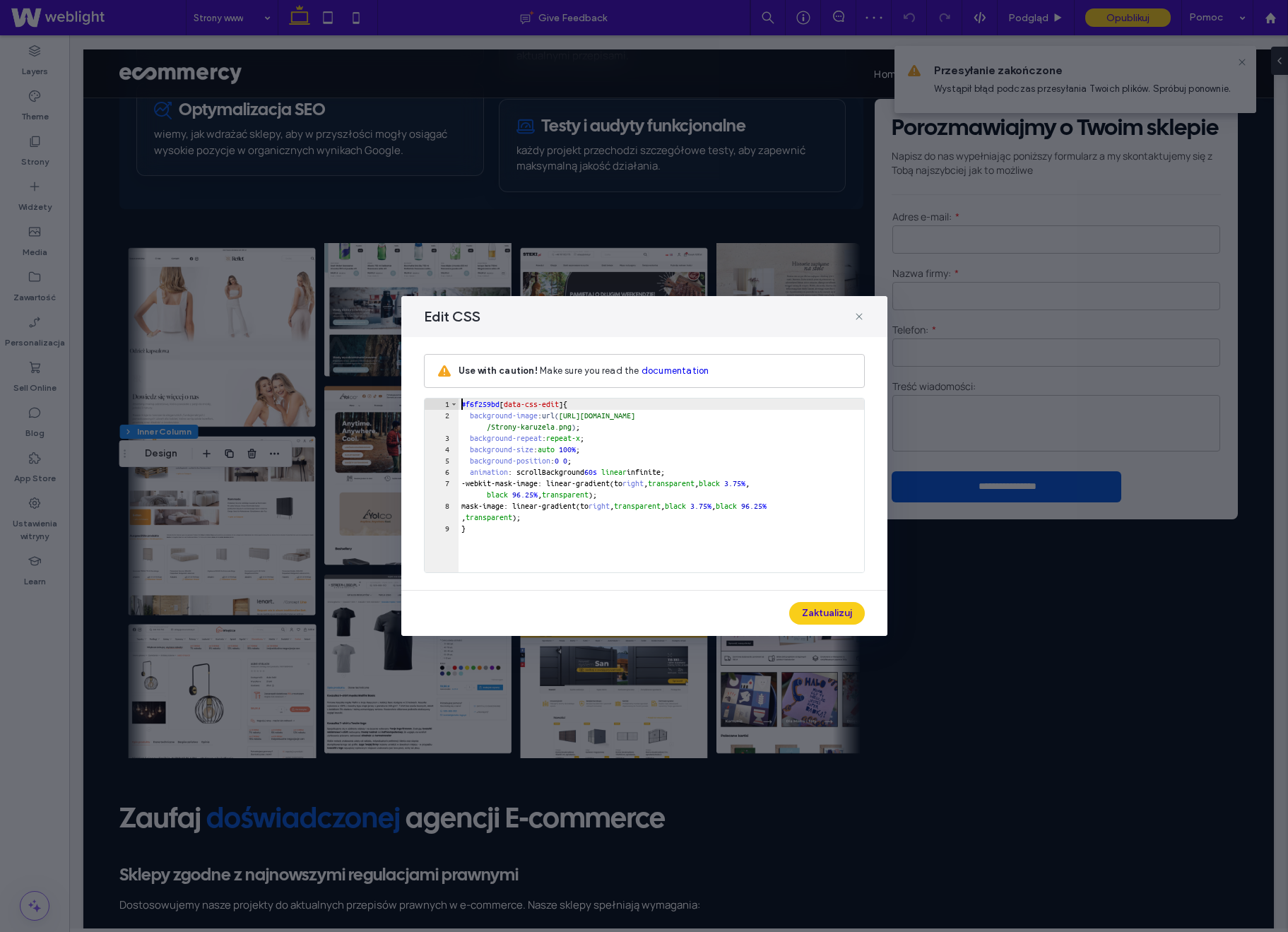
scroll to position [1, 0]
drag, startPoint x: 583, startPoint y: 413, endPoint x: 593, endPoint y: 427, distance: 17.2
click at [593, 427] on div "#f6f259bd [ data-css-edit ] { background-image : url( [URL][DOMAIN_NAME] /Stron…" at bounding box center [661, 497] width 406 height 197
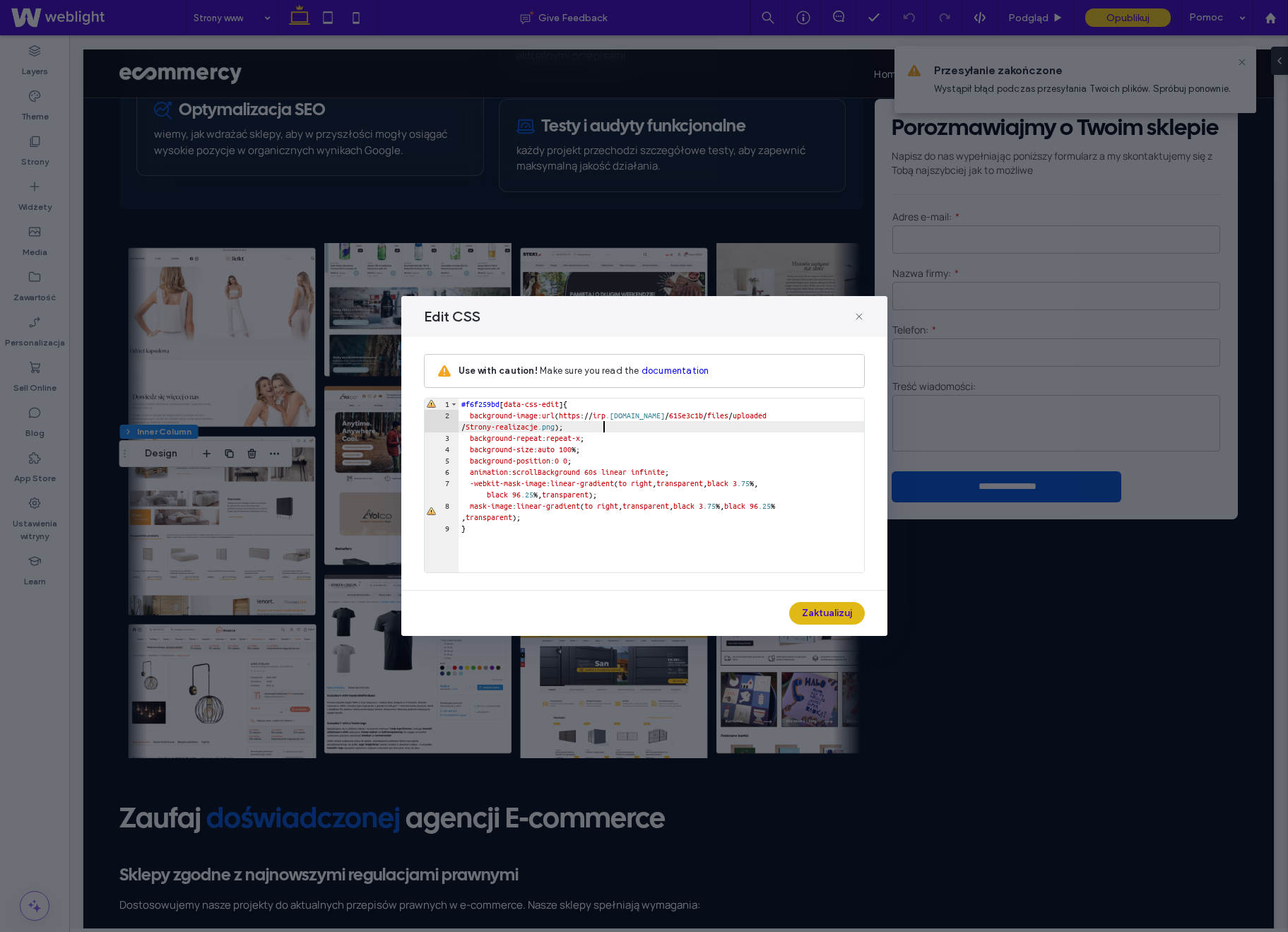
click at [843, 610] on button "Zaktualizuj" at bounding box center [827, 614] width 75 height 23
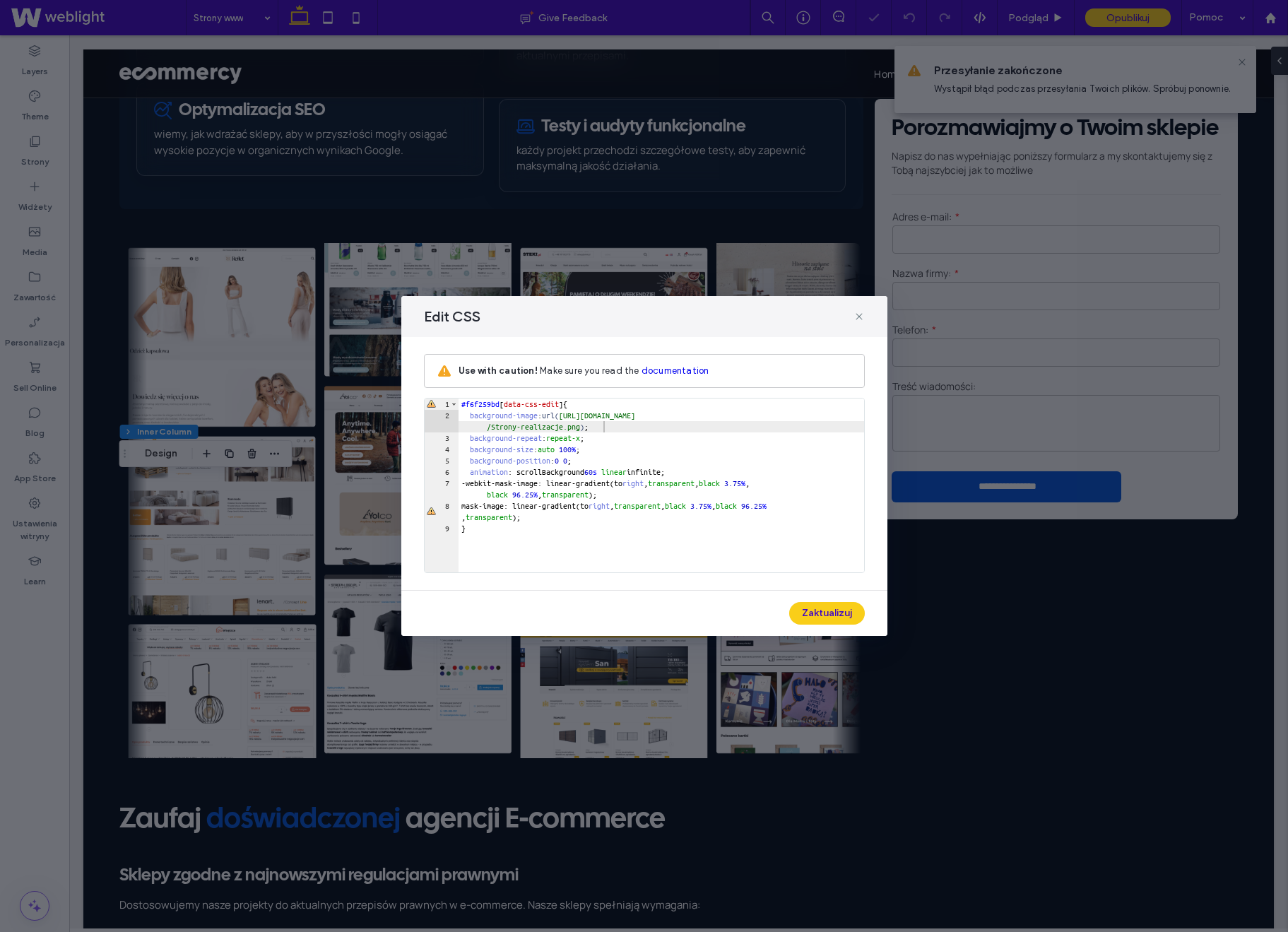
click at [448, 246] on div "Edit CSS Use with caution! Make sure you read the documentation ** 1 2 3 4 5 6 …" at bounding box center [644, 466] width 1288 height 932
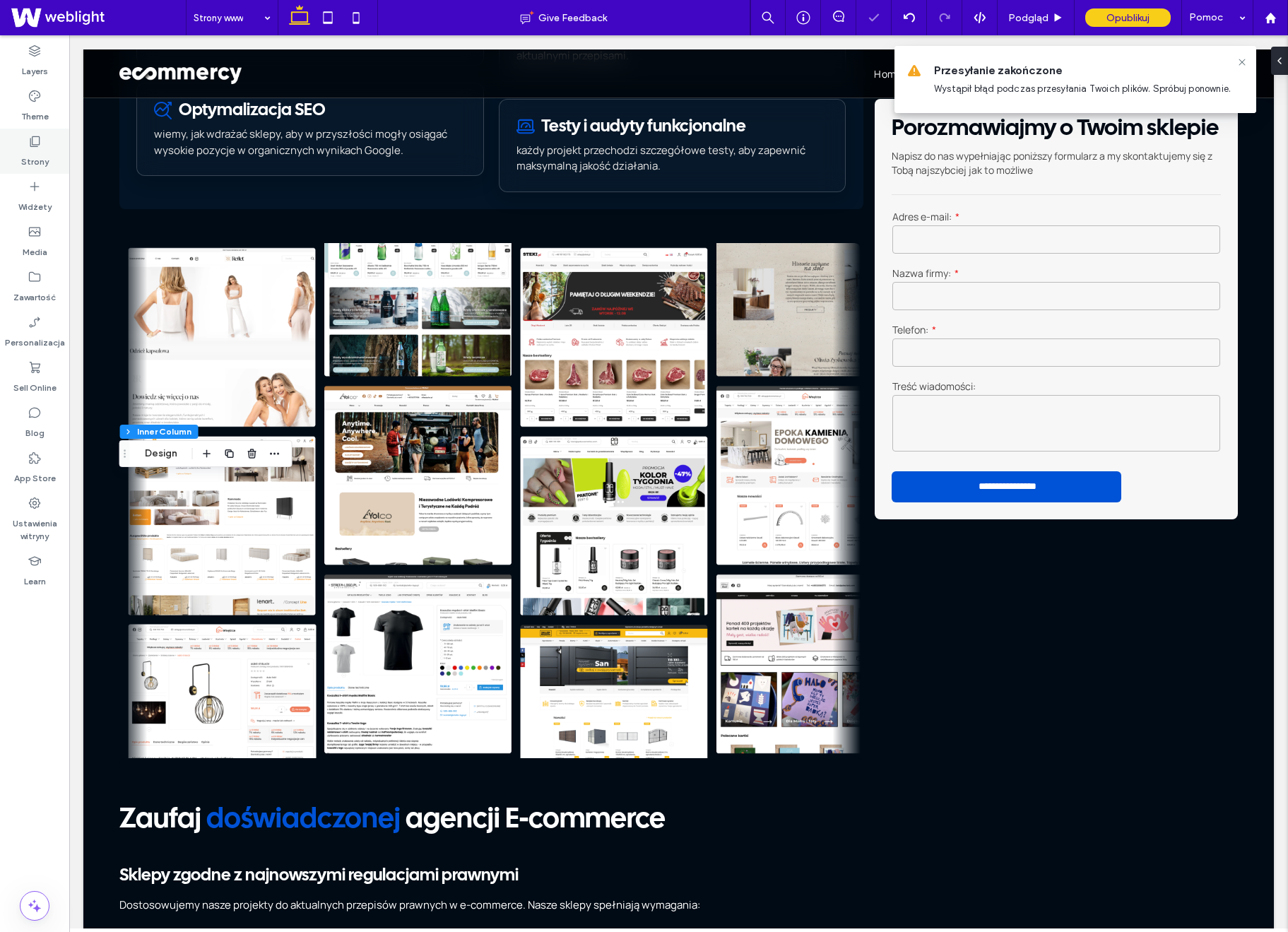
click at [33, 147] on icon at bounding box center [35, 141] width 14 height 14
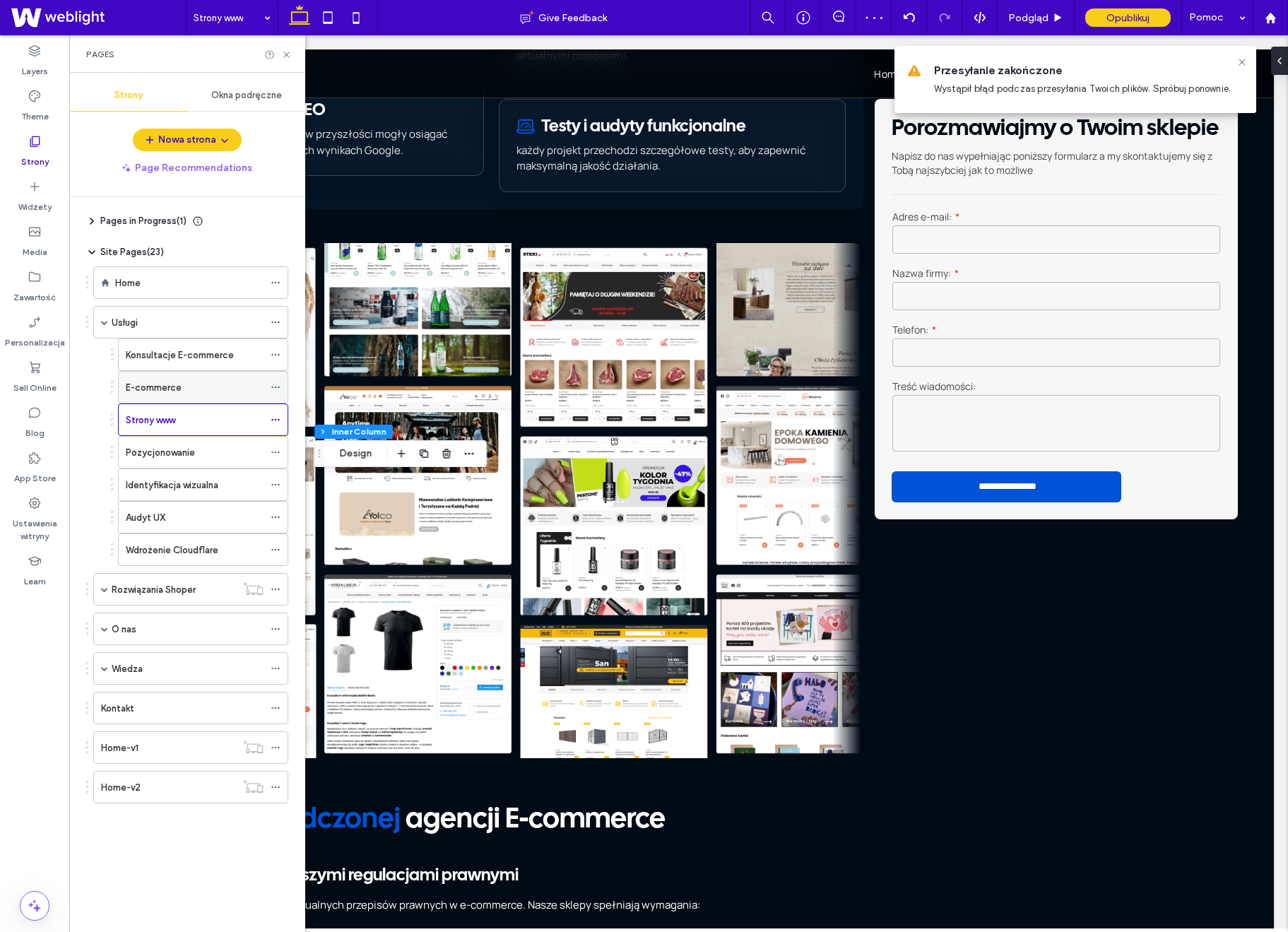
click at [156, 382] on label "E-commerce" at bounding box center [153, 388] width 55 height 25
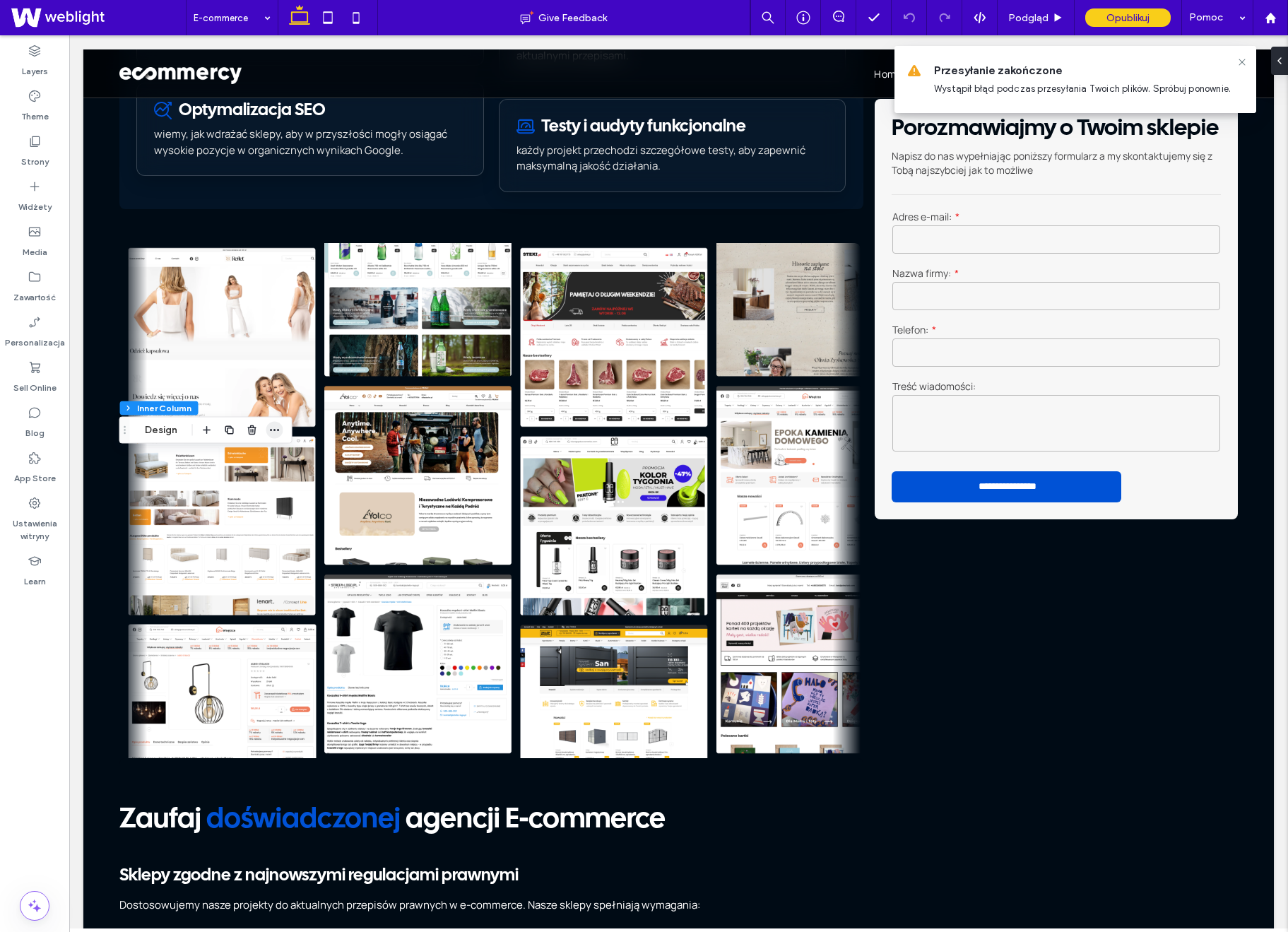
click at [278, 427] on icon "button" at bounding box center [275, 430] width 11 height 11
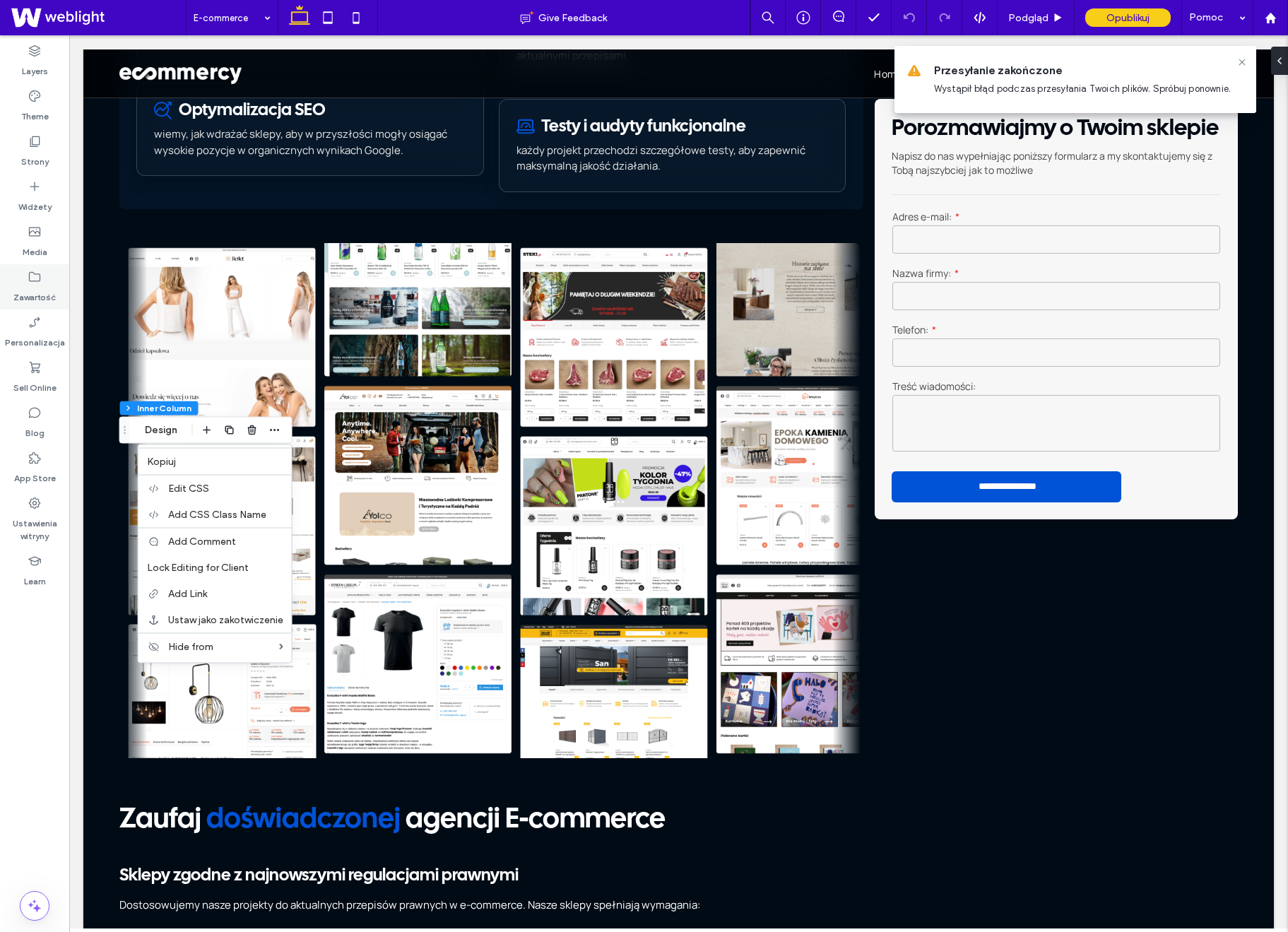
click at [38, 277] on icon at bounding box center [35, 277] width 14 height 14
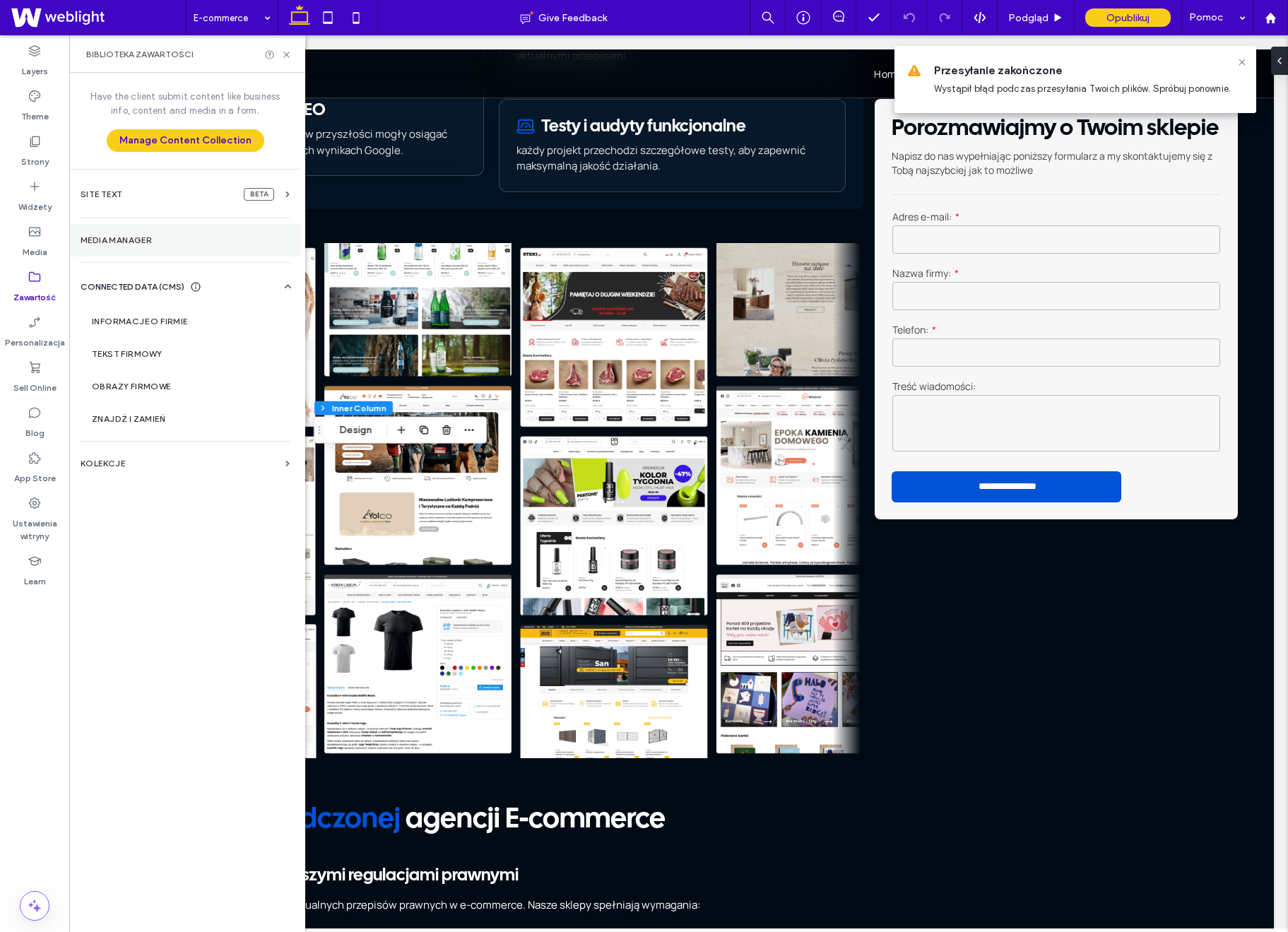
click at [160, 250] on section "Media Manager" at bounding box center [185, 240] width 231 height 33
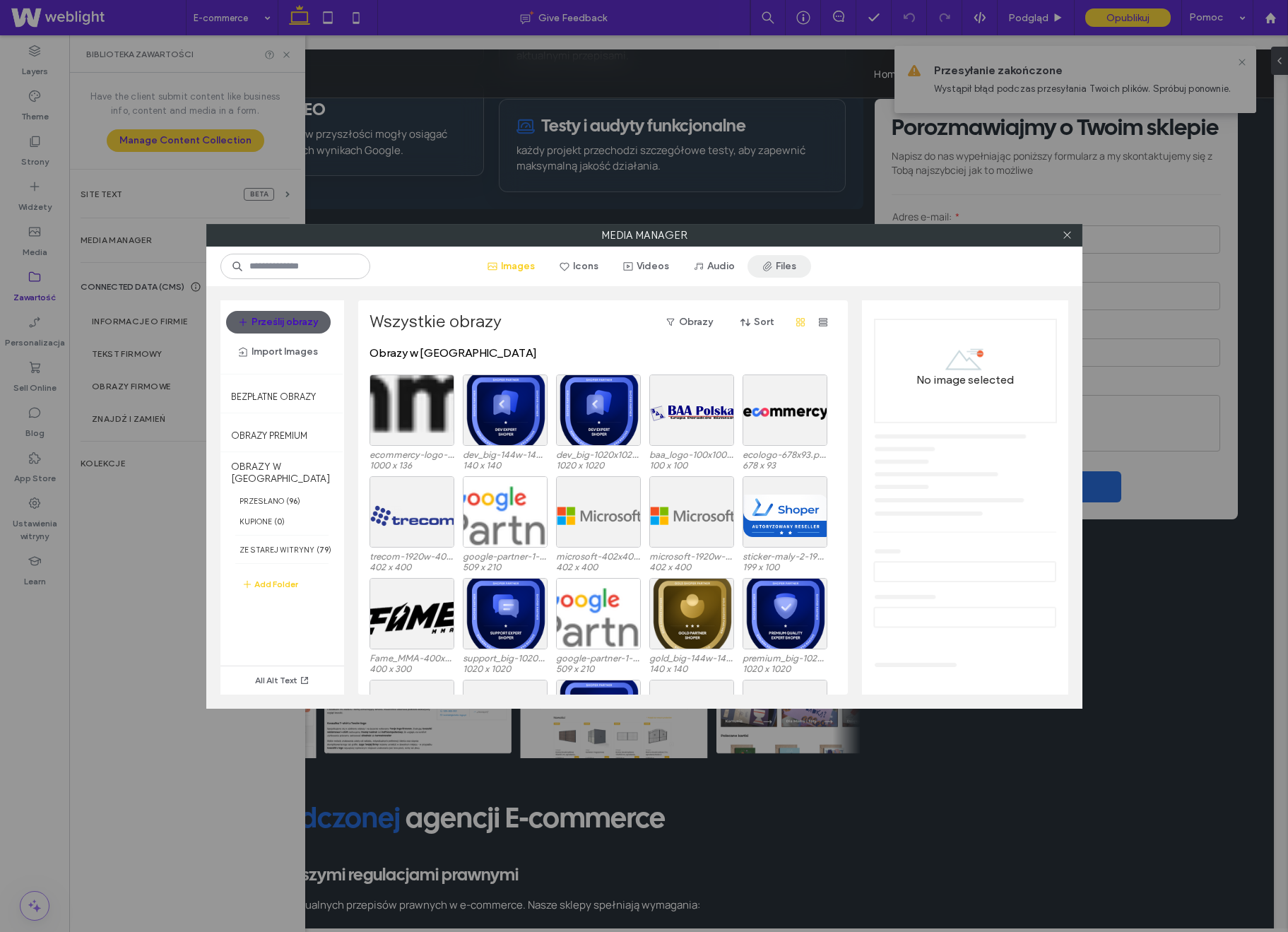
click at [784, 272] on button "Files" at bounding box center [779, 266] width 63 height 23
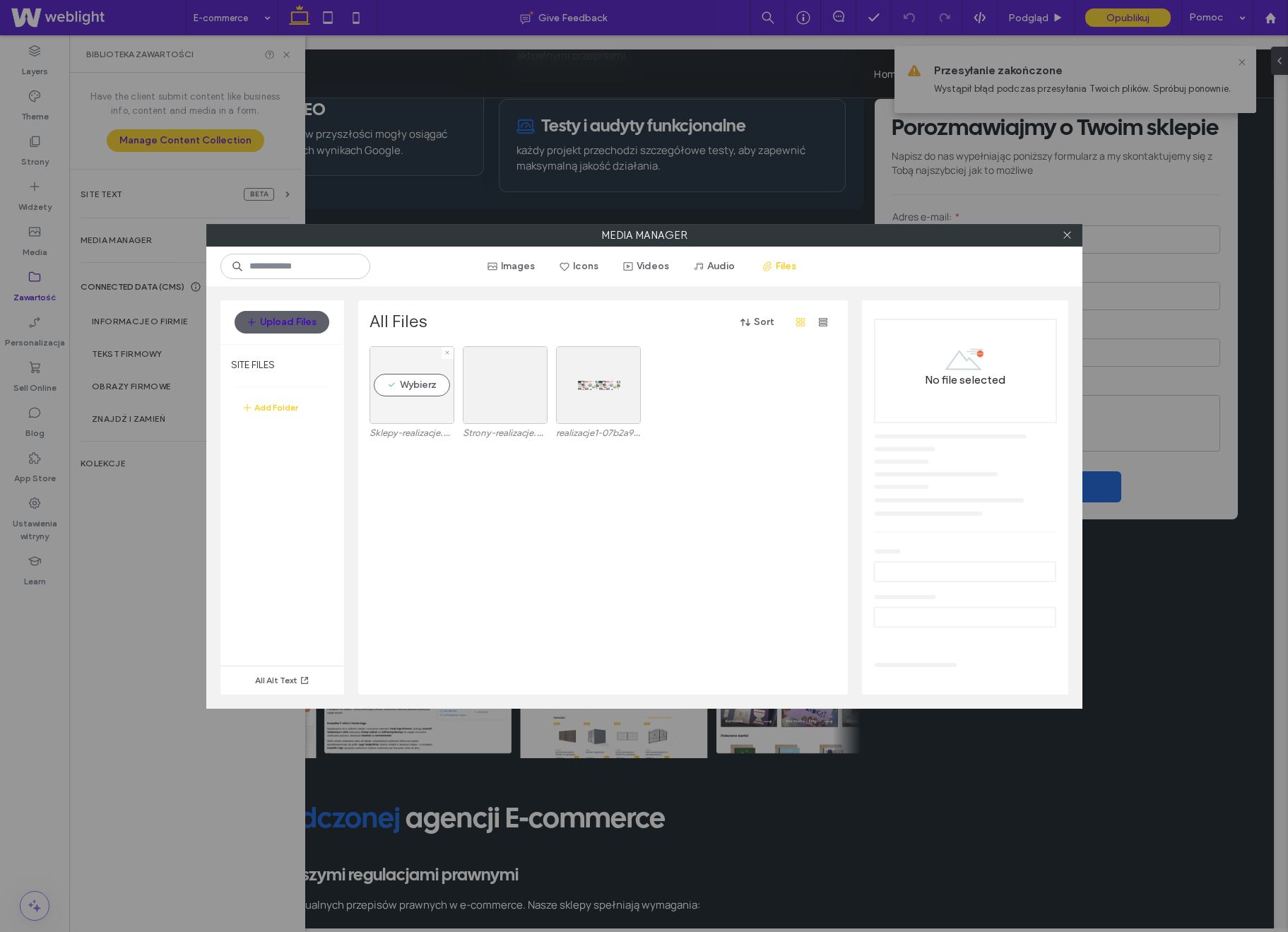
click at [396, 395] on div "Wybierz" at bounding box center [412, 386] width 85 height 78
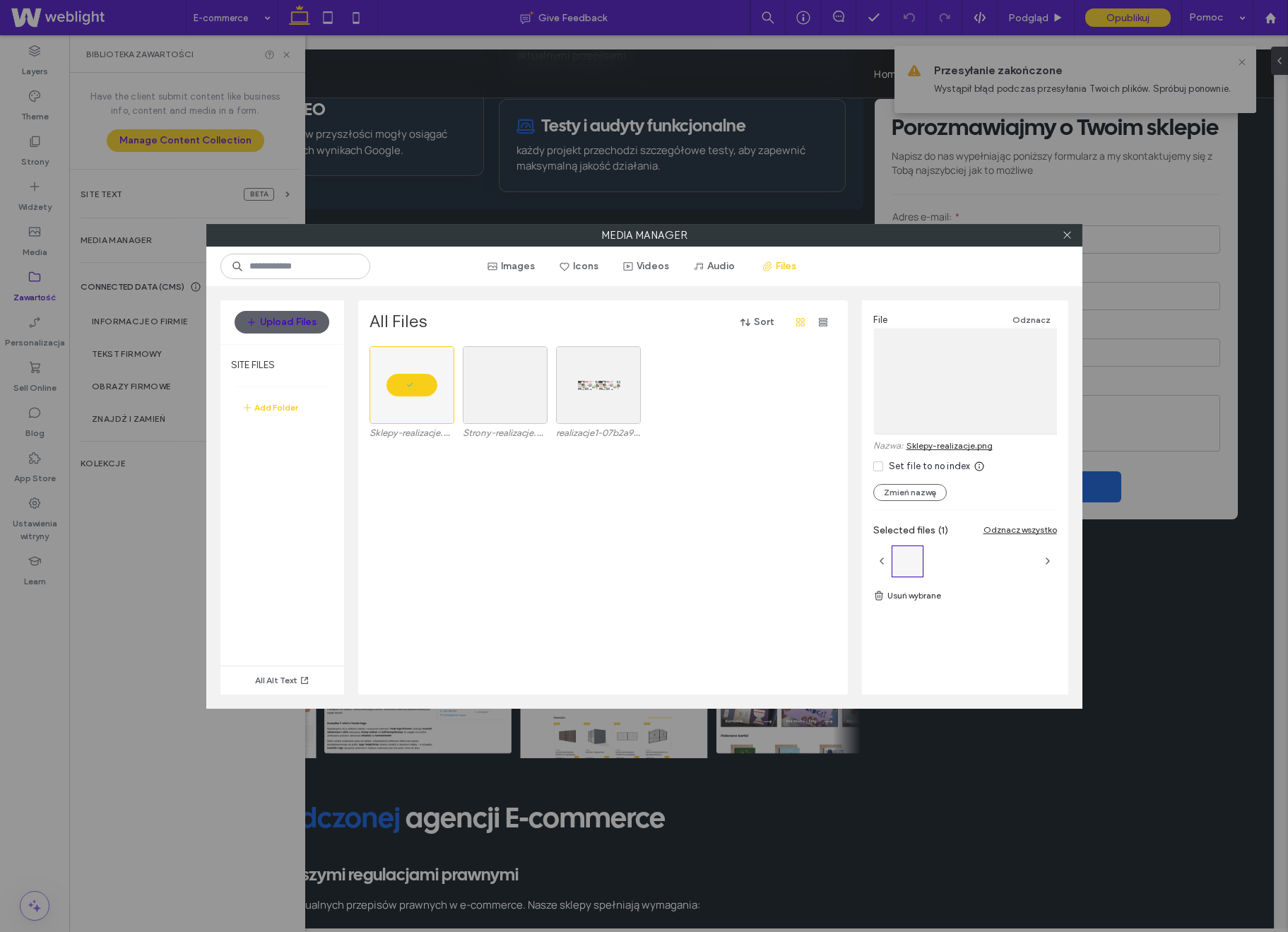
click at [966, 446] on link "Sklepy-realizacje.png" at bounding box center [949, 446] width 86 height 10
click at [1074, 239] on div at bounding box center [1068, 235] width 21 height 21
click at [1064, 236] on icon at bounding box center [1067, 235] width 10 height 10
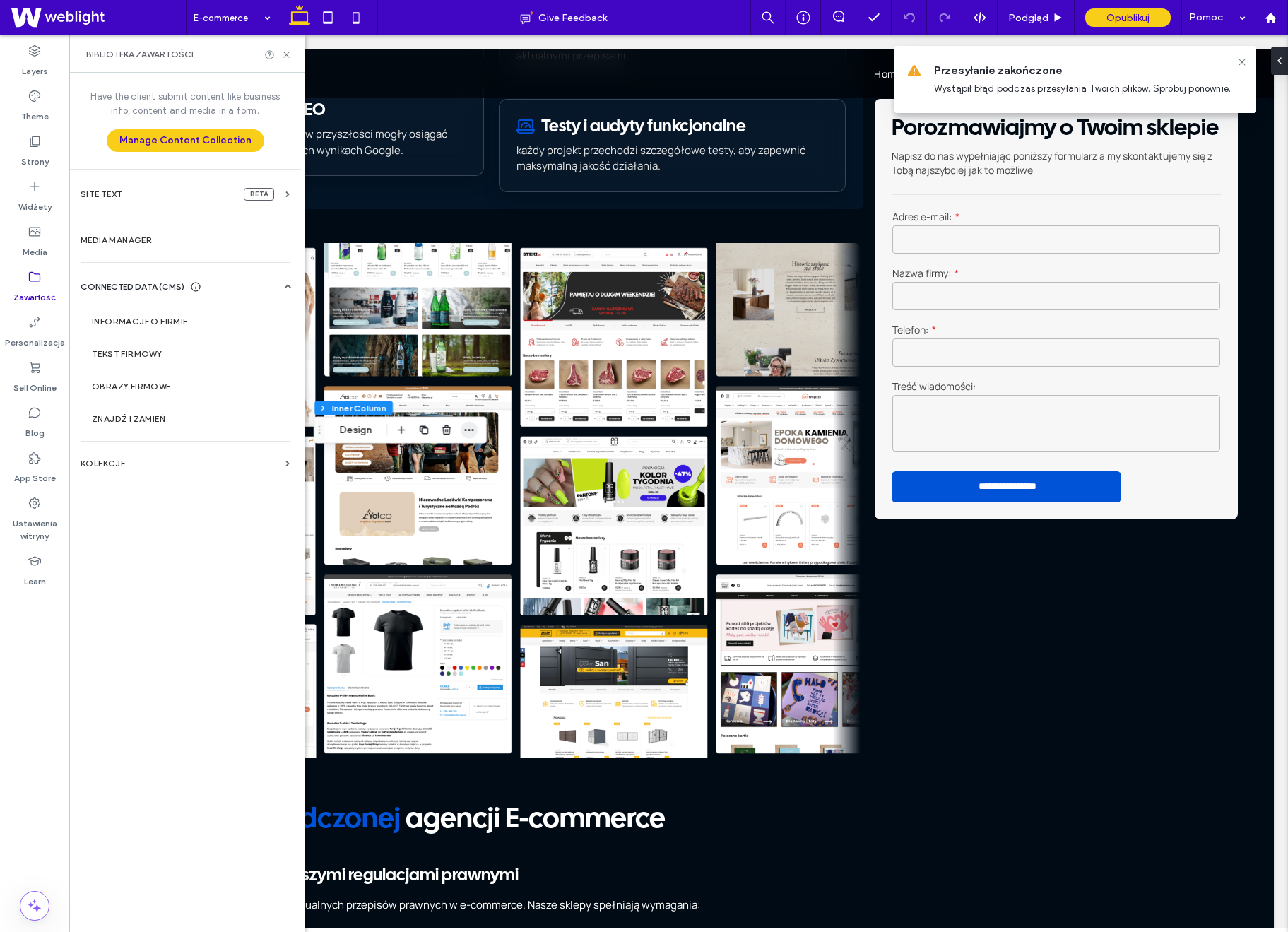
click at [472, 431] on icon "button" at bounding box center [469, 430] width 11 height 11
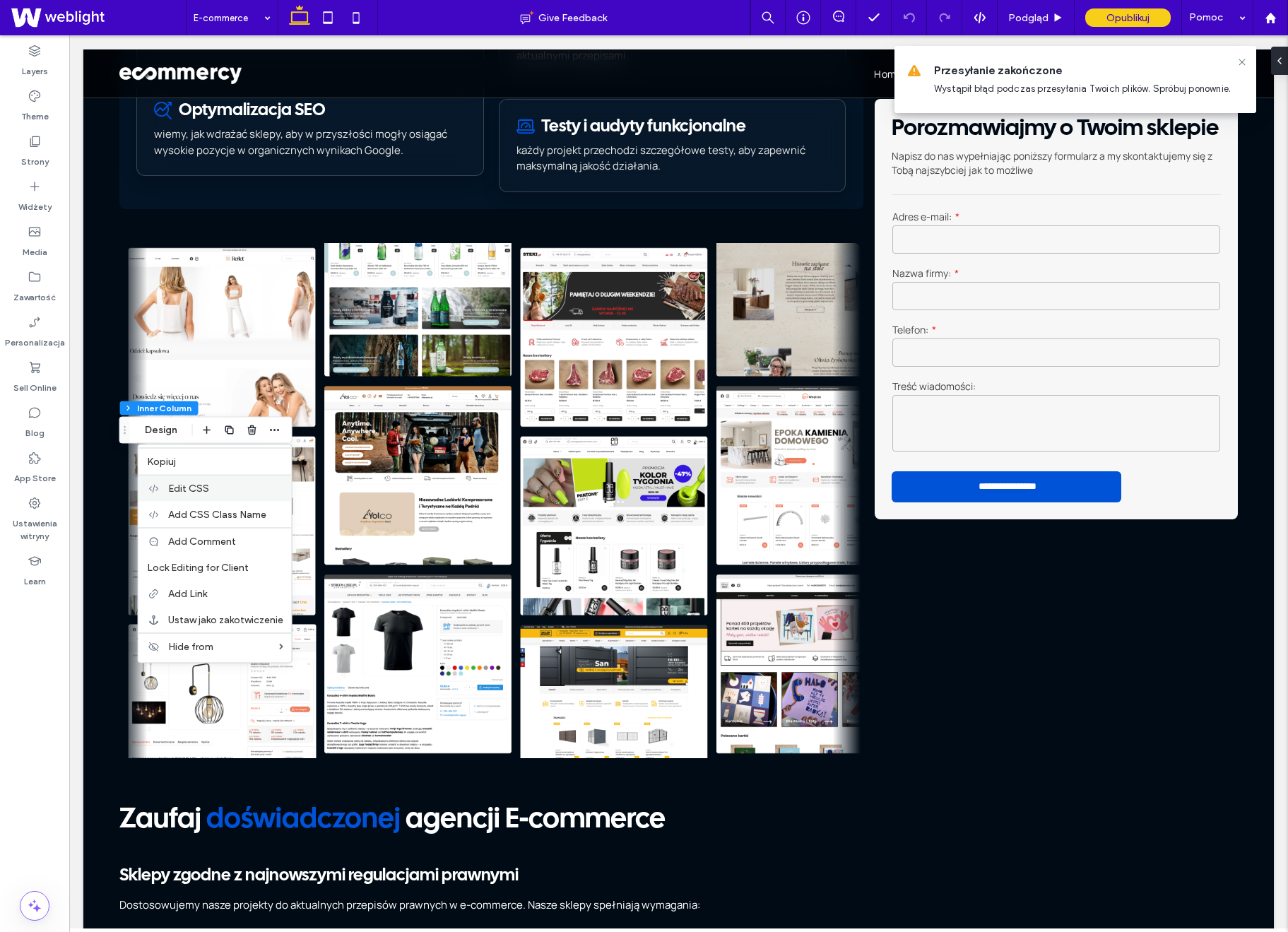
click at [258, 487] on label "Edit CSS" at bounding box center [225, 489] width 115 height 12
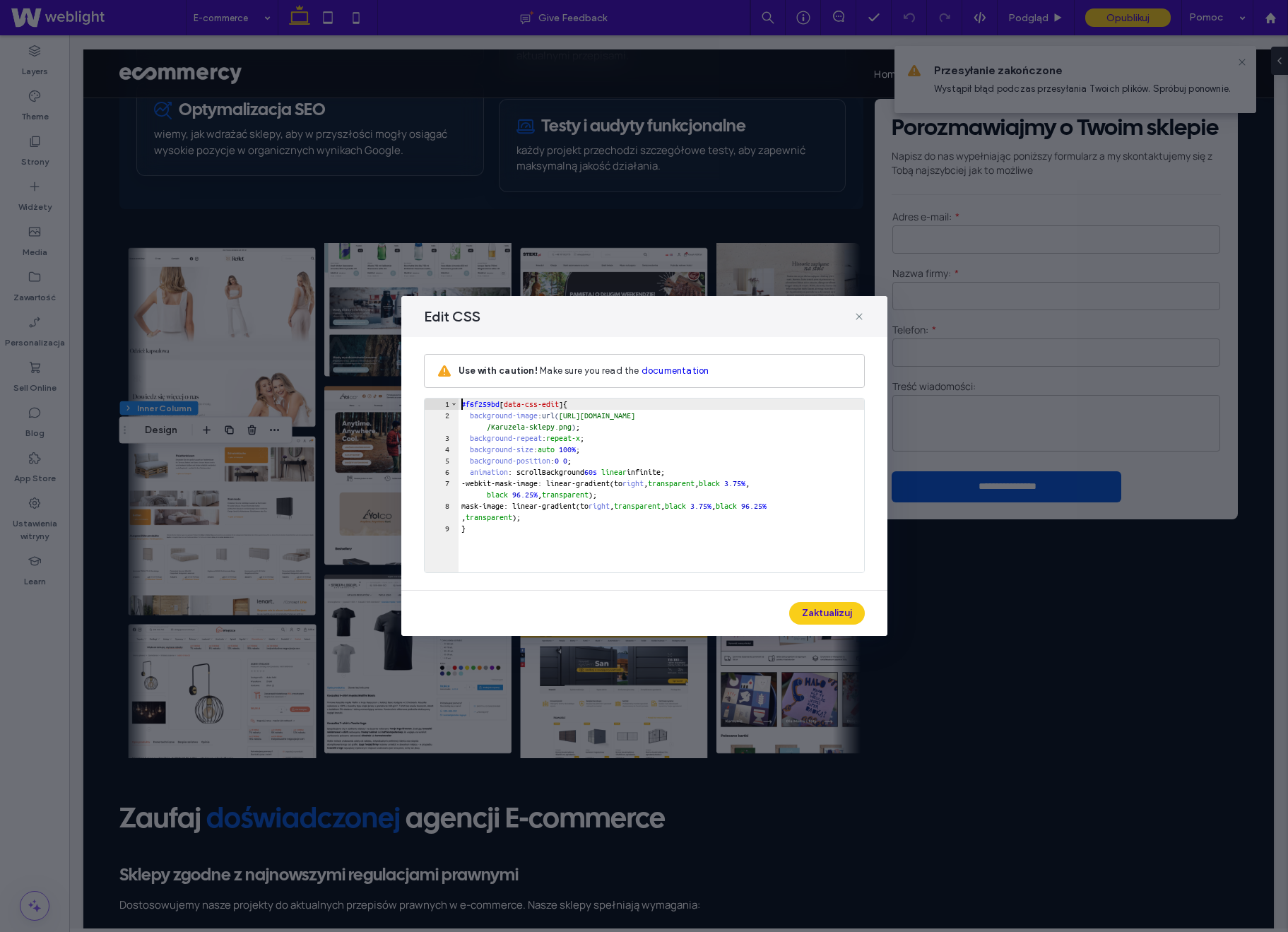
scroll to position [1, 0]
drag, startPoint x: 584, startPoint y: 415, endPoint x: 595, endPoint y: 431, distance: 19.4
click at [595, 431] on div "#f6f259bd [ data-css-edit ] { background-image : url( [URL][DOMAIN_NAME] /Karuz…" at bounding box center [661, 497] width 406 height 197
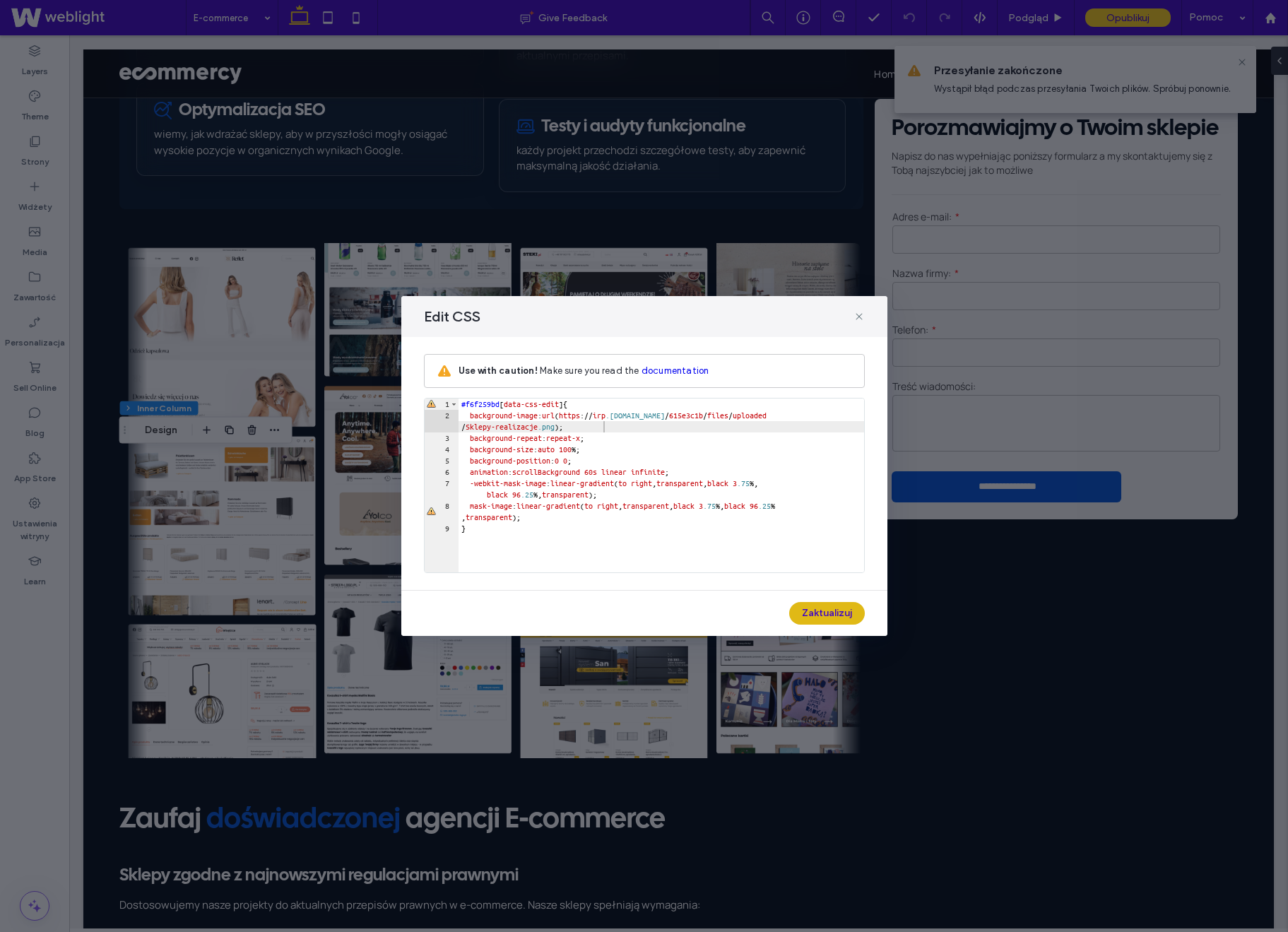
click at [810, 603] on button "Zaktualizuj" at bounding box center [827, 614] width 75 height 23
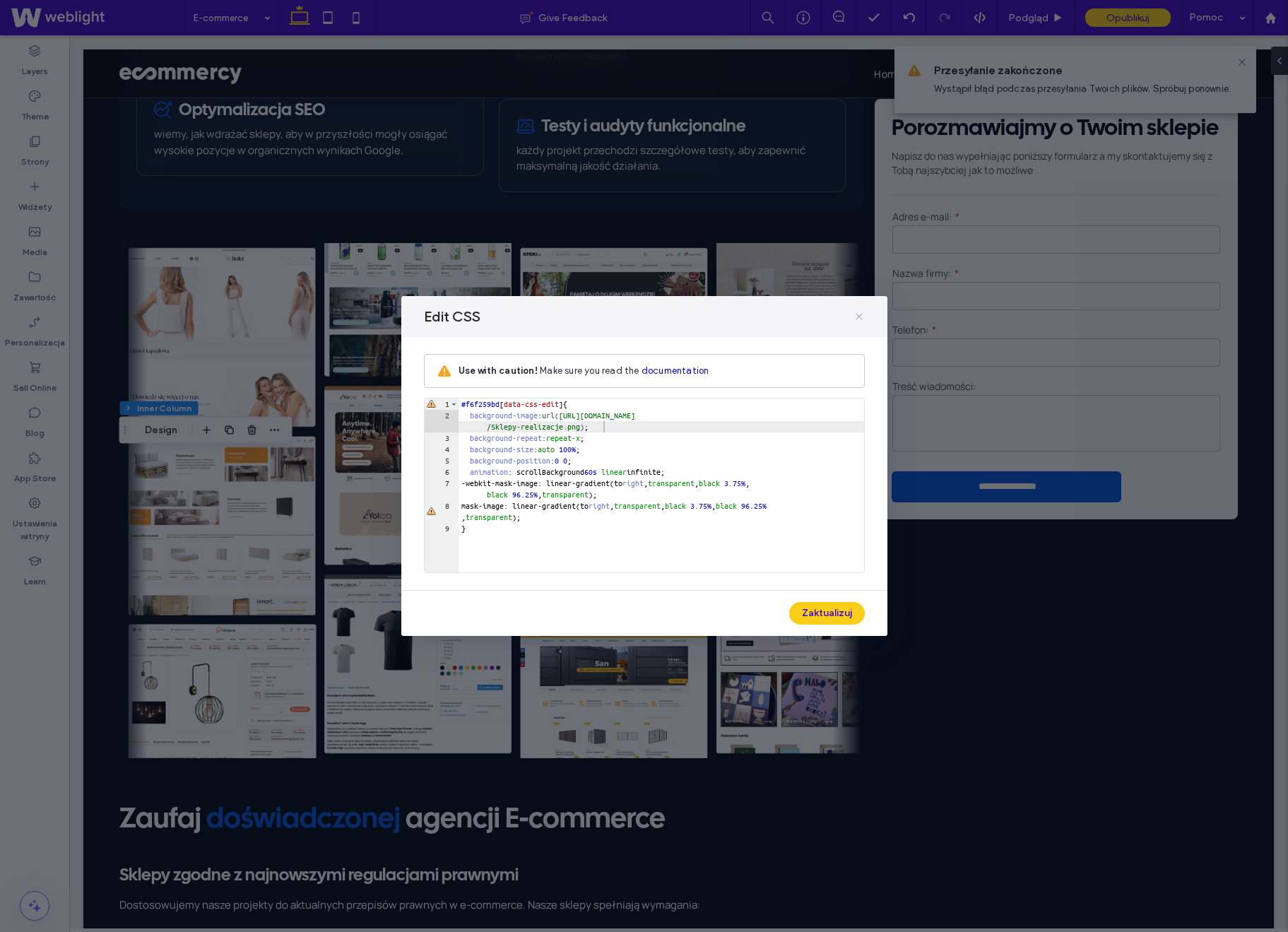
click at [863, 316] on icon at bounding box center [859, 316] width 11 height 11
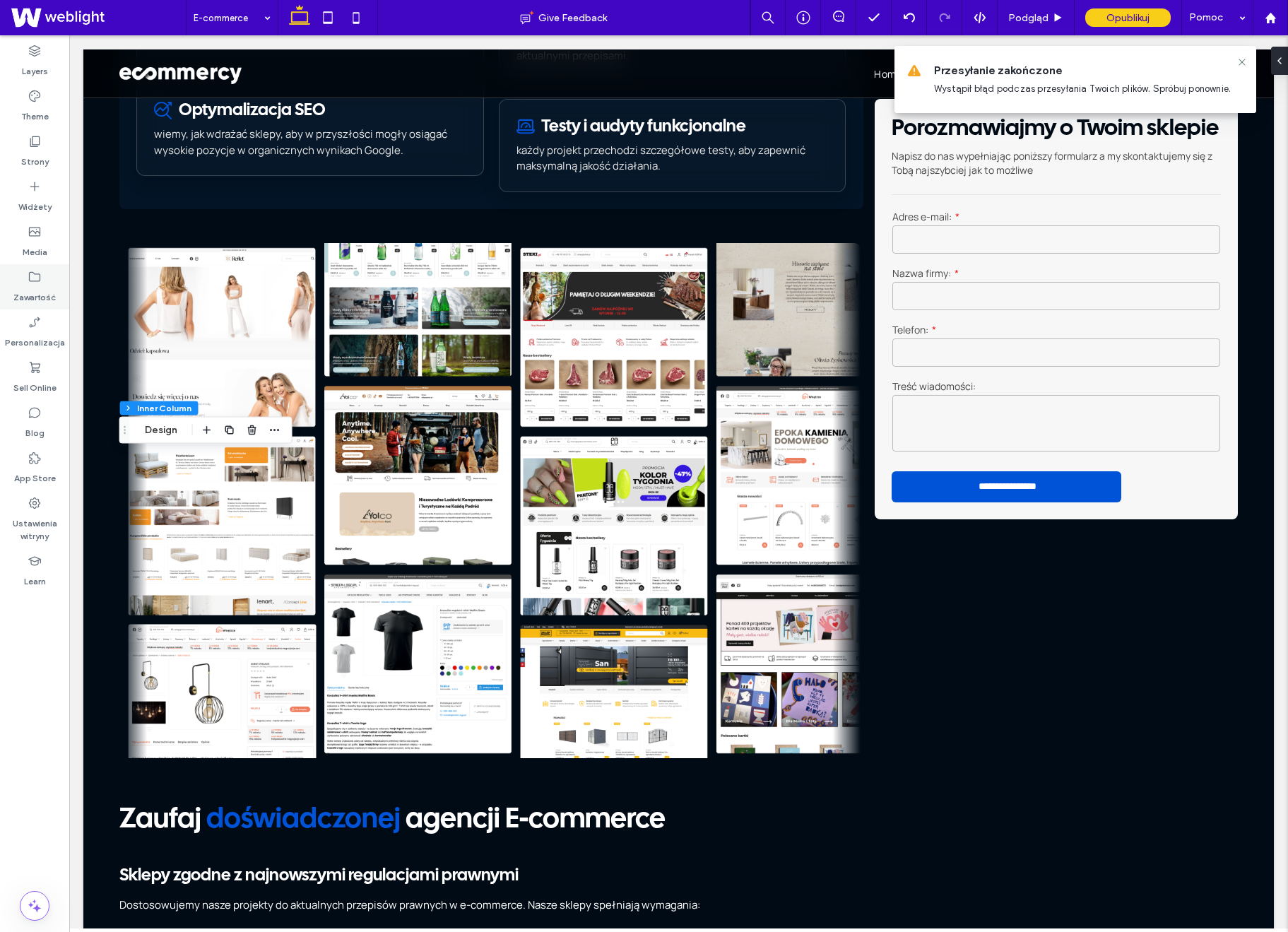
click at [35, 295] on label "Zawartość" at bounding box center [34, 294] width 42 height 20
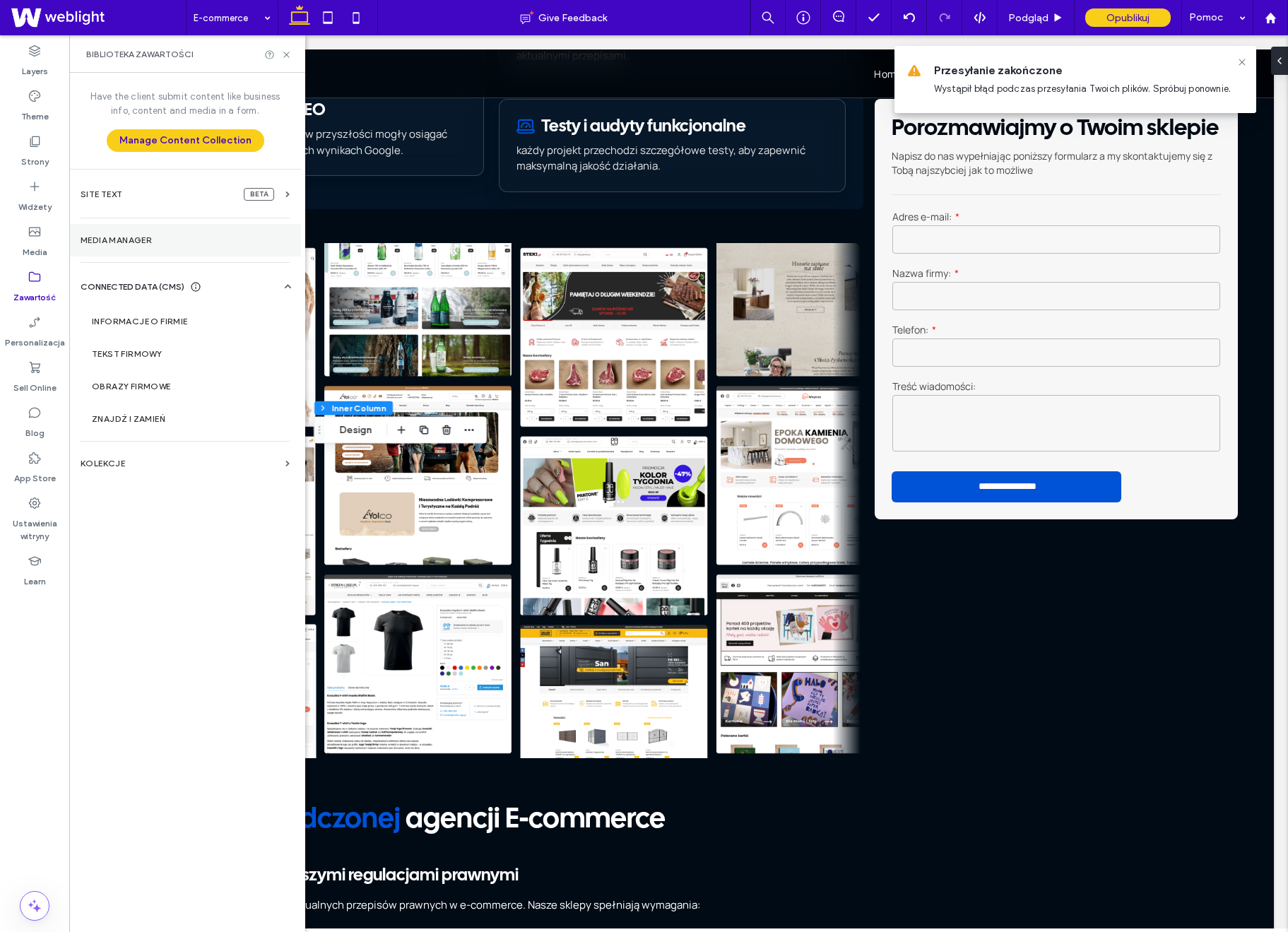
click at [131, 236] on label "Media Manager" at bounding box center [185, 240] width 209 height 10
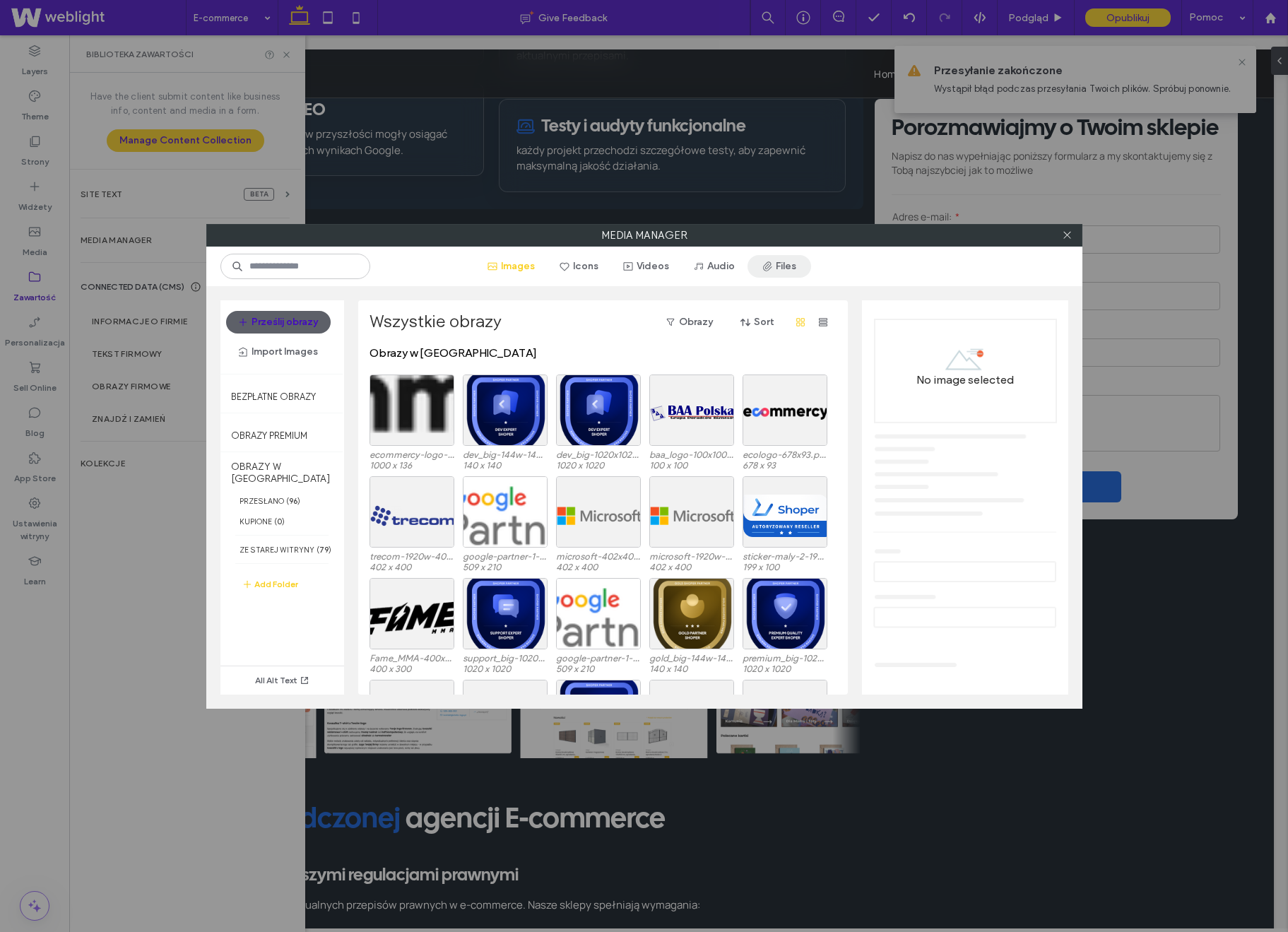
click at [789, 266] on button "Files" at bounding box center [779, 266] width 63 height 23
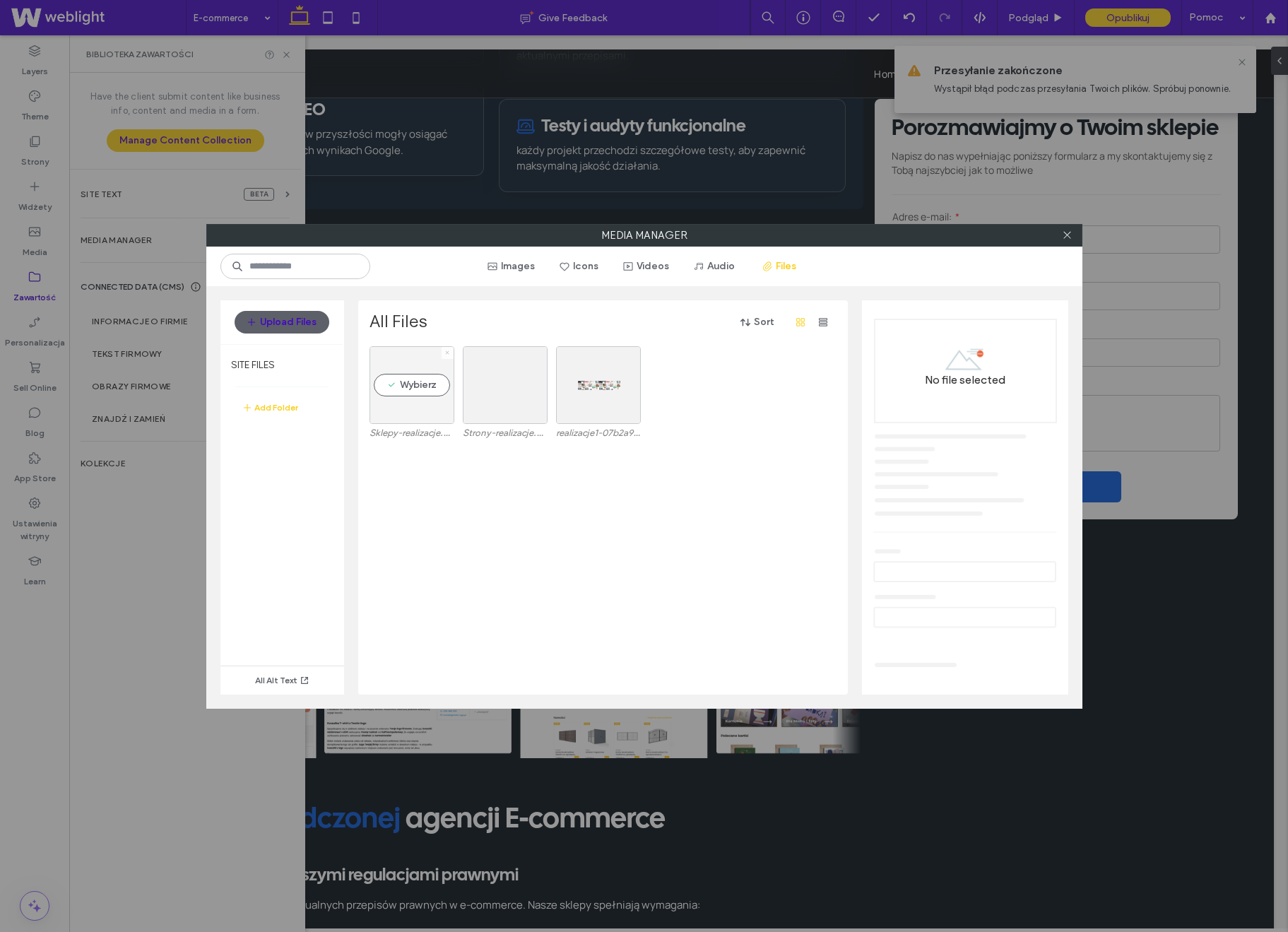
click at [449, 351] on icon at bounding box center [447, 353] width 6 height 6
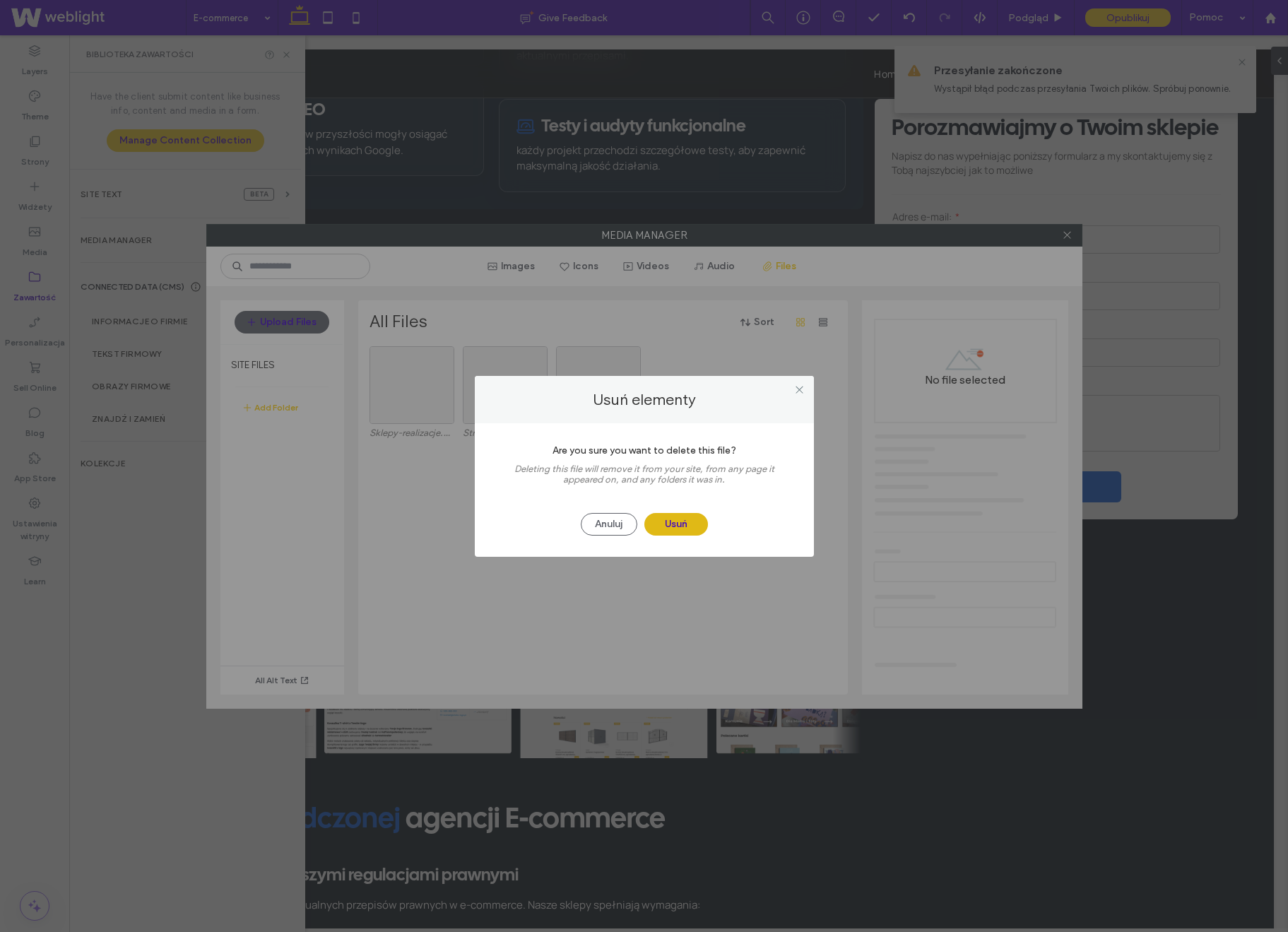
click at [673, 522] on button "Usuń" at bounding box center [676, 525] width 63 height 23
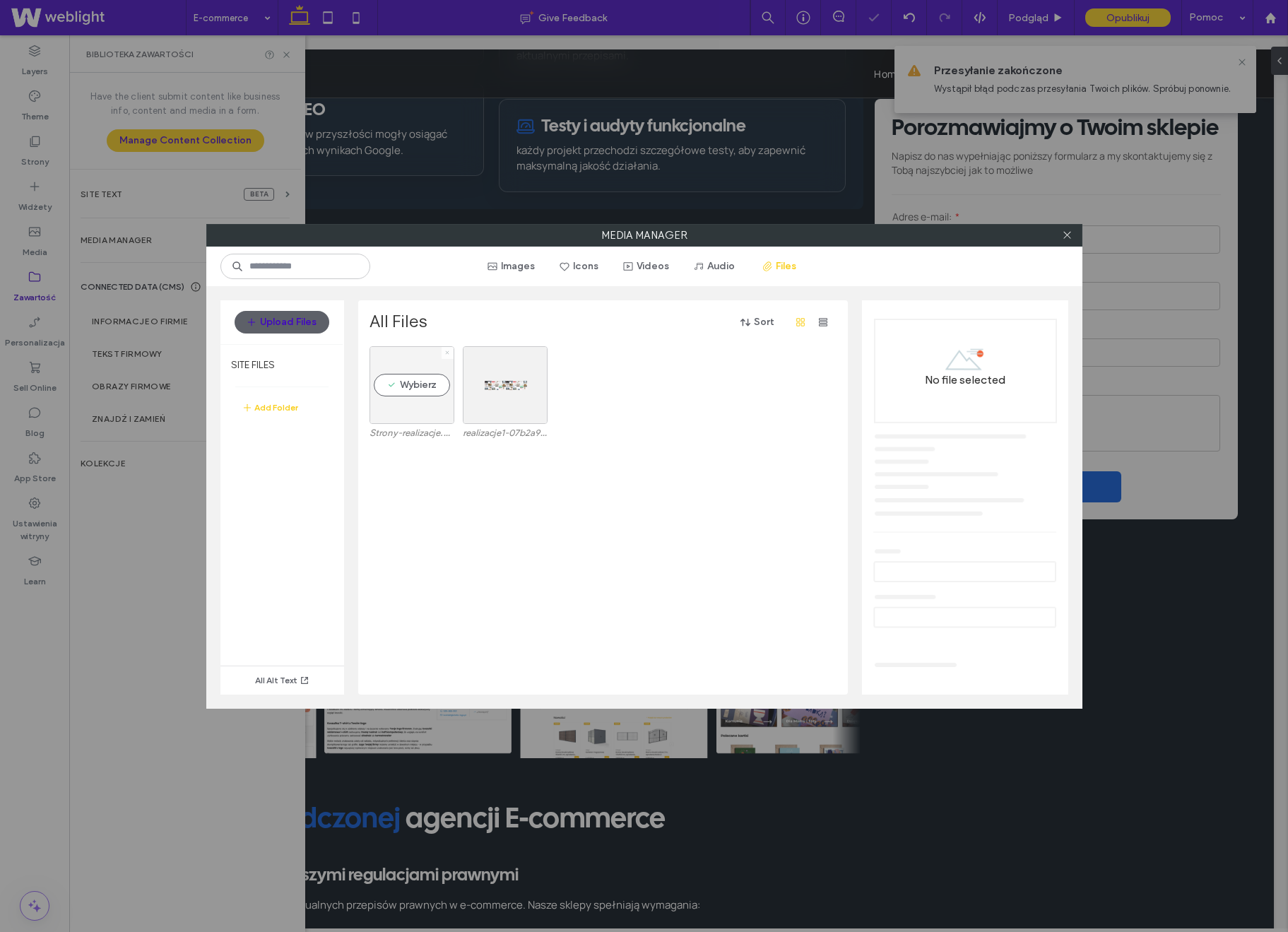
click at [445, 353] on icon at bounding box center [447, 353] width 6 height 6
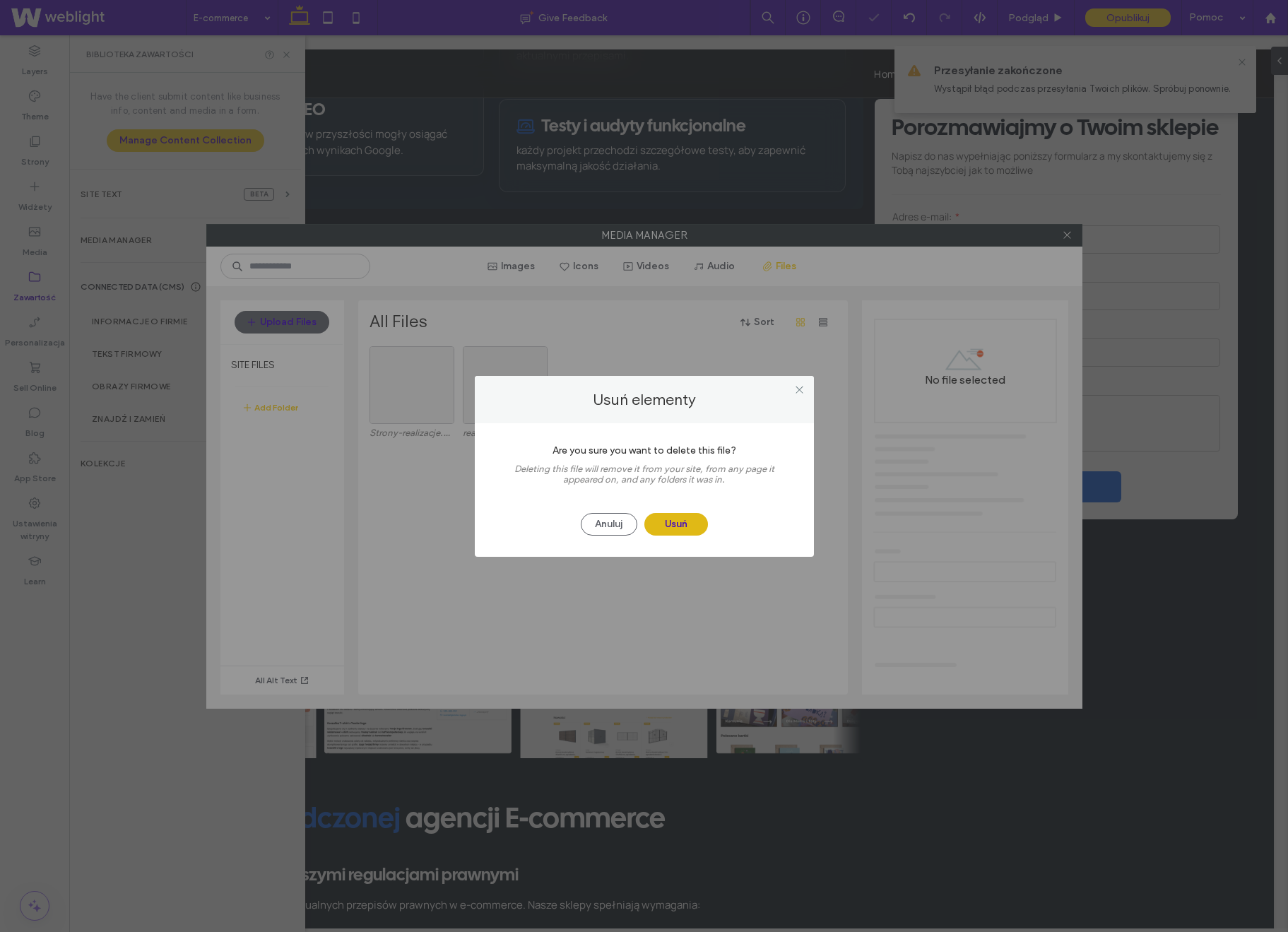
click at [679, 525] on button "Usuń" at bounding box center [676, 525] width 63 height 23
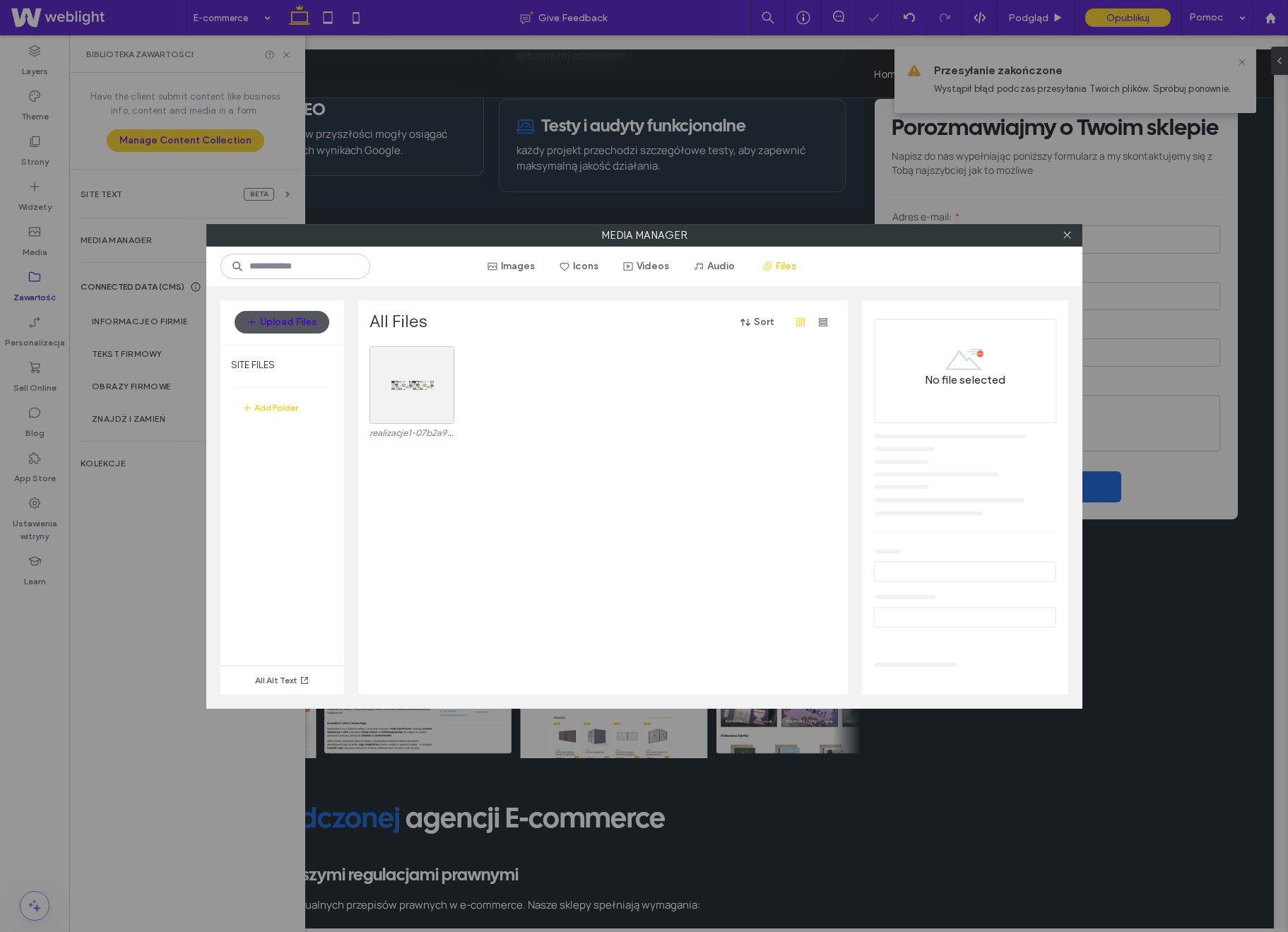
click at [289, 321] on button "Upload Files" at bounding box center [282, 323] width 94 height 23
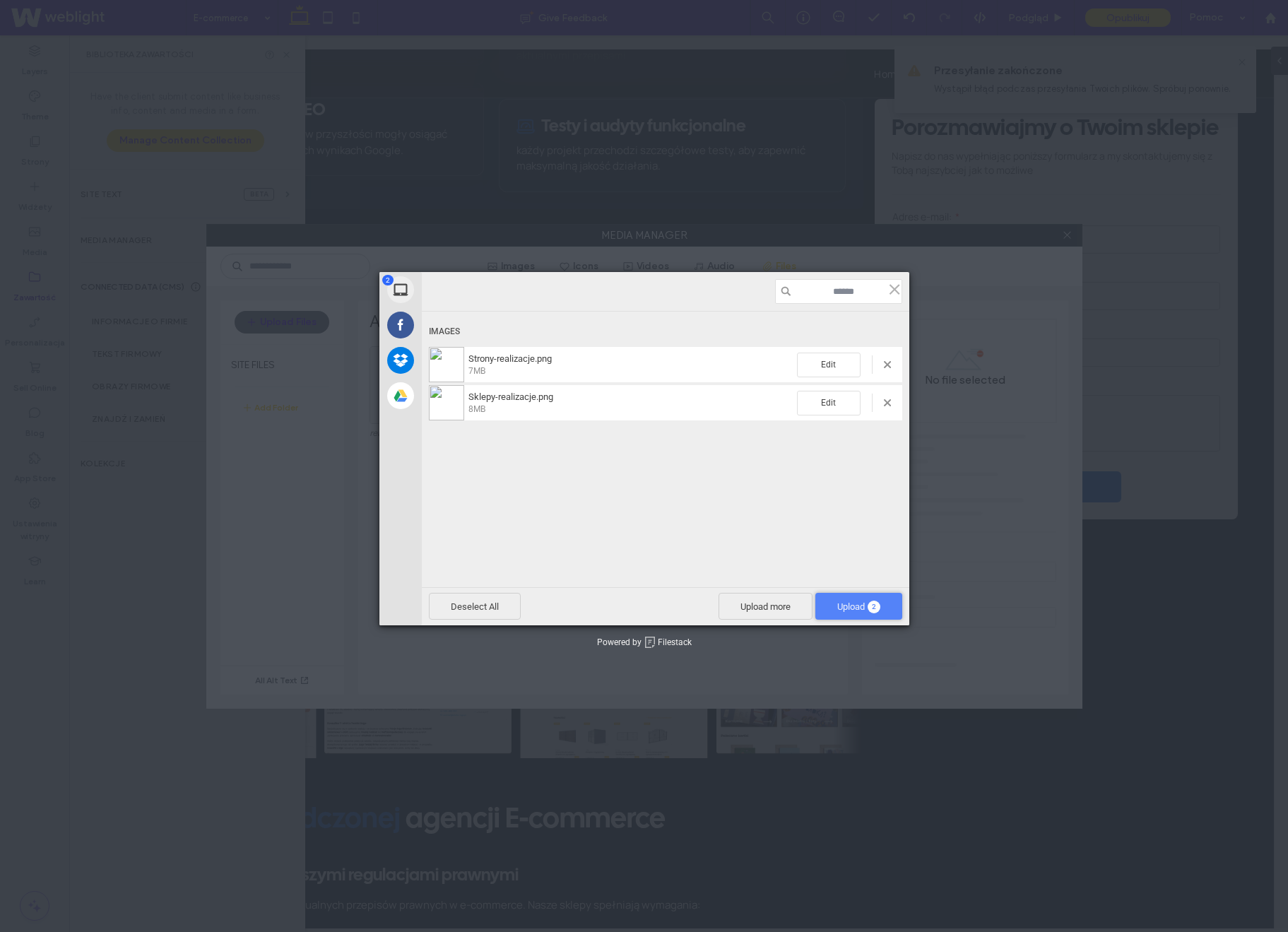
click at [849, 609] on span "Upload 2" at bounding box center [859, 607] width 43 height 10
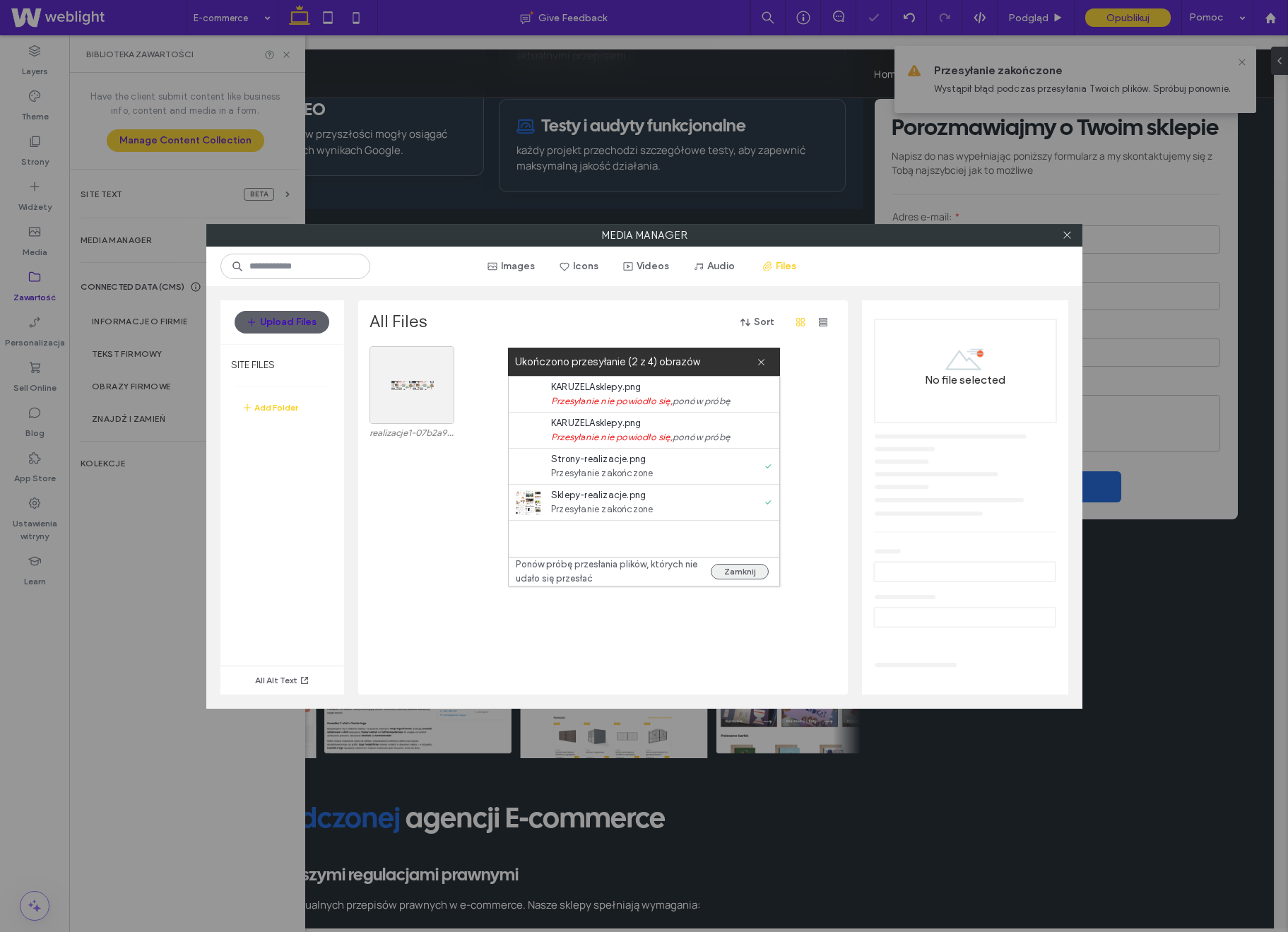
click at [745, 577] on button "Zamknij" at bounding box center [739, 572] width 58 height 16
click at [732, 574] on button "Zamknij" at bounding box center [739, 572] width 58 height 16
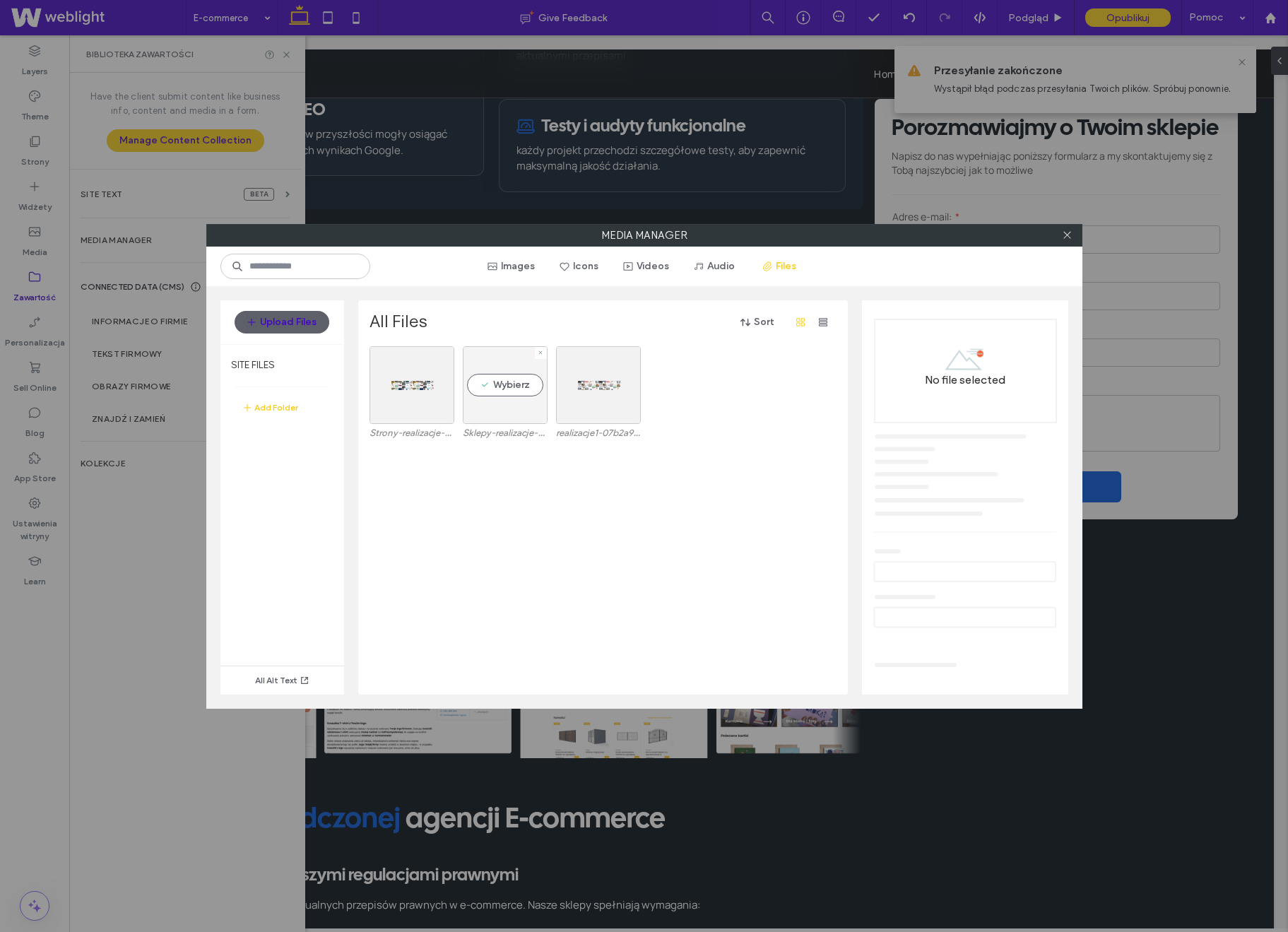
click at [484, 384] on div "Wybierz" at bounding box center [505, 386] width 85 height 78
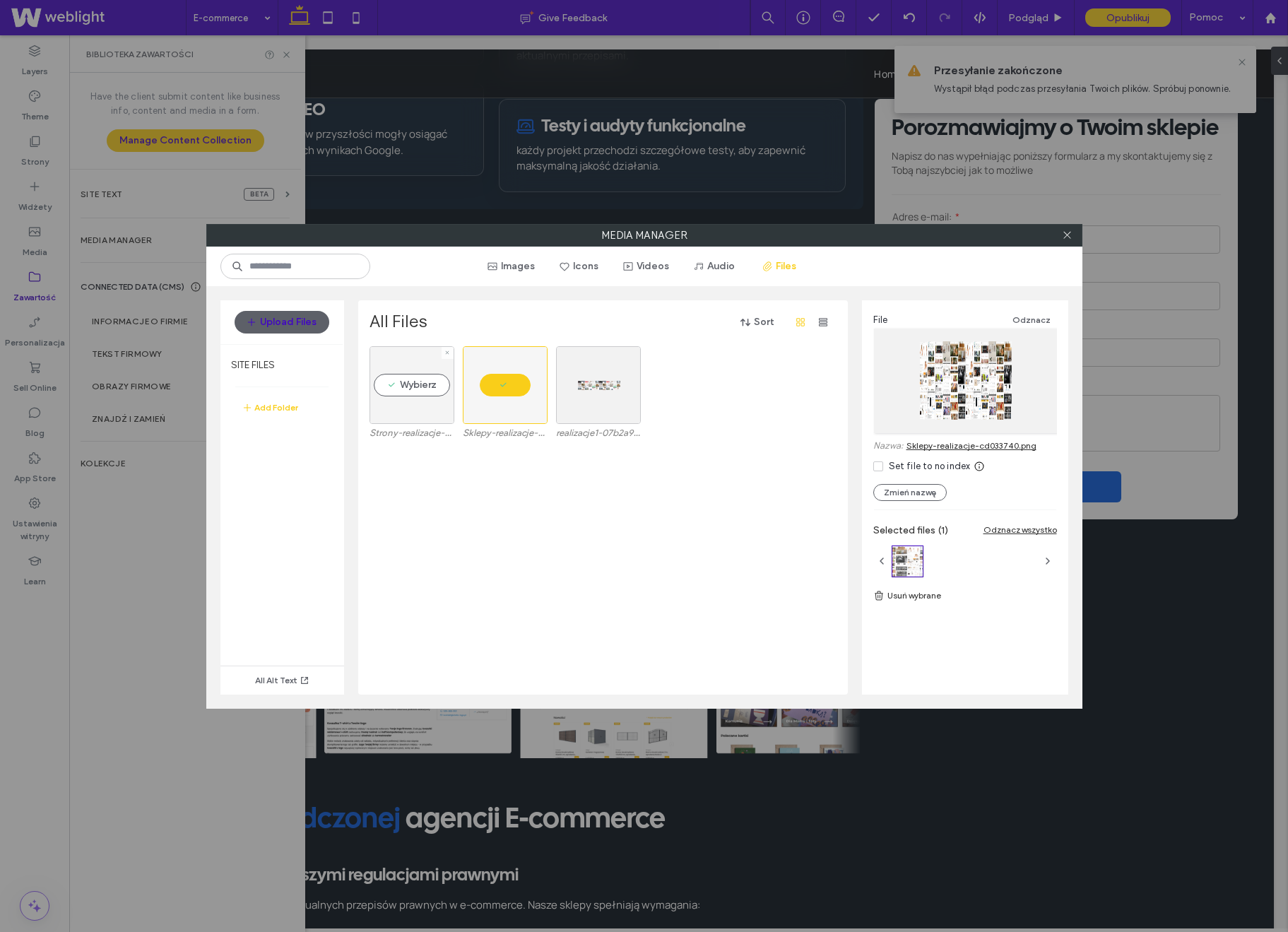
click at [423, 410] on div "Wybierz" at bounding box center [412, 386] width 85 height 78
click at [1070, 231] on icon at bounding box center [1067, 235] width 10 height 10
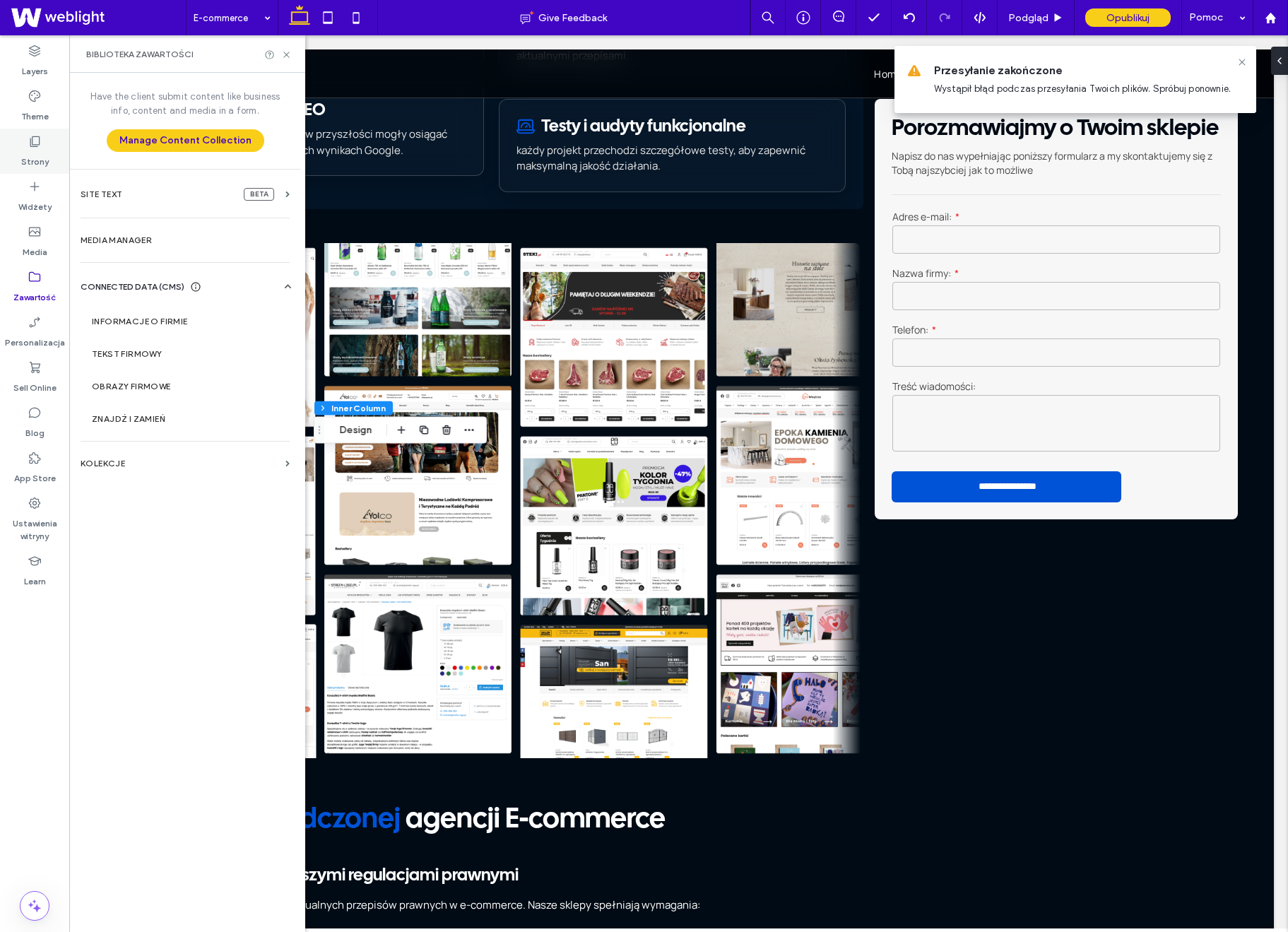
click at [45, 159] on label "Strony" at bounding box center [35, 158] width 28 height 20
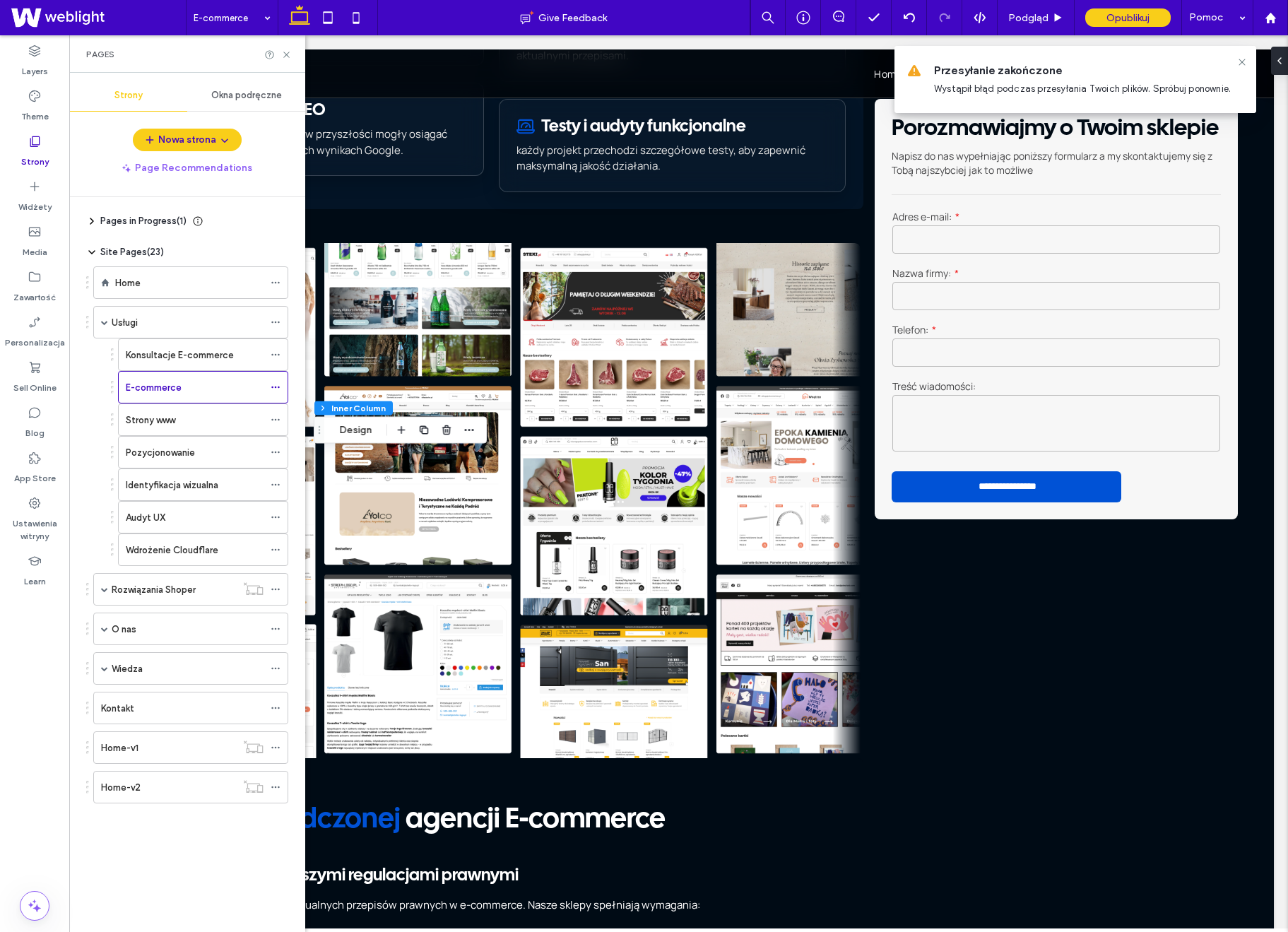
click at [40, 152] on label "Strony" at bounding box center [35, 158] width 28 height 20
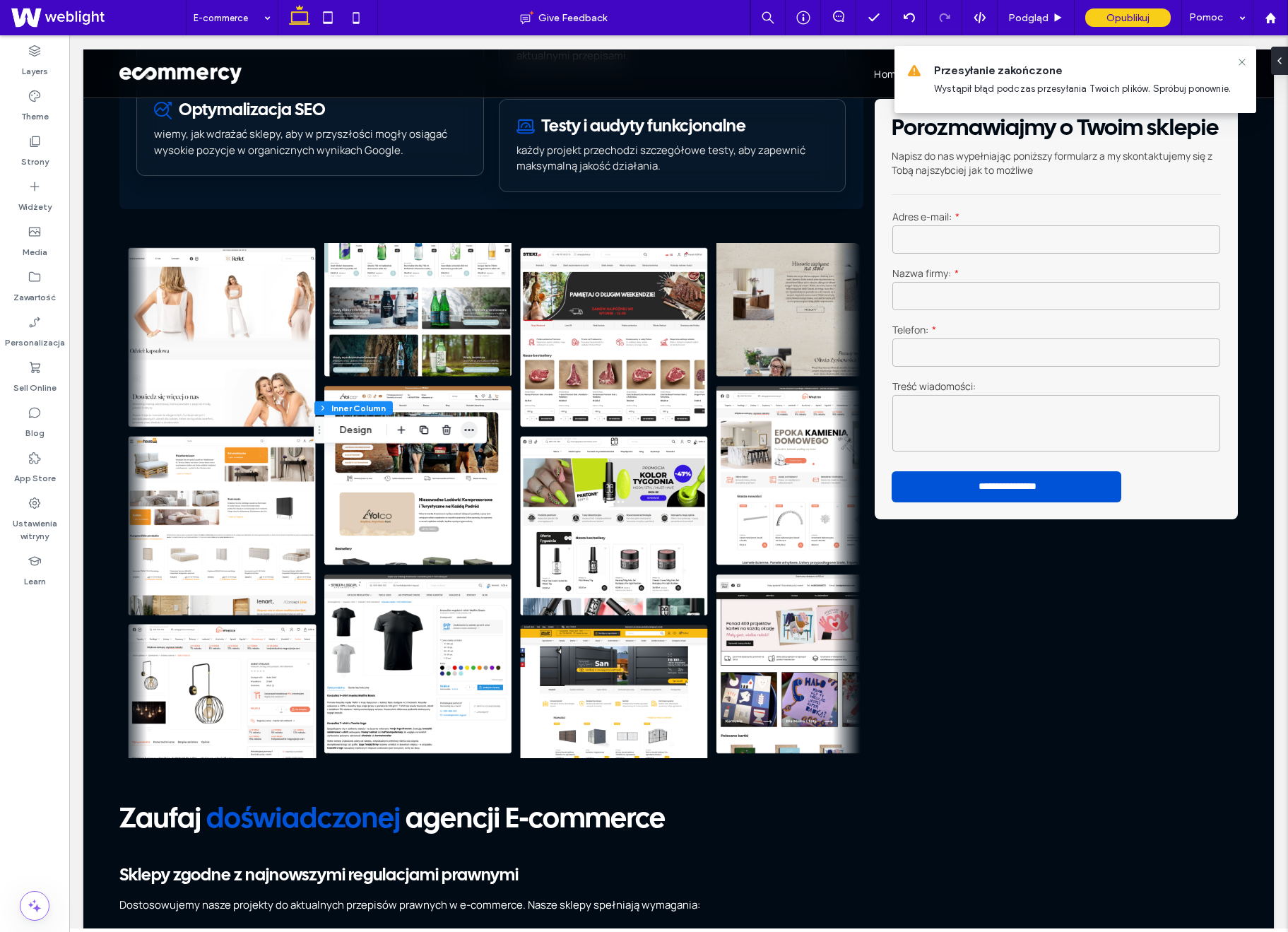
click at [472, 429] on use "button" at bounding box center [469, 430] width 10 height 2
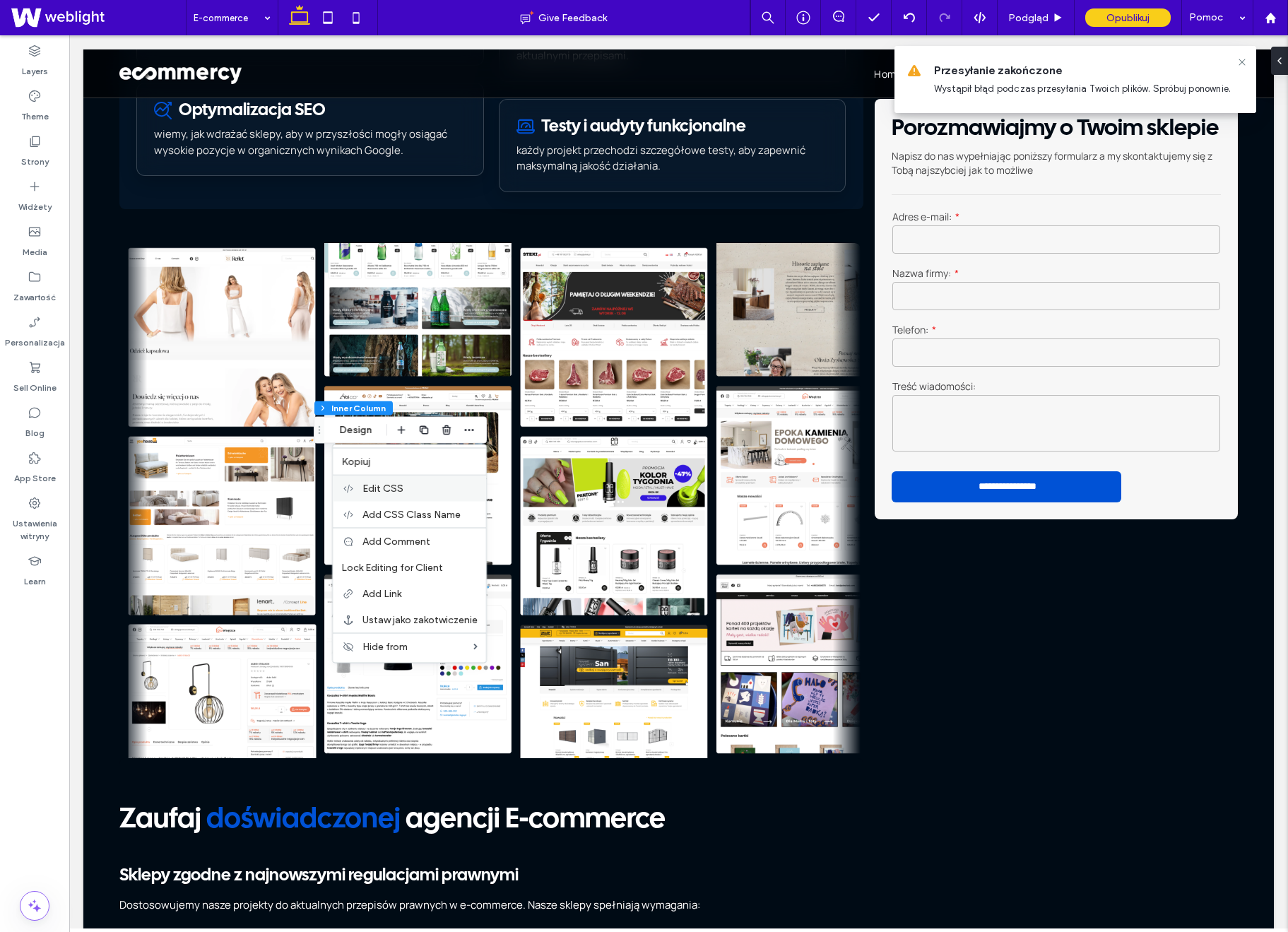
click at [431, 485] on label "Edit CSS" at bounding box center [420, 489] width 115 height 12
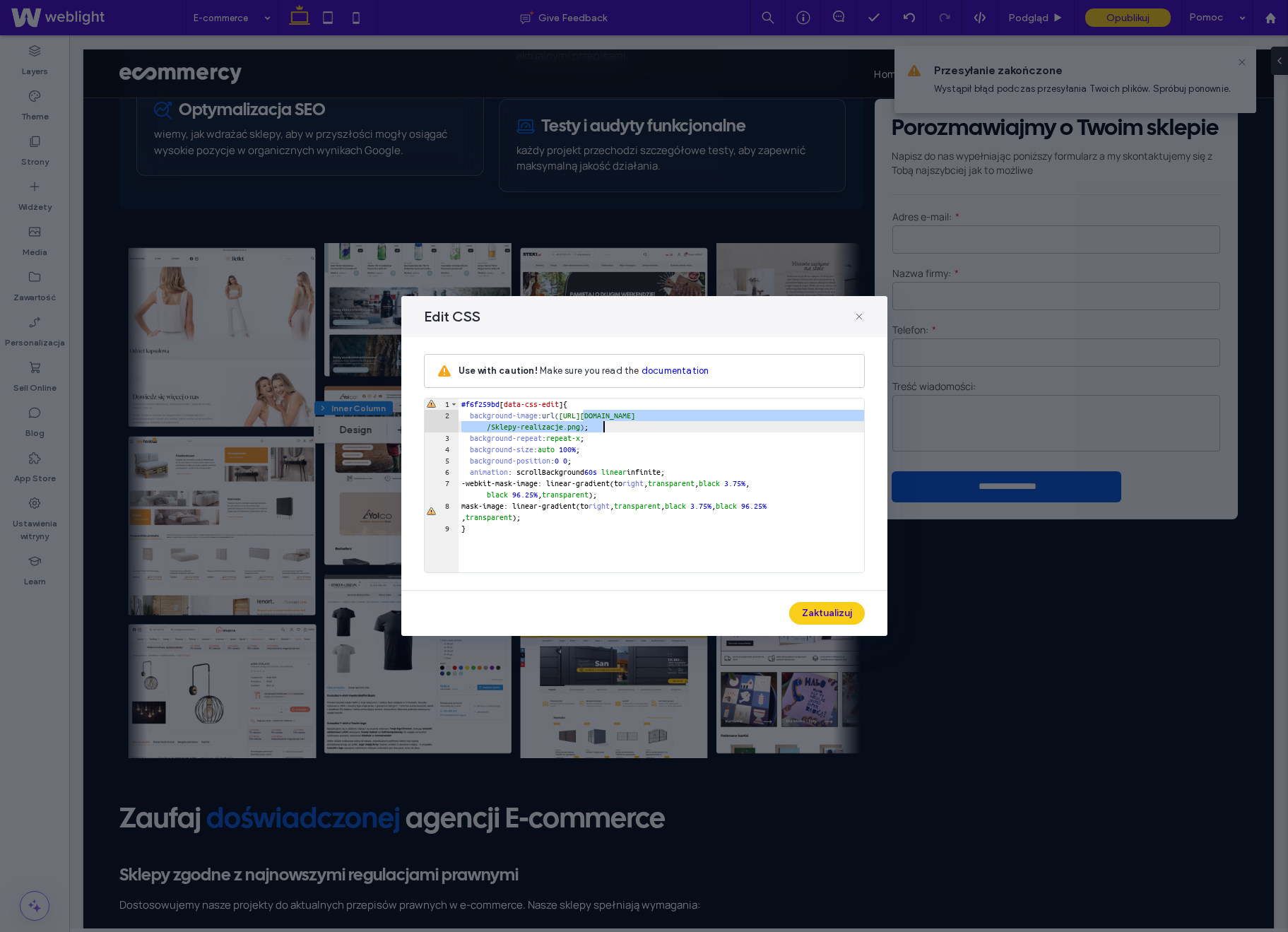
drag, startPoint x: 585, startPoint y: 415, endPoint x: 605, endPoint y: 423, distance: 21.5
click at [605, 423] on div "#f6f259bd [ data-css-edit ] { background-image : url( [URL][DOMAIN_NAME] /Sklep…" at bounding box center [661, 497] width 406 height 197
click at [828, 613] on button "Zaktualizuj" at bounding box center [827, 614] width 75 height 23
click at [48, 166] on div "Edit CSS Use with caution! Make sure you read the documentation ** 1 2 3 4 5 6 …" at bounding box center [644, 466] width 1288 height 932
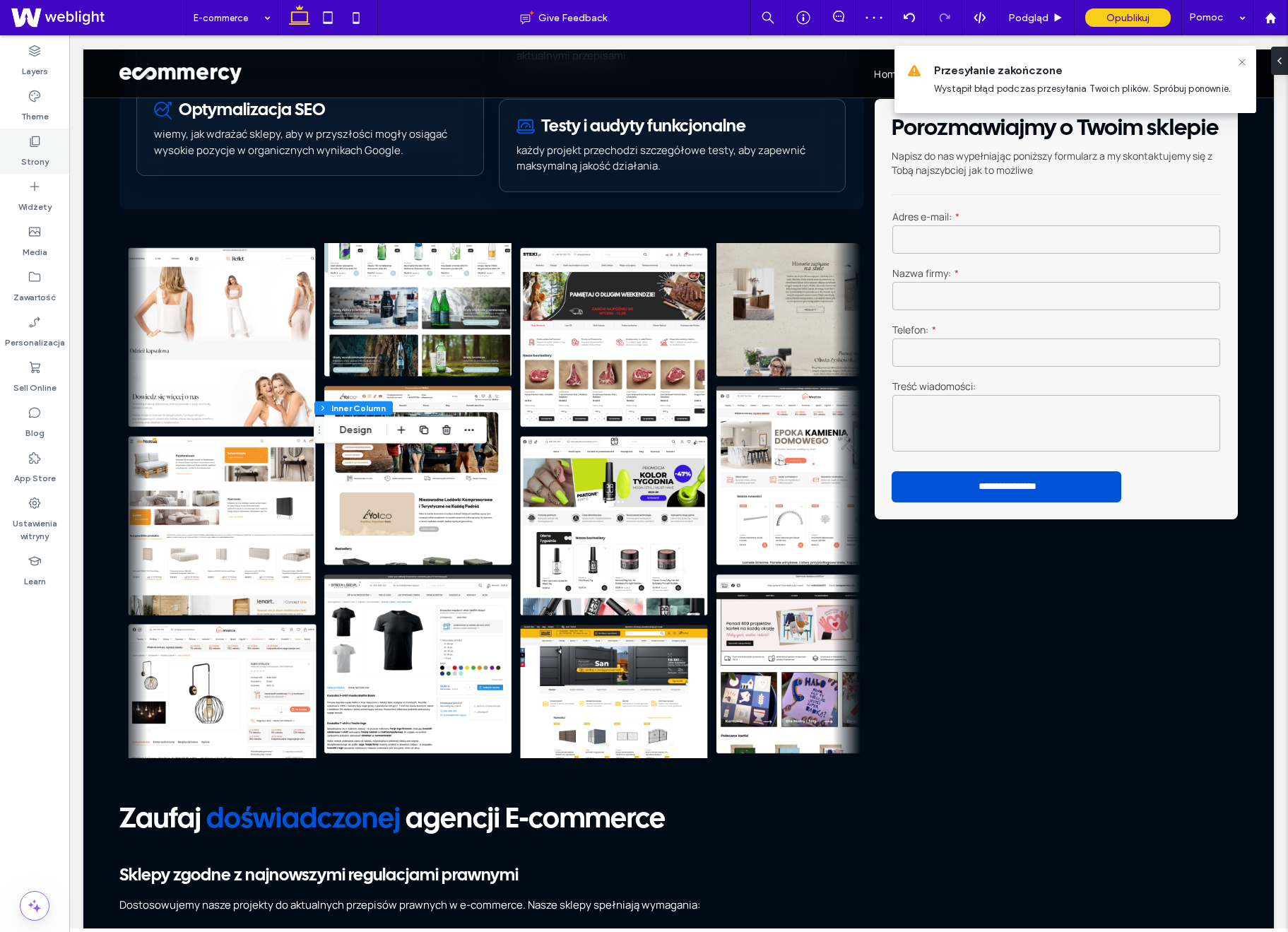
click at [25, 163] on label "Strony" at bounding box center [35, 158] width 28 height 20
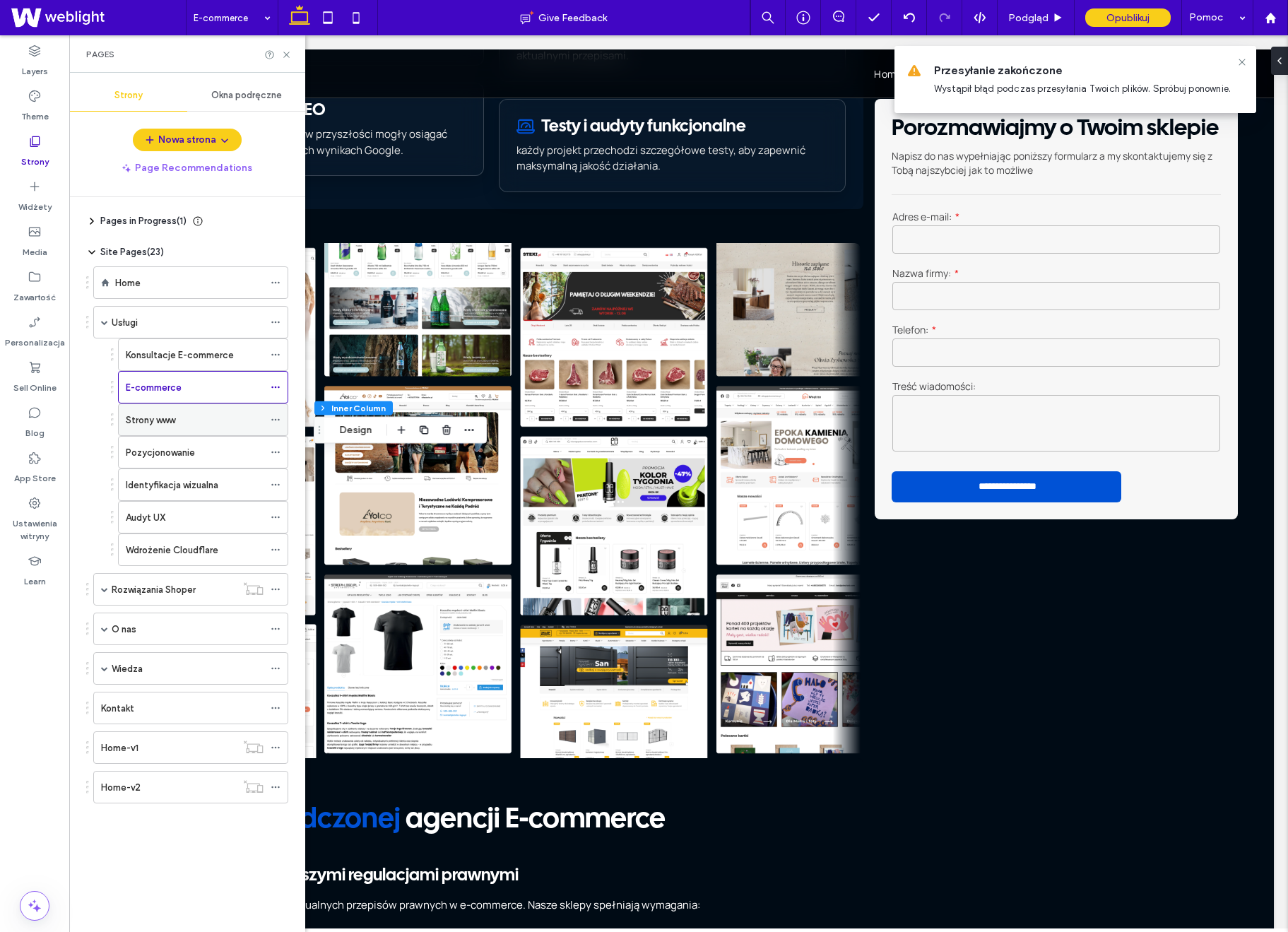
click at [170, 414] on label "Strony www" at bounding box center [150, 420] width 49 height 25
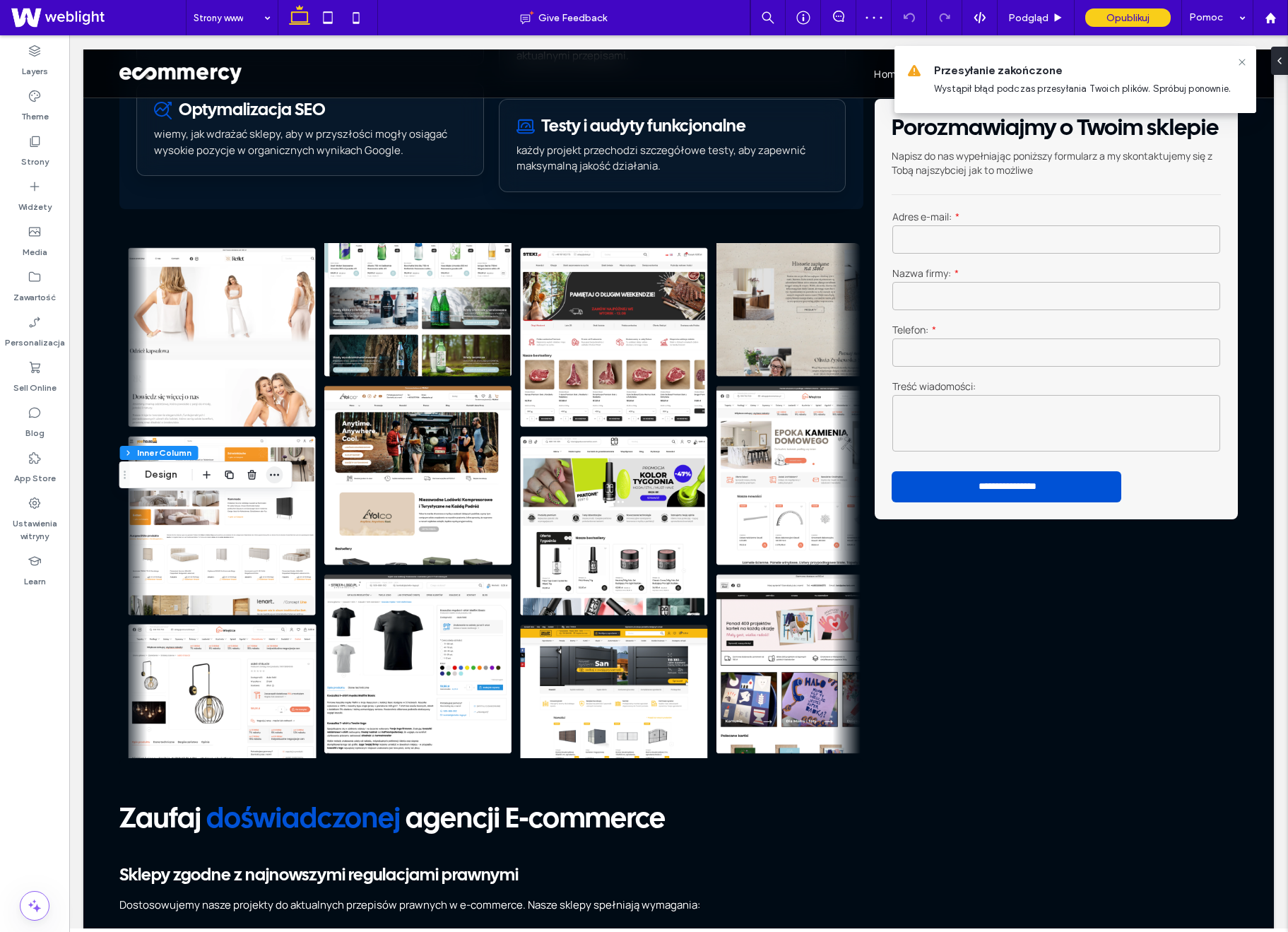
click at [281, 476] on span "button" at bounding box center [275, 475] width 17 height 17
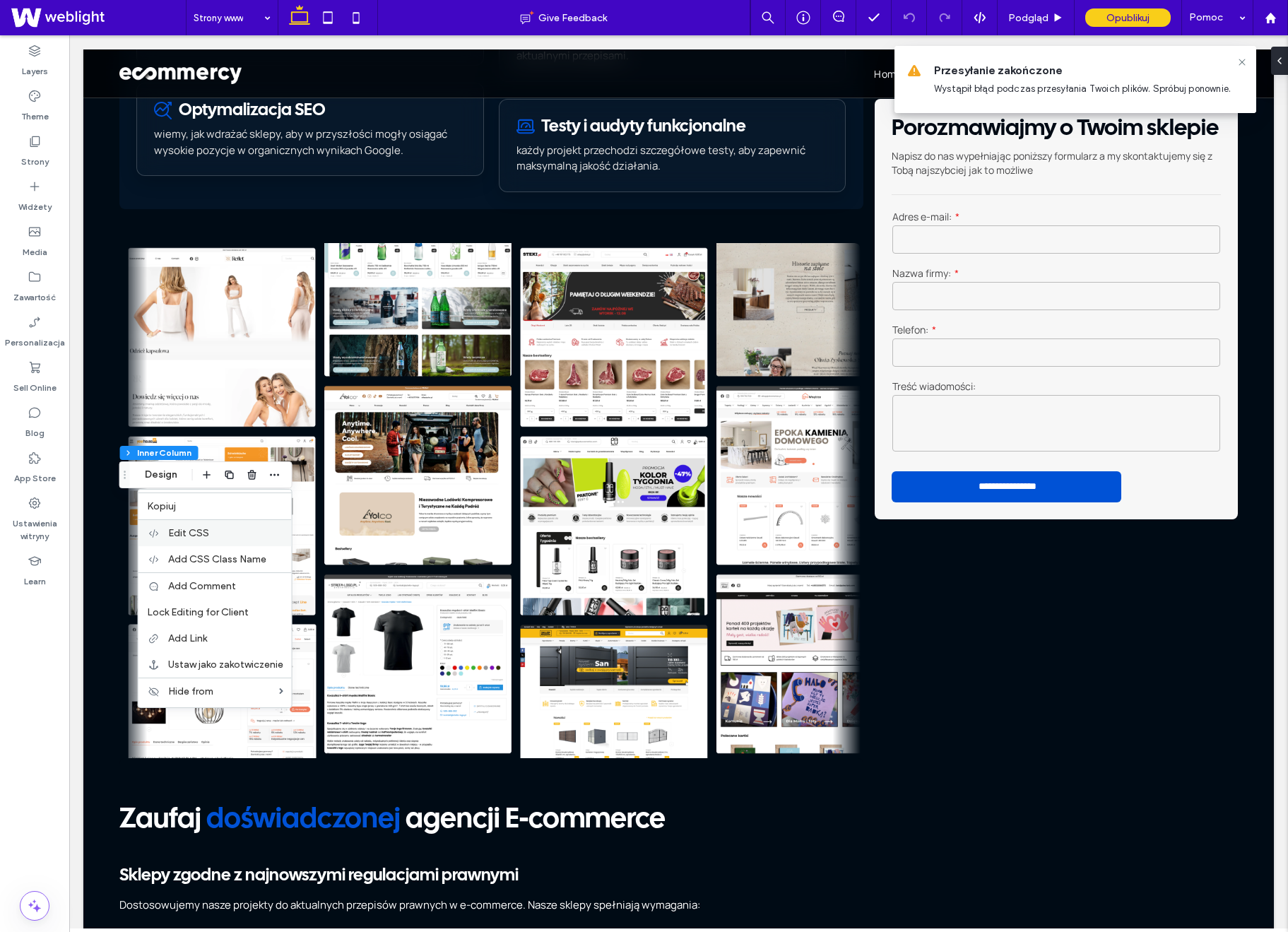
click at [253, 534] on label "Edit CSS" at bounding box center [225, 533] width 115 height 12
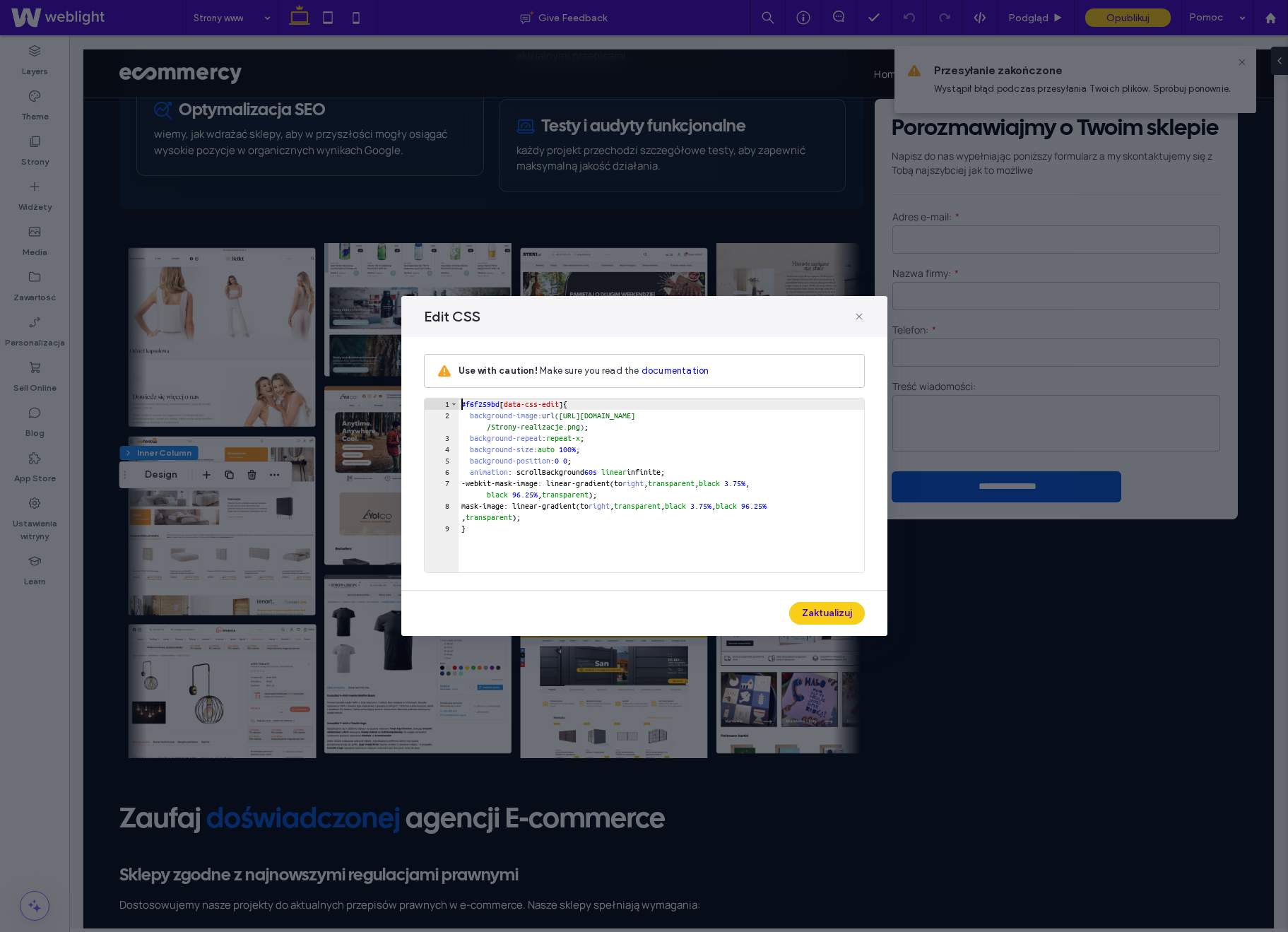
scroll to position [1, 0]
drag, startPoint x: 583, startPoint y: 414, endPoint x: 602, endPoint y: 429, distance: 24.2
click at [602, 429] on div "#f6f259bd [ data-css-edit ] { background-image : url( [URL][DOMAIN_NAME] /Stron…" at bounding box center [661, 497] width 406 height 197
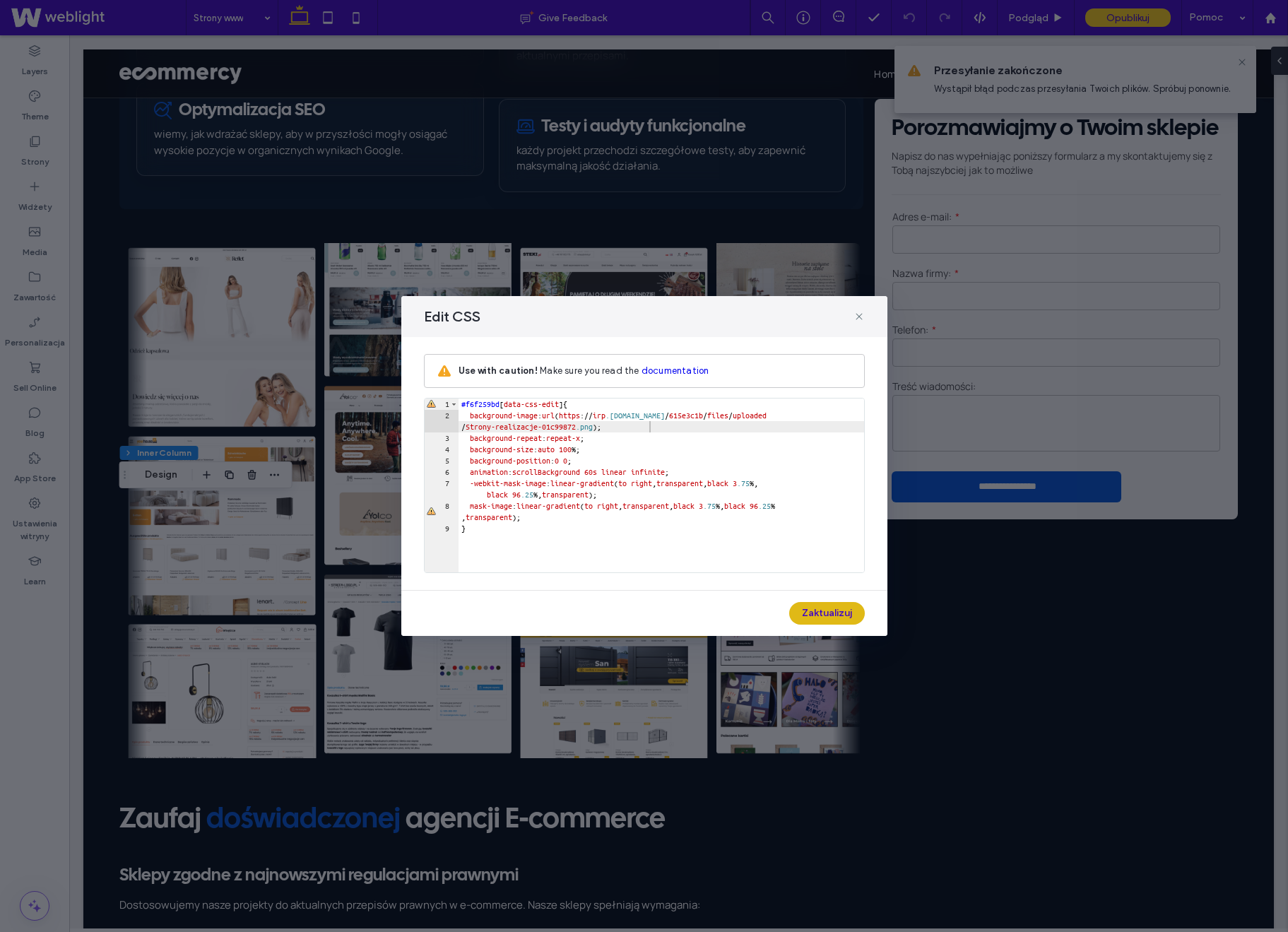
click at [809, 609] on button "Zaktualizuj" at bounding box center [827, 614] width 75 height 23
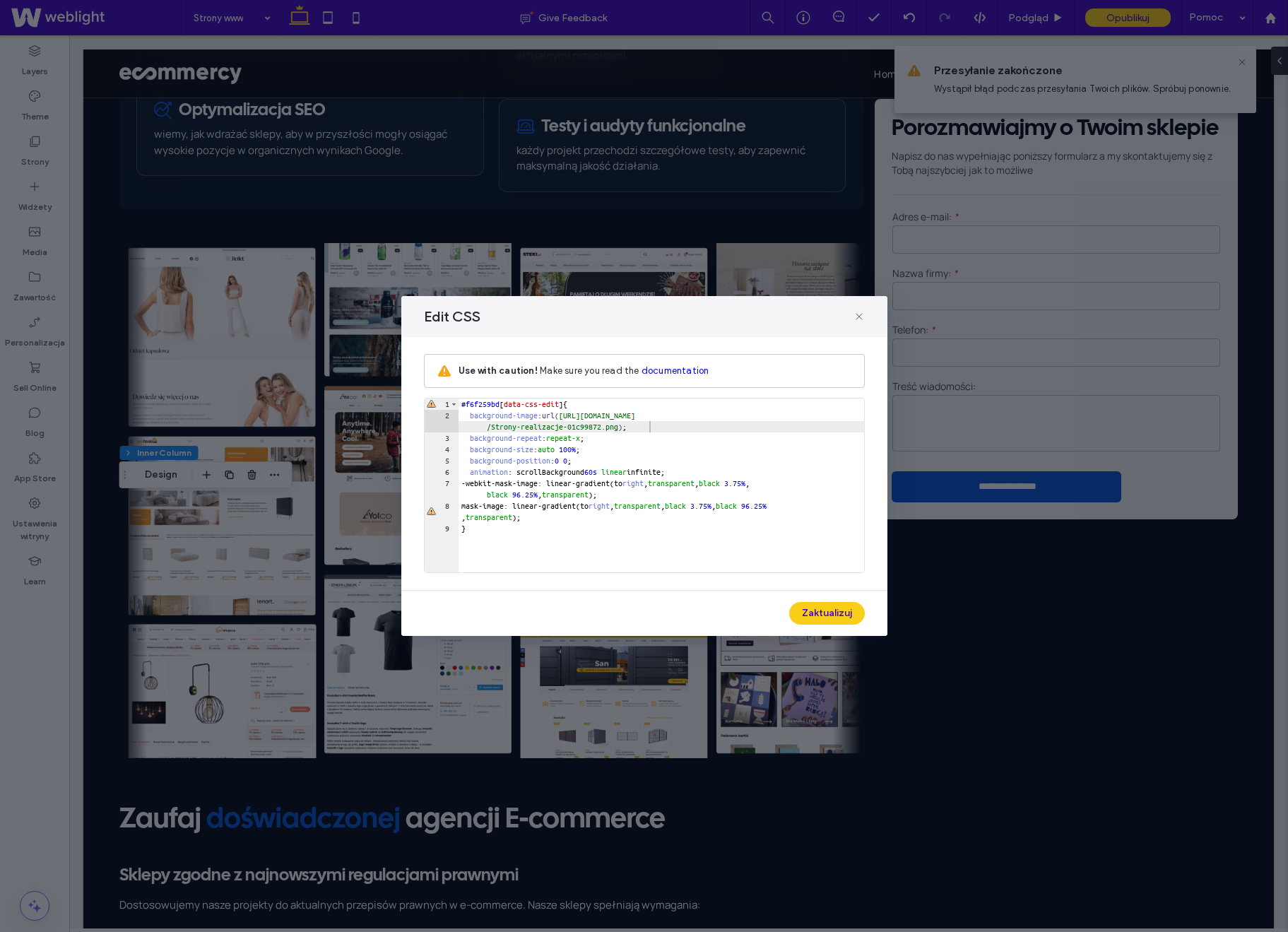
click at [710, 210] on div "Edit CSS Use with caution! Make sure you read the documentation ** 1 2 3 4 5 6 …" at bounding box center [644, 466] width 1288 height 932
